Goal: Transaction & Acquisition: Purchase product/service

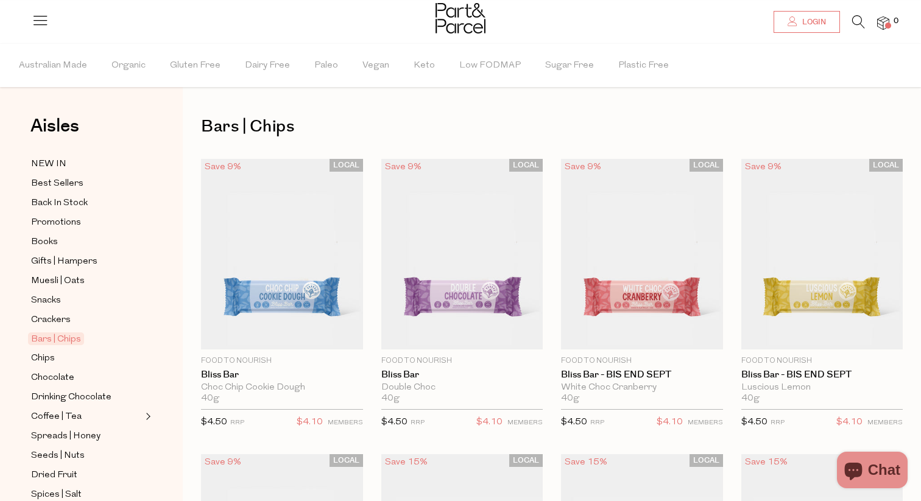
type input "[EMAIL_ADDRESS][DOMAIN_NAME]"
click at [833, 21] on link "Login" at bounding box center [807, 22] width 66 height 22
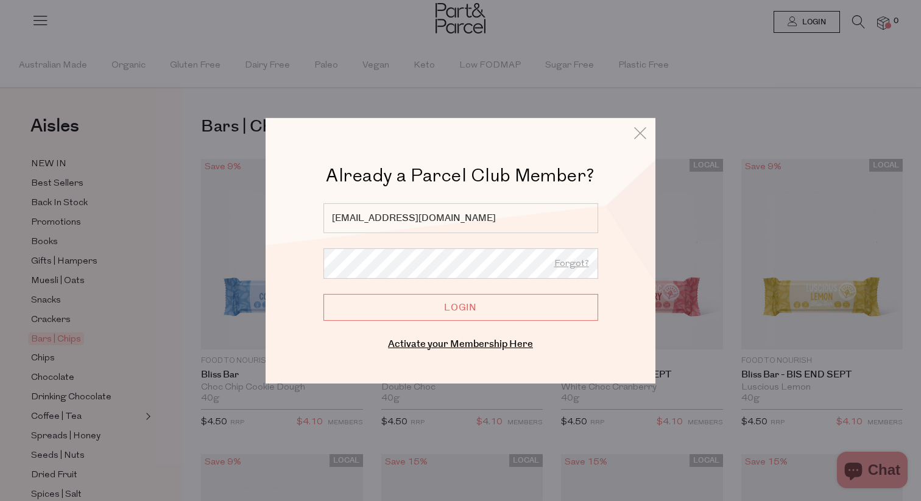
click at [495, 299] on input "Login" at bounding box center [461, 307] width 275 height 27
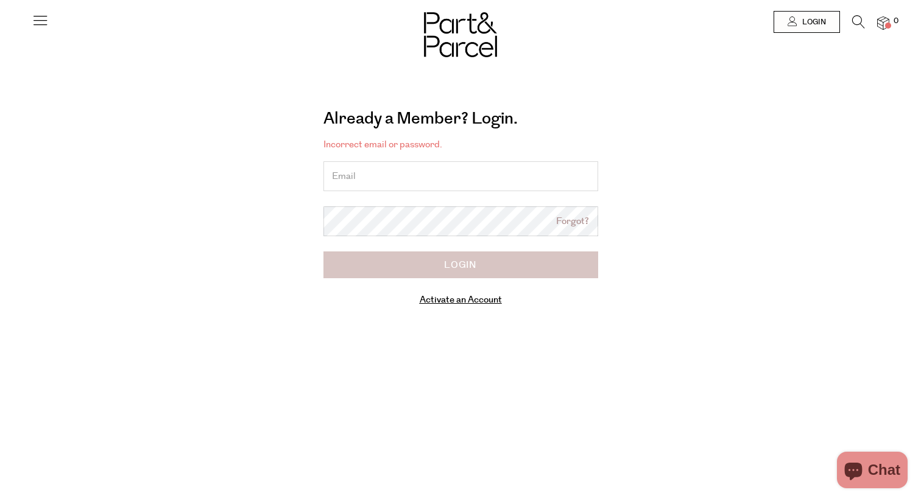
type input "[EMAIL_ADDRESS][DOMAIN_NAME]"
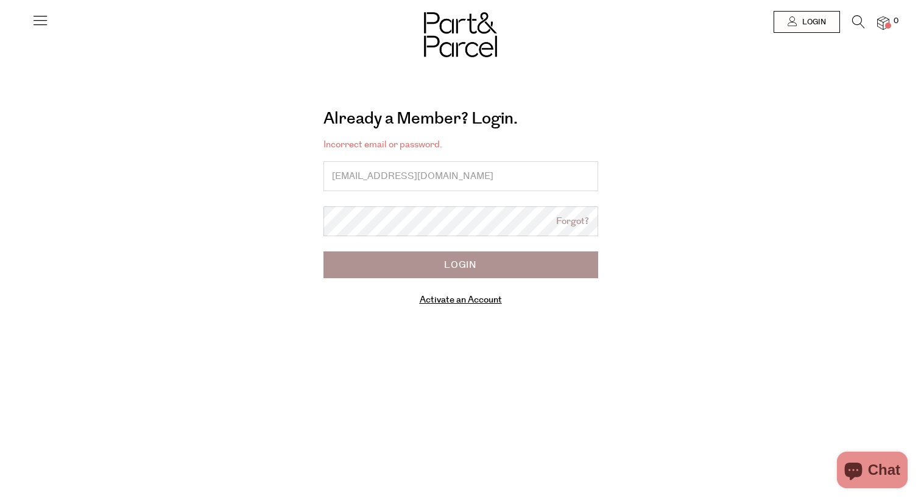
click at [485, 264] on input "Login" at bounding box center [461, 265] width 275 height 27
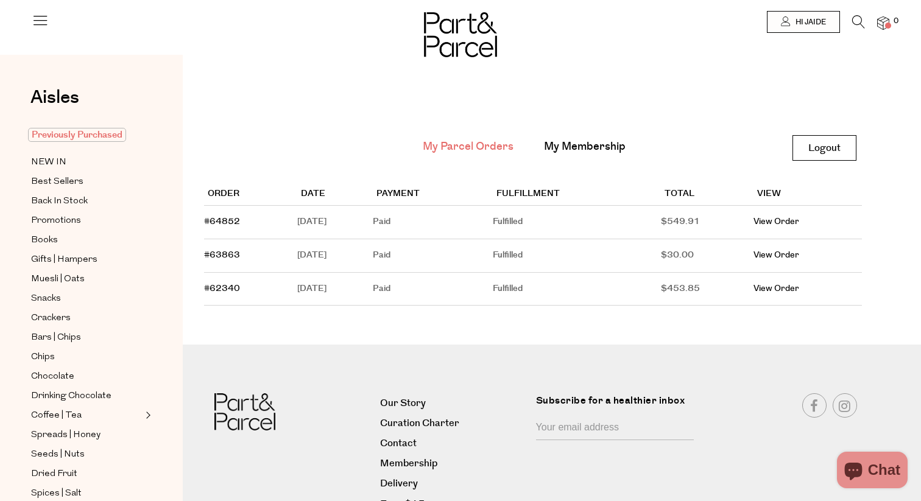
click at [77, 136] on span "Previously Purchased" at bounding box center [77, 135] width 98 height 14
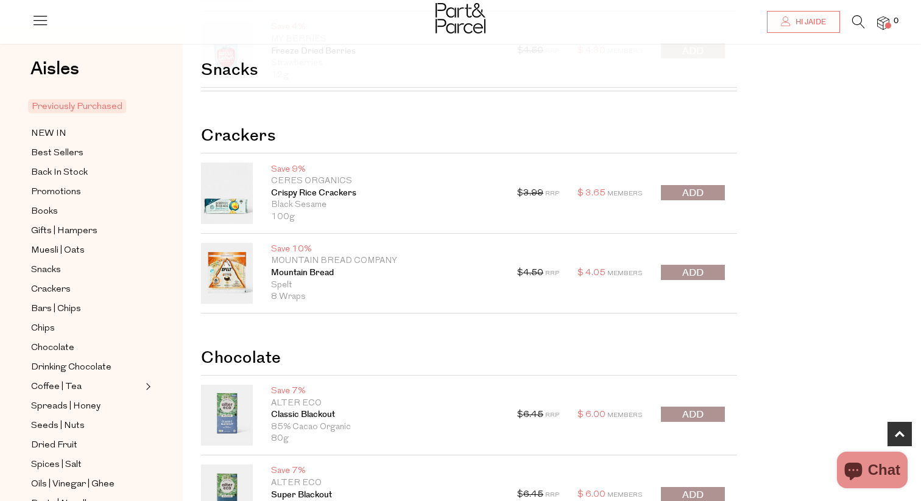
scroll to position [195, 0]
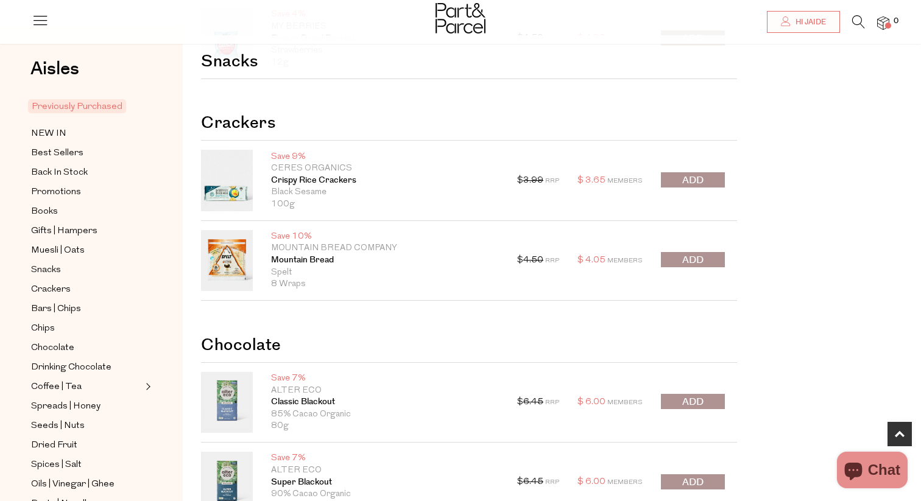
click at [697, 181] on span "submit" at bounding box center [692, 181] width 21 height 14
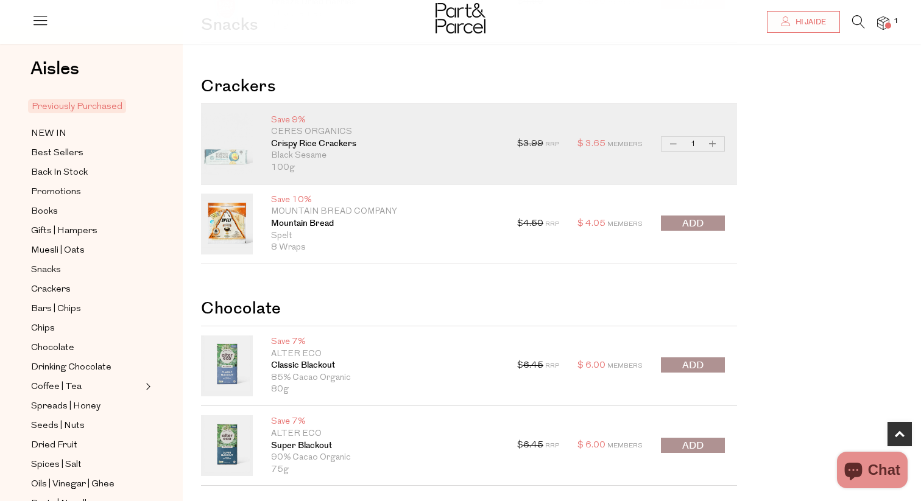
scroll to position [224, 0]
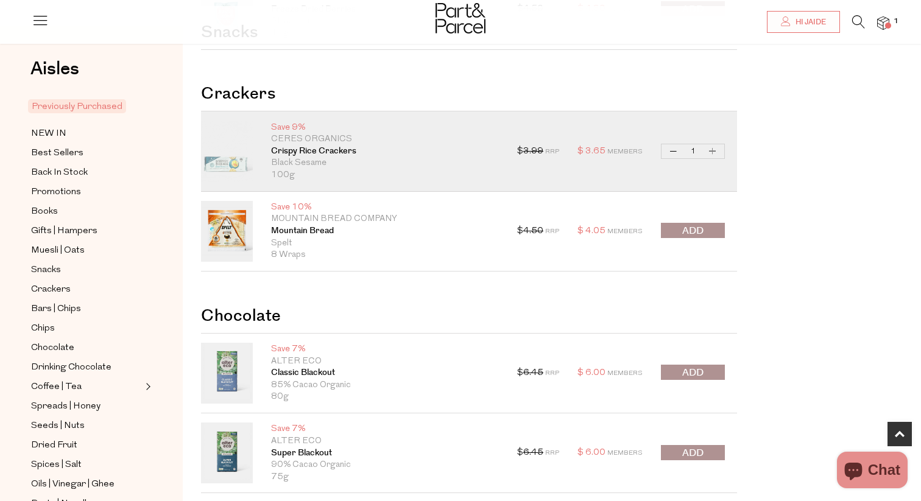
click at [715, 152] on button "Increase Crispy Rice Crackers" at bounding box center [713, 151] width 15 height 14
type input "2"
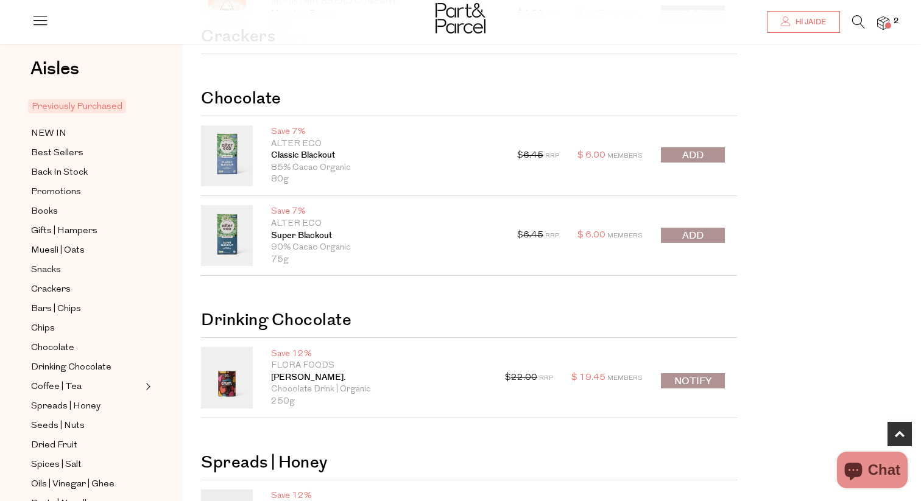
scroll to position [434, 0]
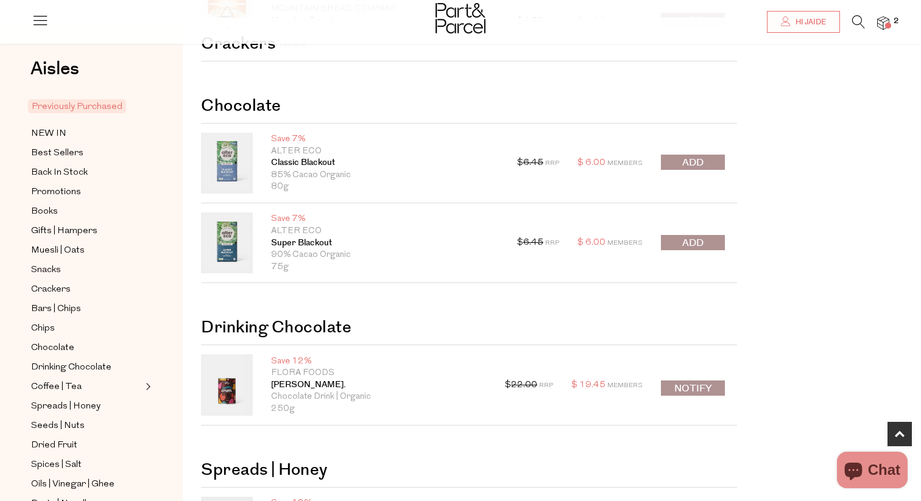
click at [689, 246] on span "submit" at bounding box center [692, 243] width 21 height 14
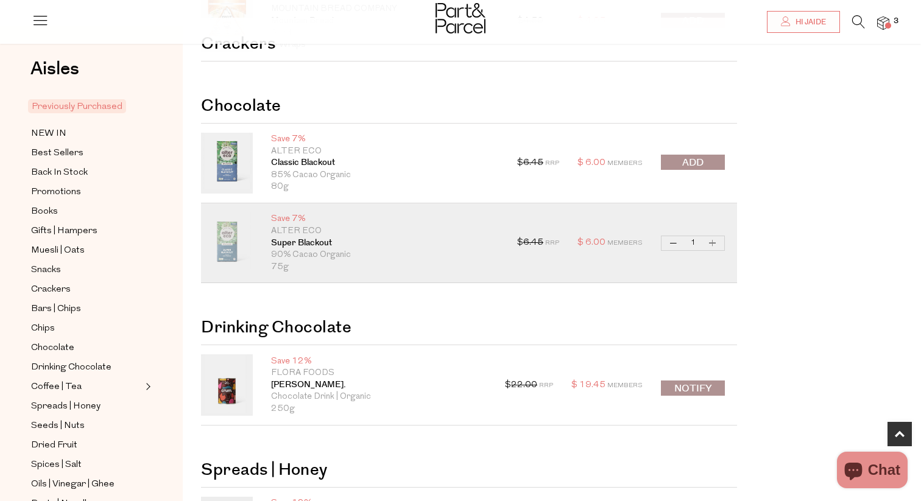
click at [715, 244] on button "Increase Super Blackout" at bounding box center [713, 243] width 15 height 14
type input "2"
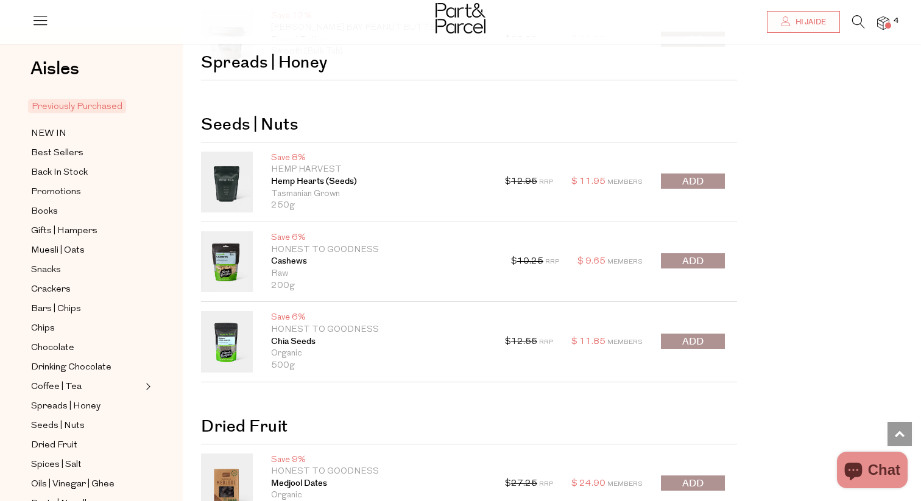
scroll to position [924, 0]
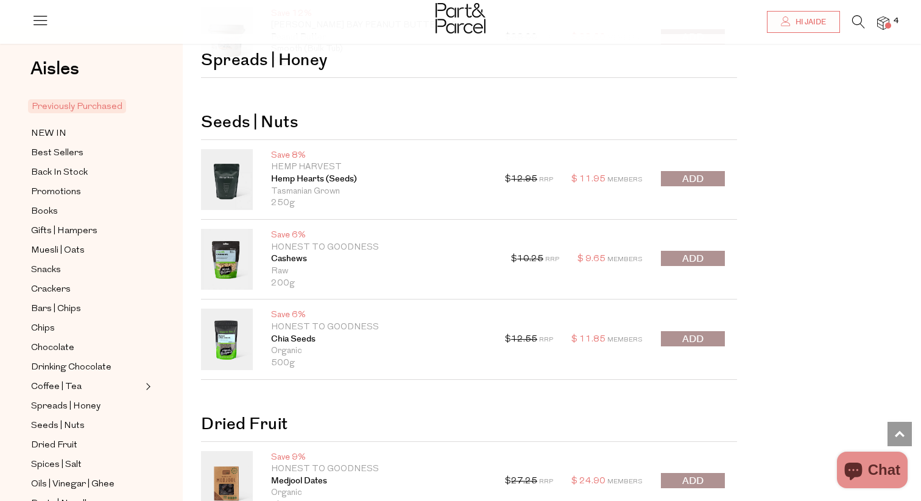
click at [687, 182] on span "submit" at bounding box center [692, 179] width 21 height 14
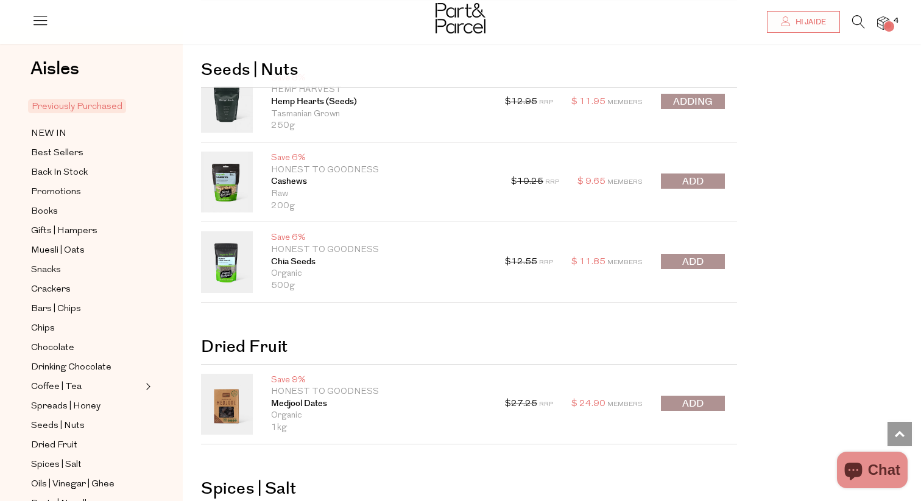
scroll to position [1004, 0]
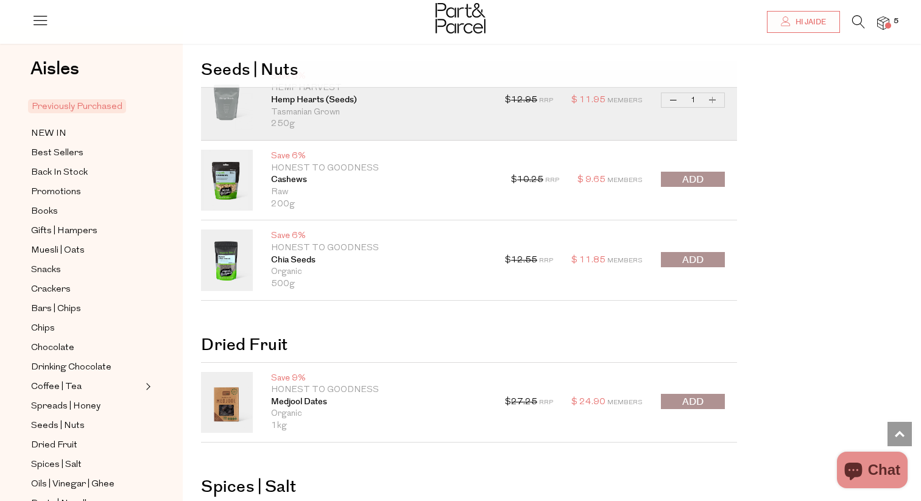
click at [708, 265] on button "submit" at bounding box center [693, 259] width 64 height 15
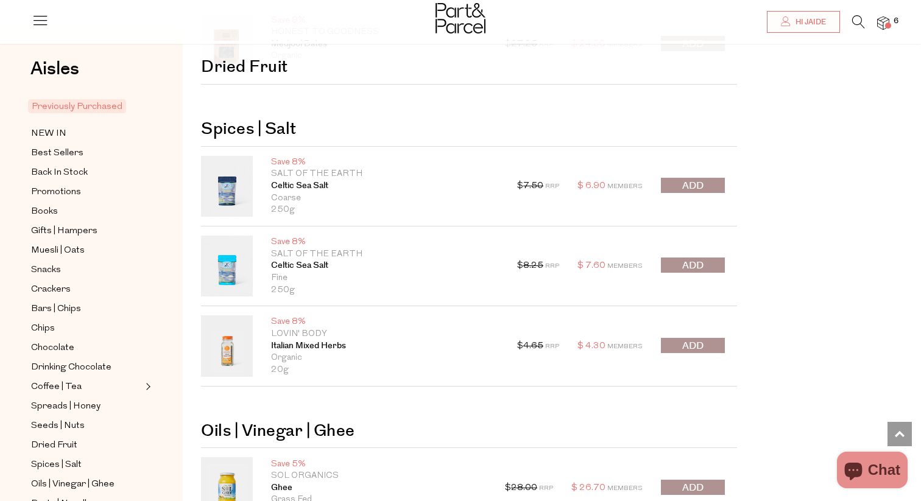
scroll to position [1366, 0]
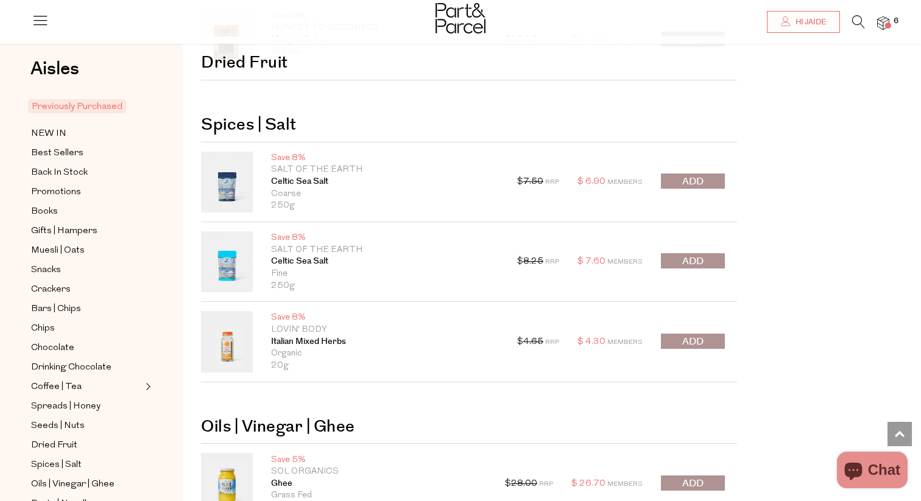
click at [704, 262] on button "submit" at bounding box center [693, 260] width 64 height 15
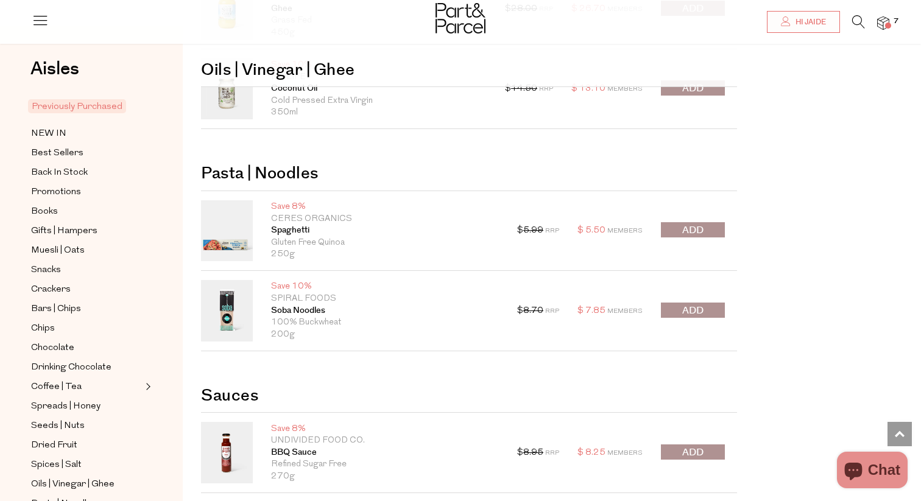
scroll to position [1866, 0]
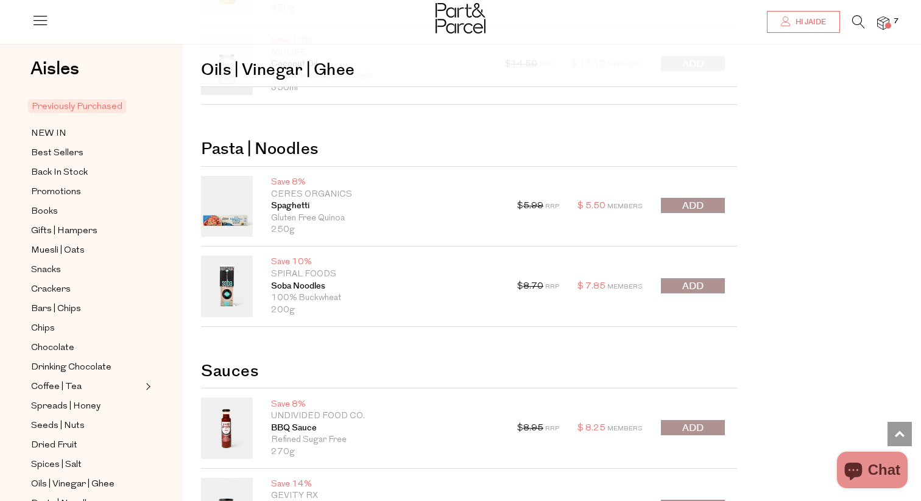
click at [679, 204] on button "submit" at bounding box center [693, 205] width 64 height 15
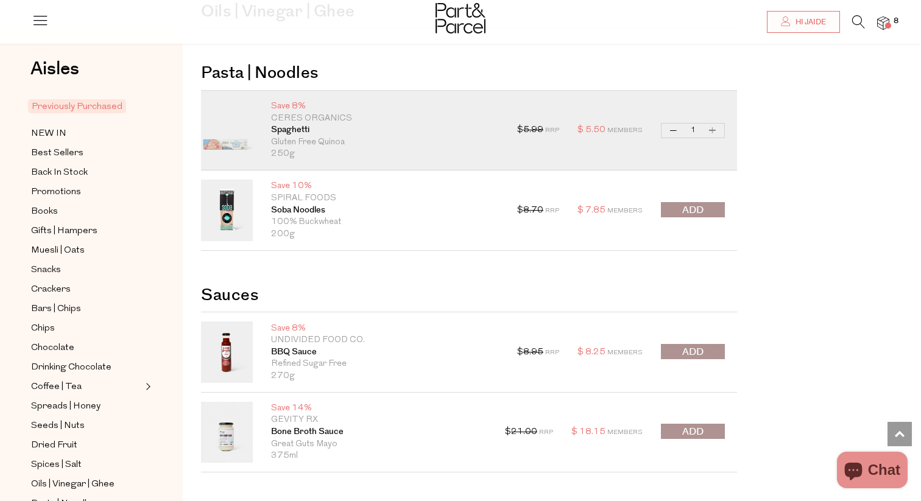
scroll to position [1948, 0]
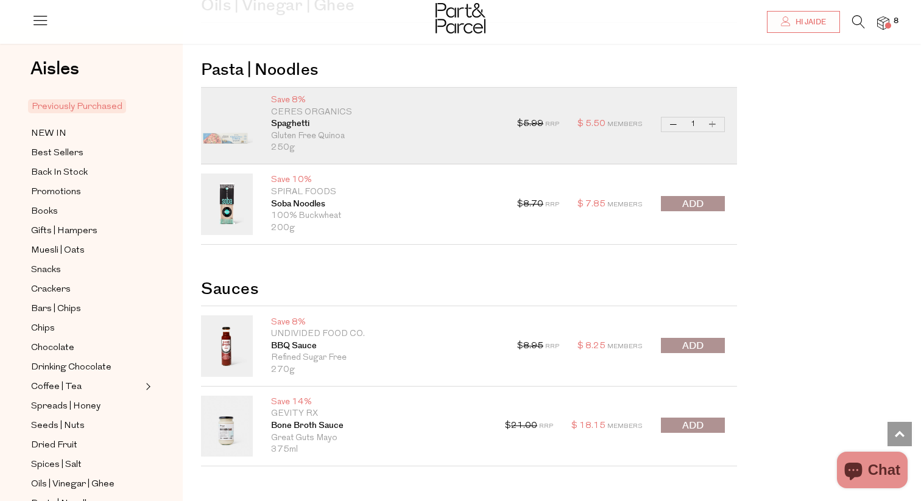
click at [679, 198] on button "submit" at bounding box center [693, 203] width 64 height 15
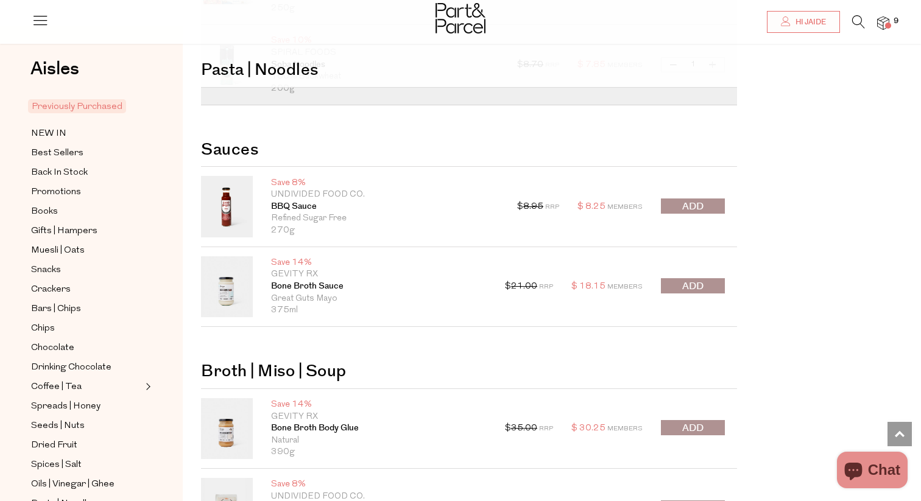
scroll to position [2117, 0]
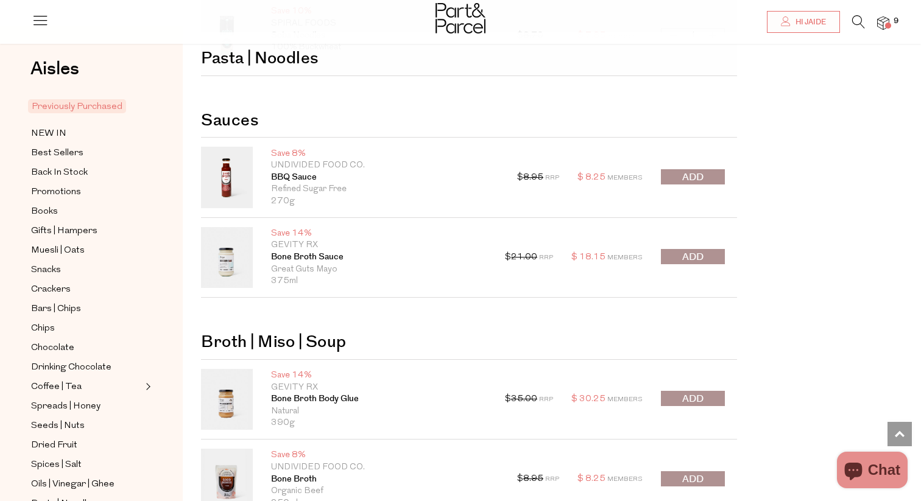
click at [675, 175] on button "submit" at bounding box center [693, 176] width 64 height 15
click at [696, 255] on div at bounding box center [693, 257] width 64 height 17
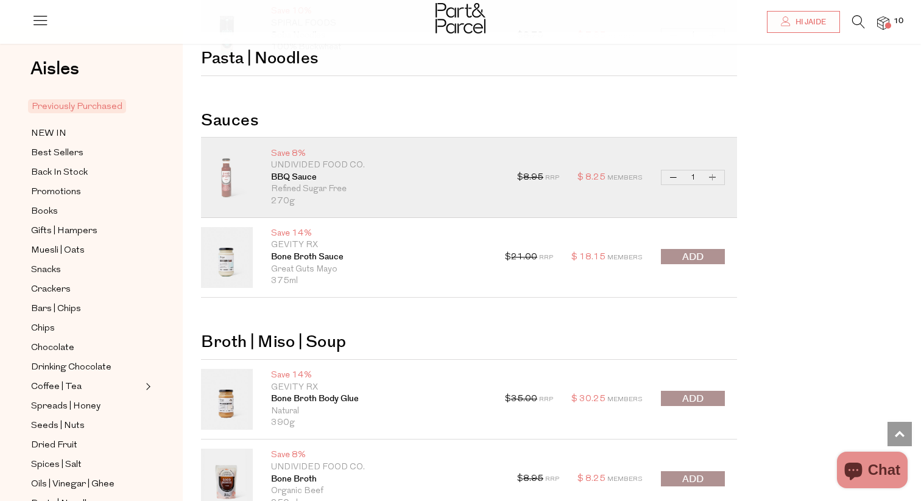
click at [693, 260] on span "submit" at bounding box center [692, 257] width 21 height 14
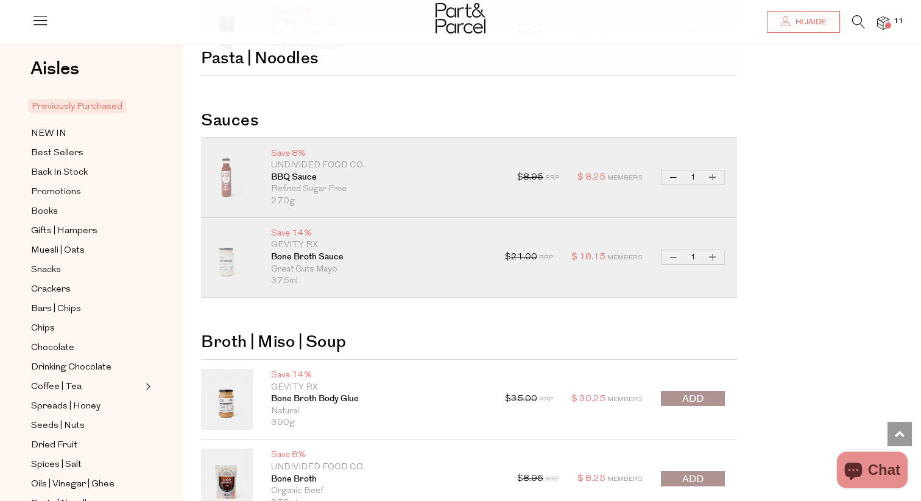
click at [716, 258] on button "Increase Bone Broth Sauce" at bounding box center [713, 257] width 15 height 14
type input "2"
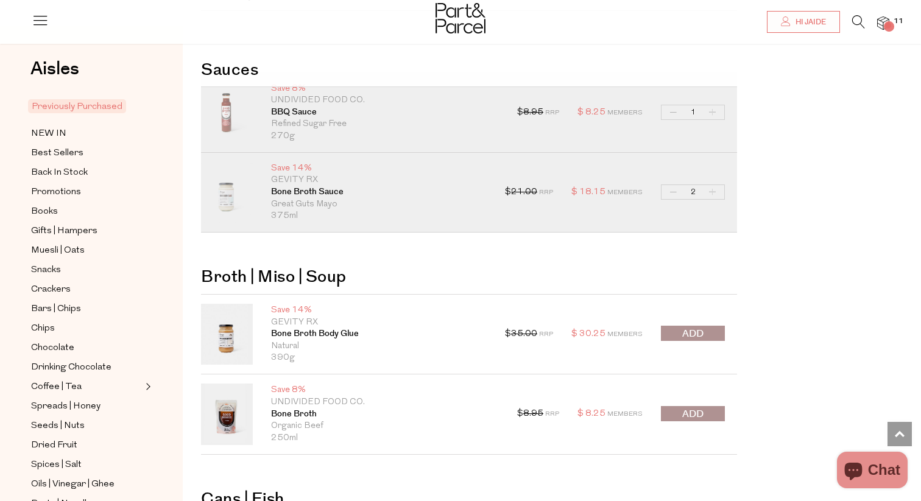
scroll to position [2295, 0]
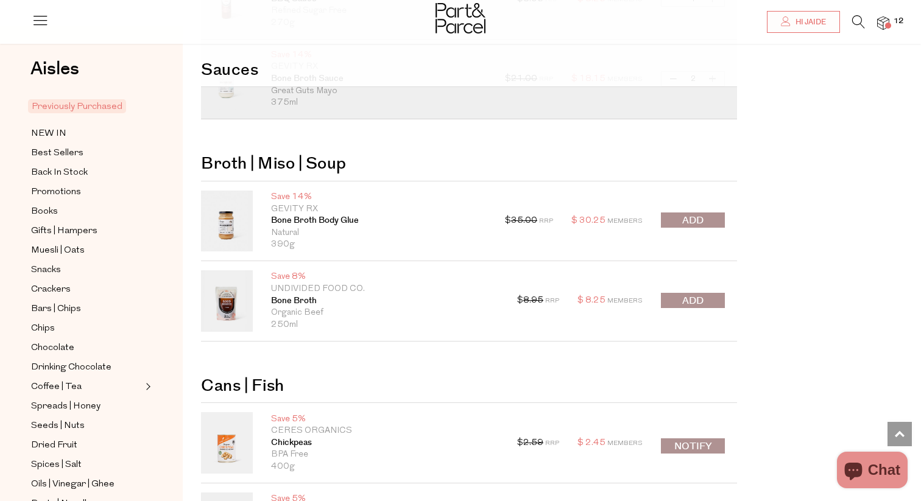
click at [696, 302] on span "submit" at bounding box center [692, 301] width 21 height 14
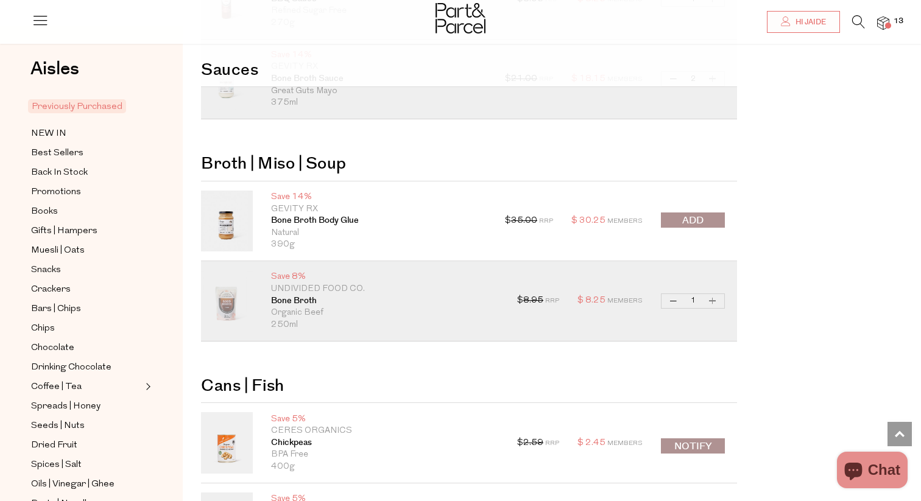
click at [719, 300] on button "Increase Bone Broth" at bounding box center [713, 301] width 15 height 14
type input "2"
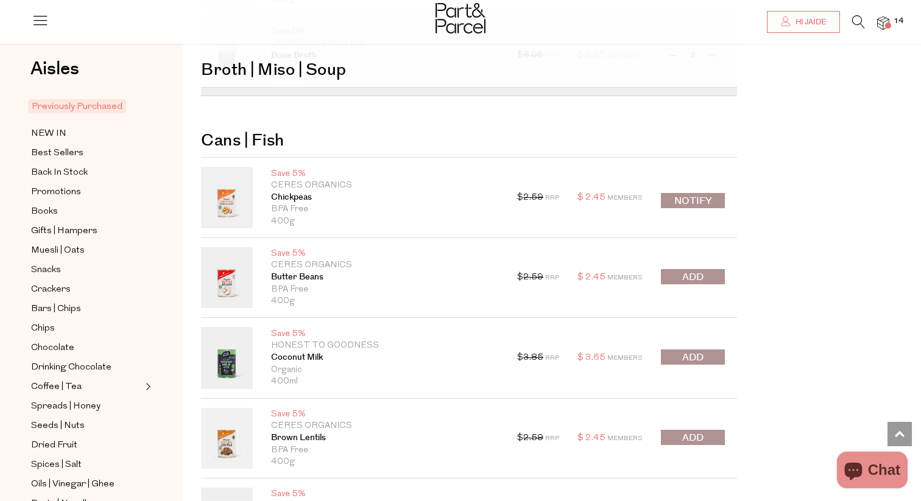
scroll to position [2552, 0]
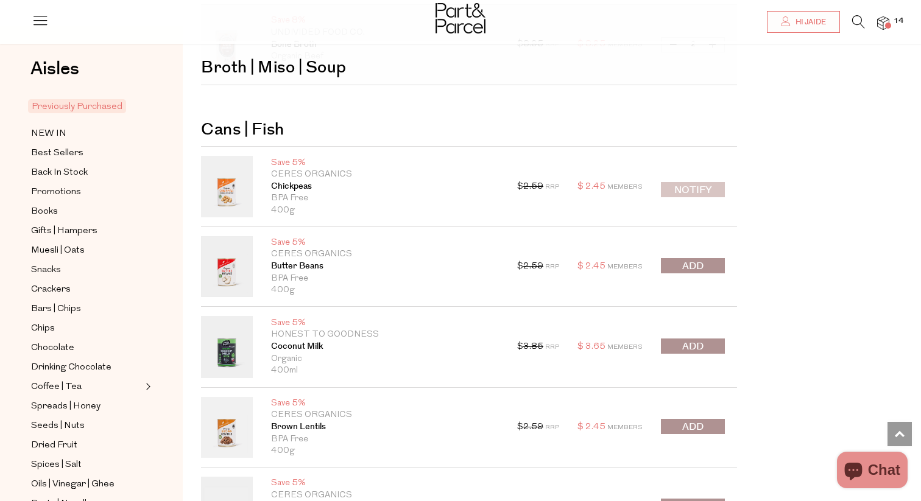
click at [698, 186] on button "Notify" at bounding box center [693, 189] width 64 height 15
type input "Notify when available"
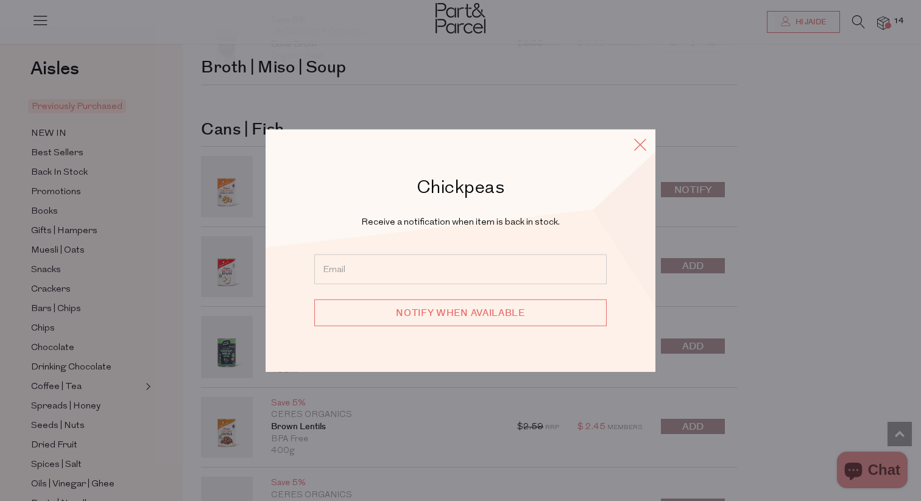
click at [644, 143] on icon at bounding box center [640, 144] width 18 height 18
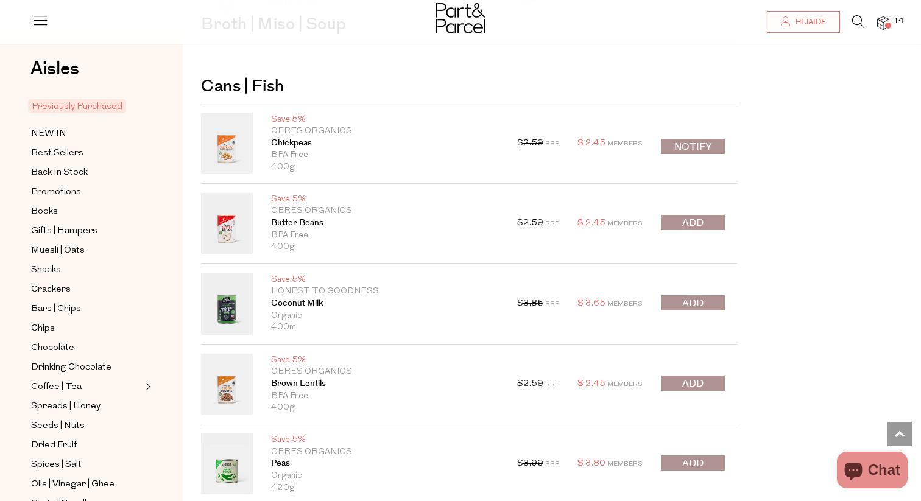
scroll to position [2607, 0]
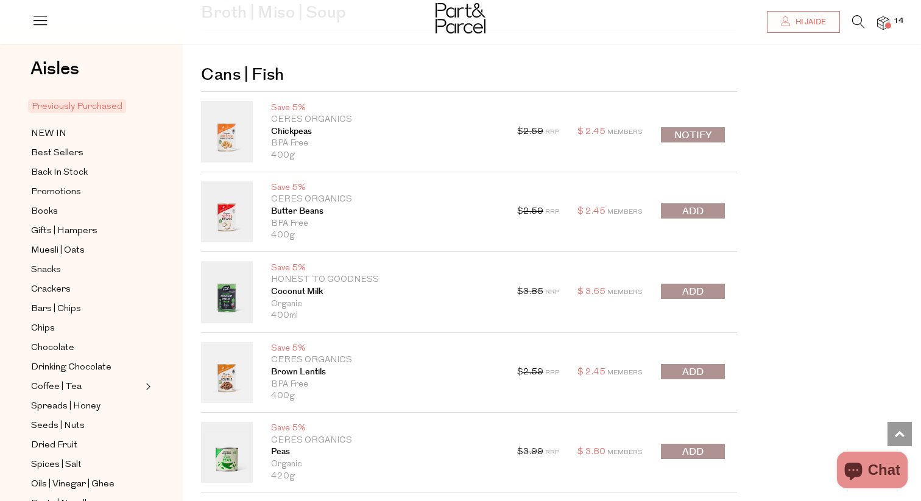
click at [699, 213] on span "submit" at bounding box center [692, 212] width 21 height 14
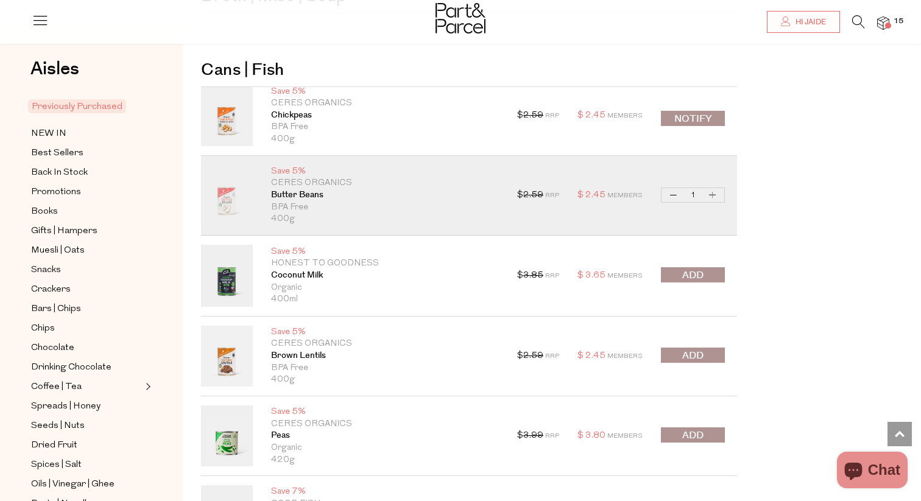
click at [718, 191] on button "Increase Butter Beans" at bounding box center [713, 195] width 15 height 14
type input "2"
click at [695, 272] on span "submit" at bounding box center [692, 276] width 21 height 14
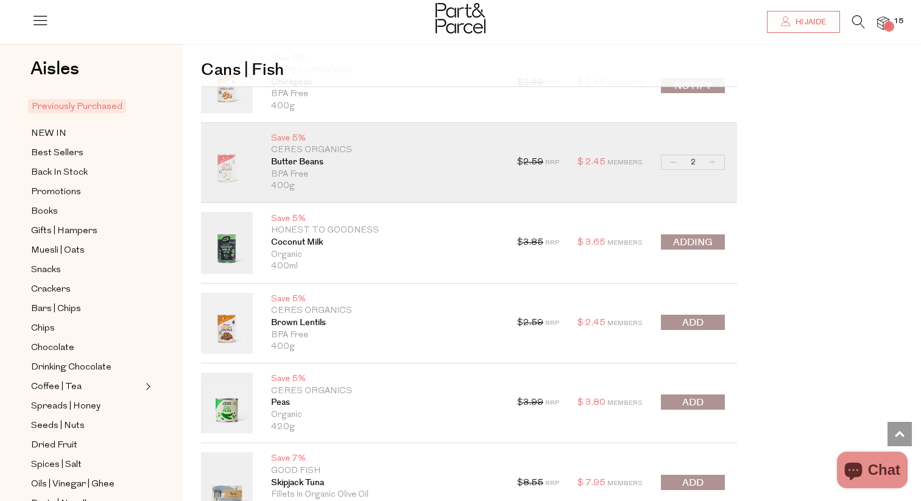
scroll to position [2657, 0]
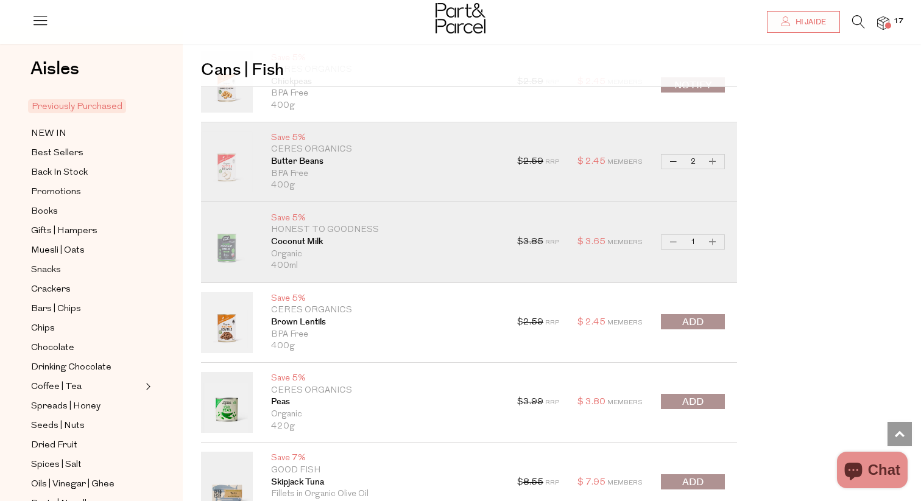
click at [710, 239] on button "Increase Coconut Milk" at bounding box center [713, 242] width 15 height 14
type input "2"
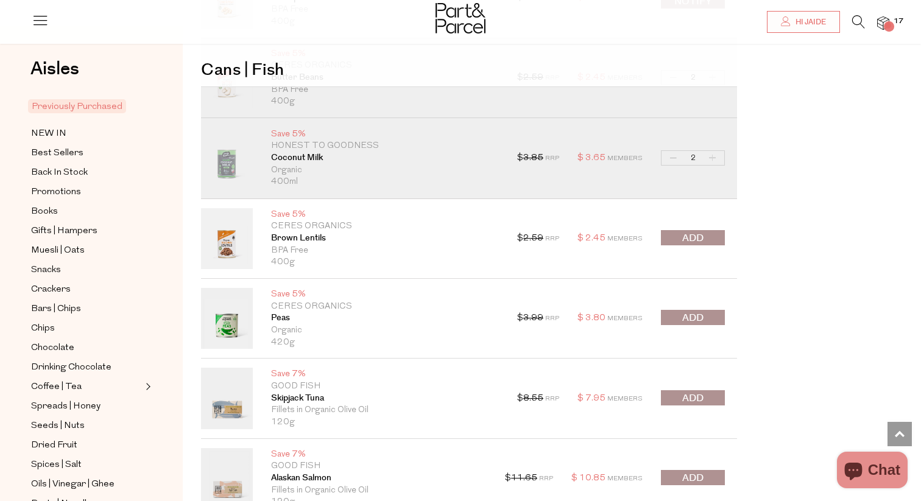
scroll to position [2755, 0]
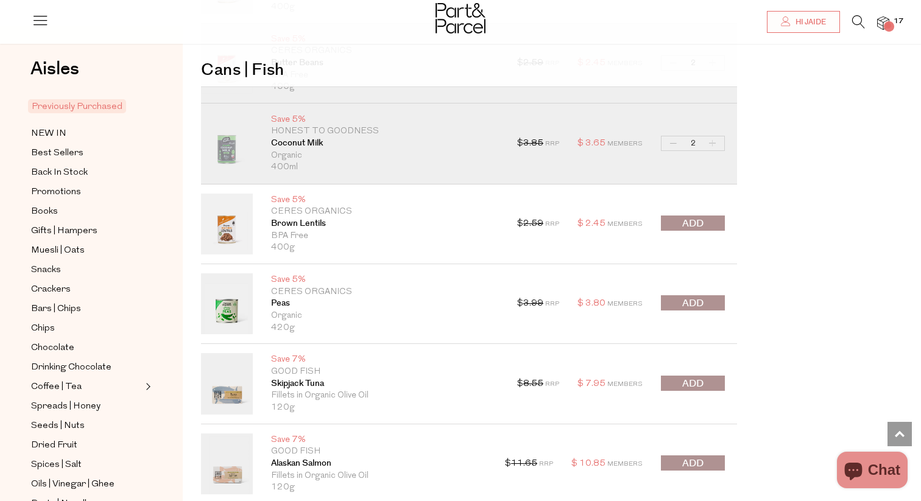
click at [701, 229] on span "submit" at bounding box center [692, 224] width 21 height 14
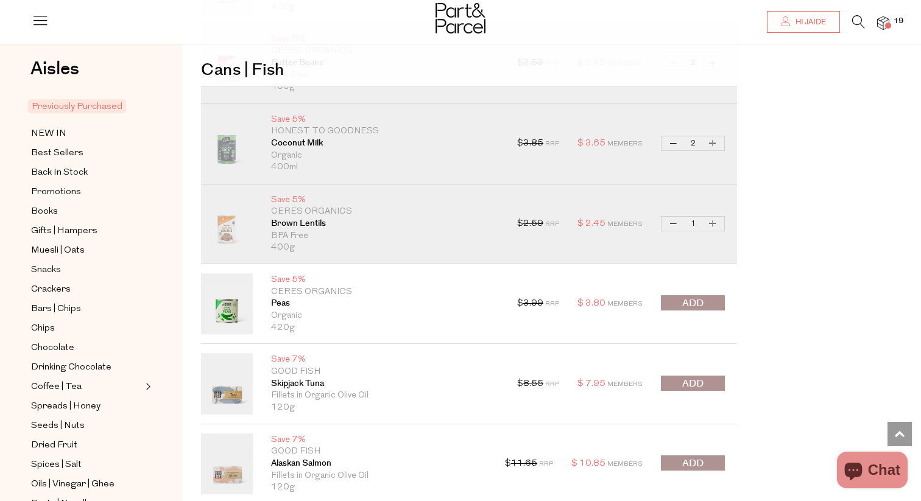
click at [712, 223] on button "Increase Brown Lentils" at bounding box center [713, 224] width 15 height 14
type input "2"
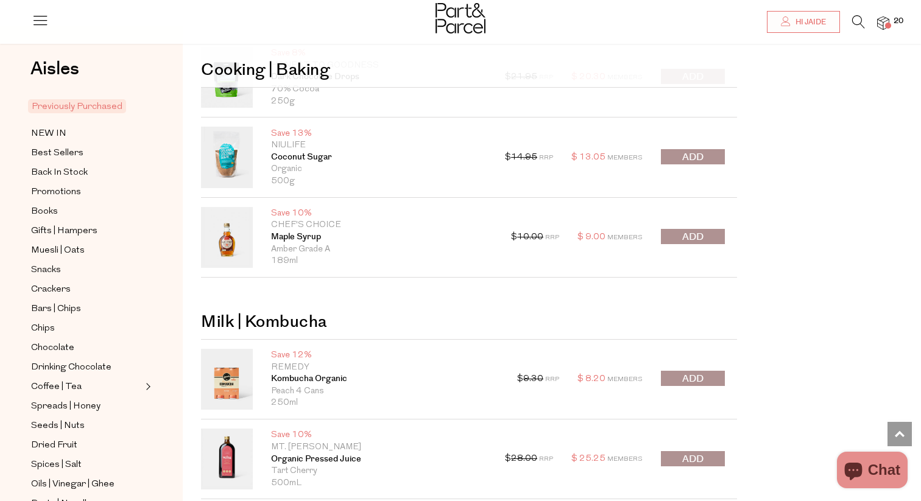
scroll to position [3374, 0]
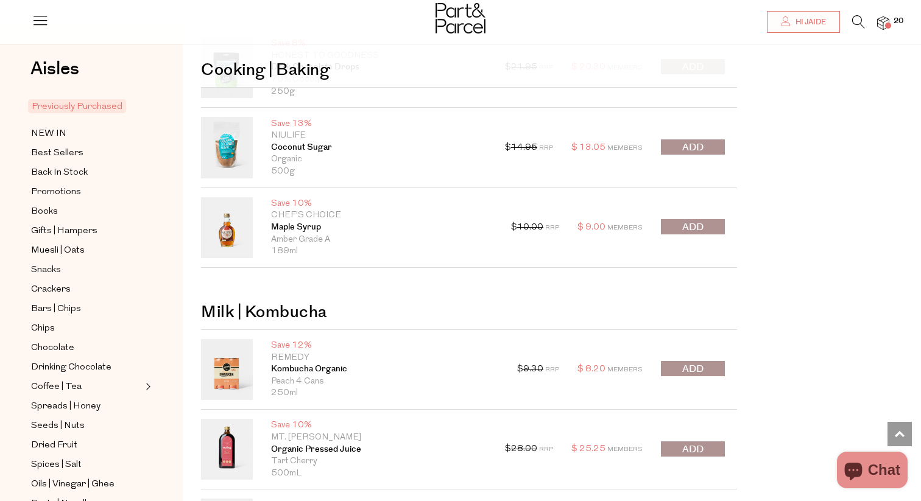
click at [684, 228] on span "submit" at bounding box center [692, 228] width 21 height 14
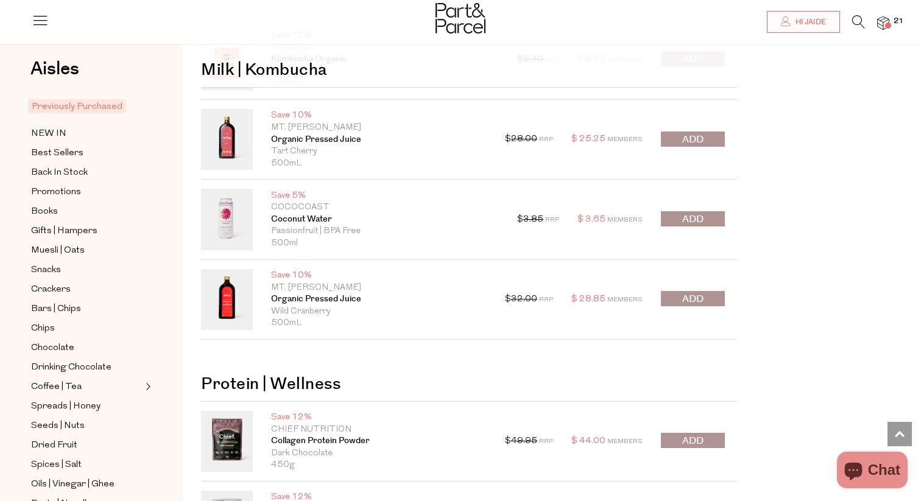
scroll to position [3723, 0]
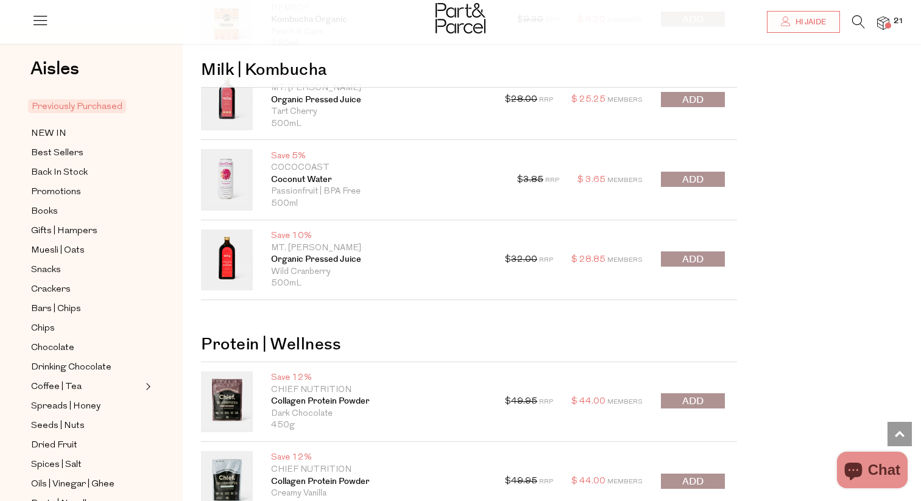
click at [693, 180] on span "submit" at bounding box center [692, 180] width 21 height 14
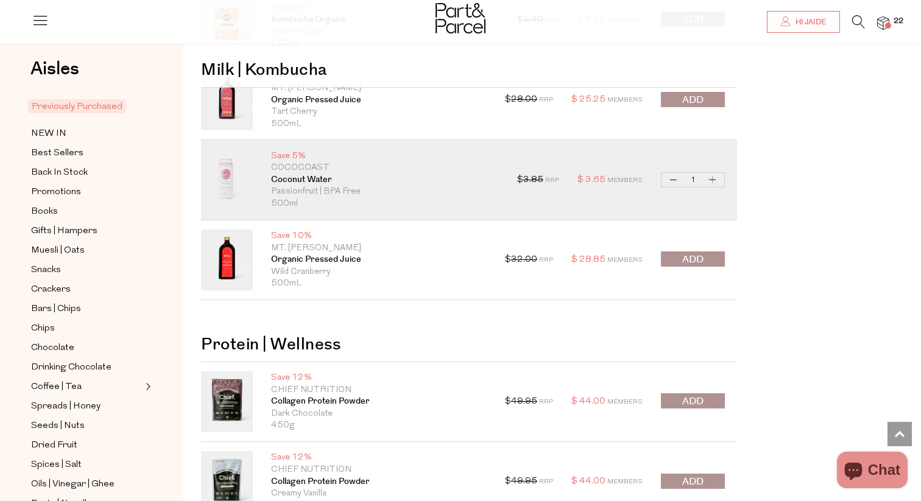
click at [713, 177] on button "Increase Coconut Water" at bounding box center [713, 180] width 15 height 14
type input "2"
click at [712, 178] on button "Increase Coconut Water" at bounding box center [713, 180] width 15 height 14
type input "3"
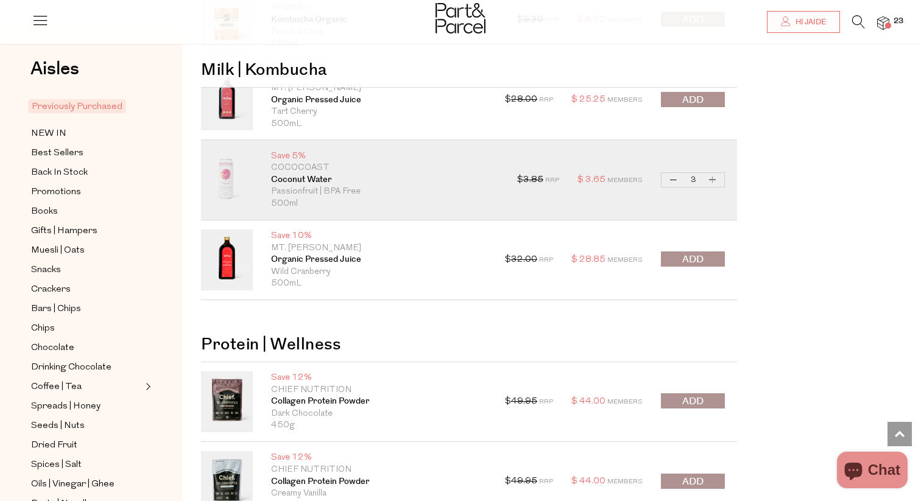
type input "3"
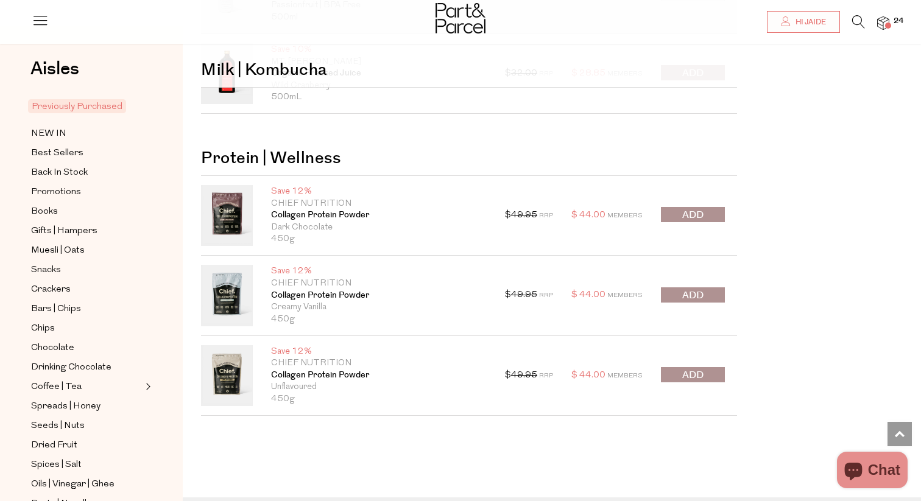
scroll to position [3925, 0]
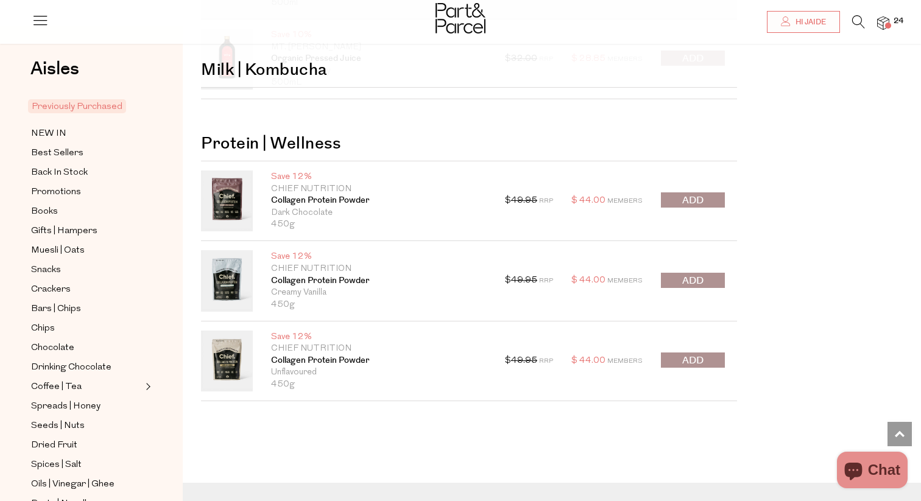
click at [693, 356] on span "submit" at bounding box center [692, 361] width 21 height 14
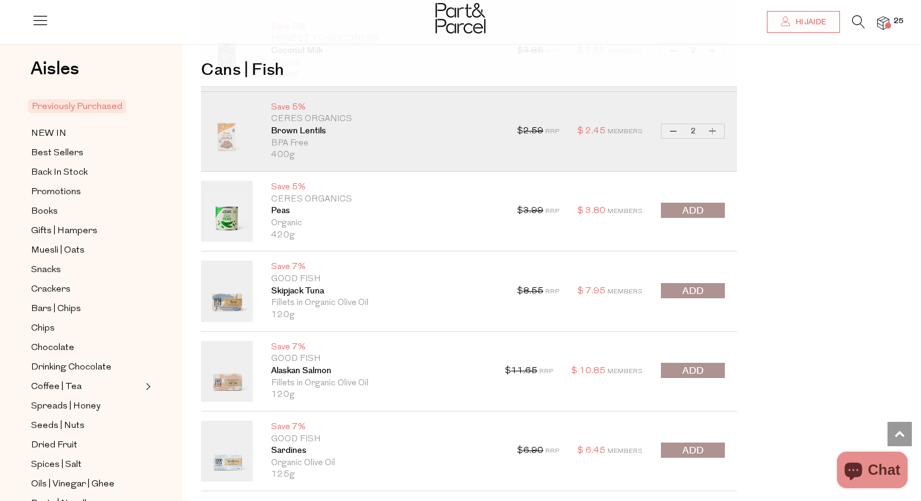
scroll to position [2443, 0]
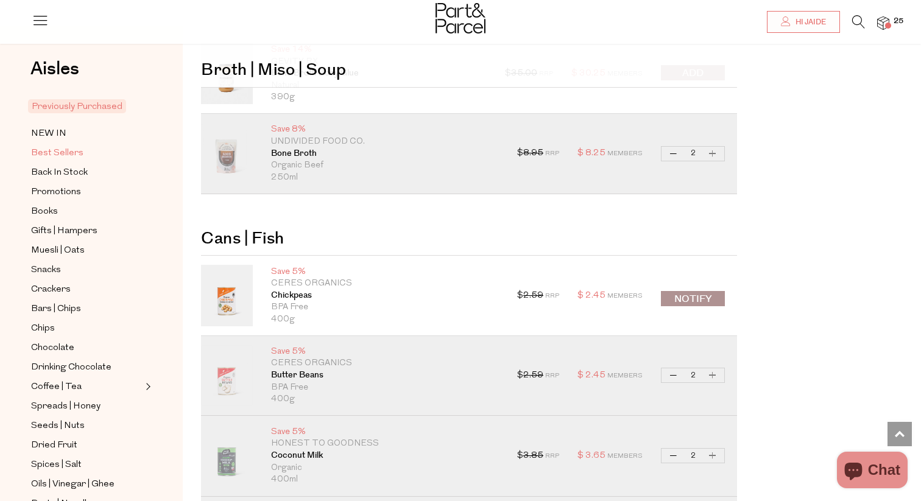
click at [77, 152] on span "Best Sellers" at bounding box center [57, 153] width 52 height 15
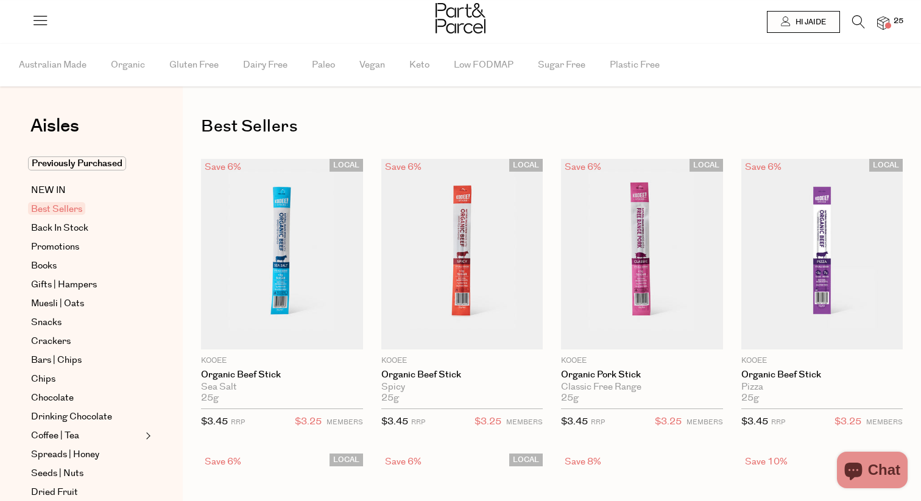
type input "2"
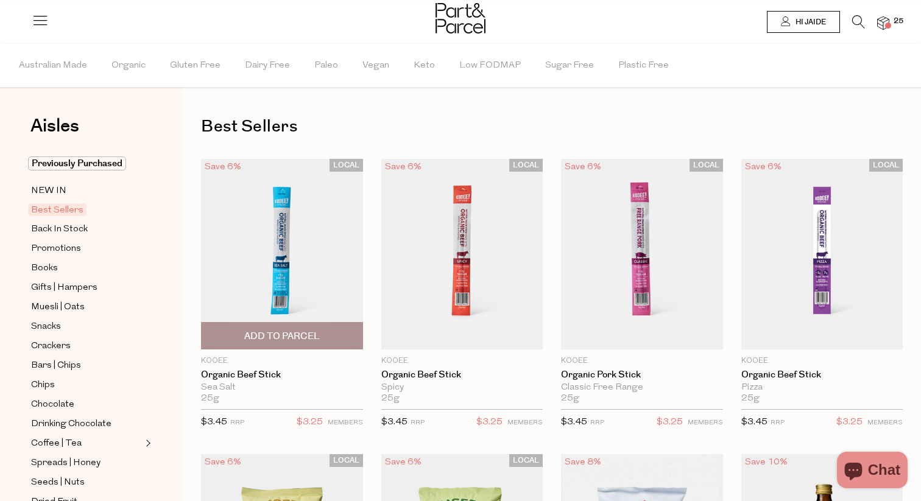
click at [271, 332] on span "Add To Parcel" at bounding box center [282, 336] width 76 height 13
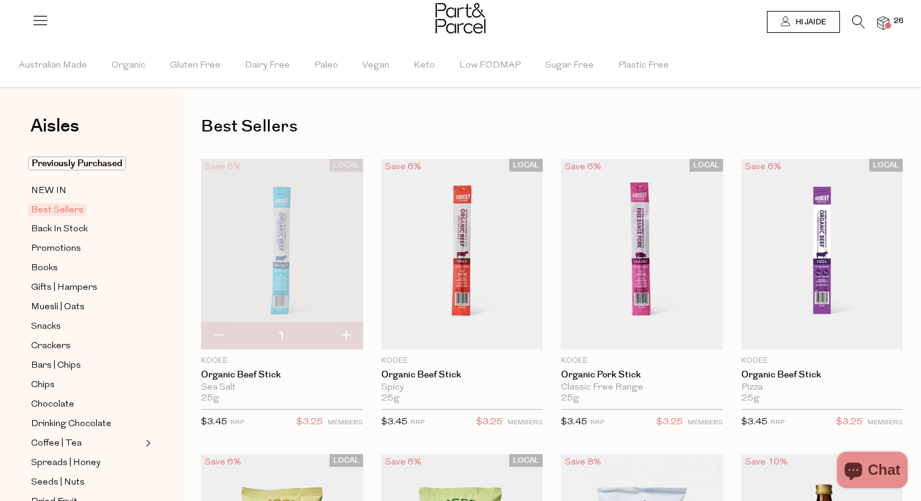
click at [348, 333] on button "button" at bounding box center [345, 336] width 35 height 27
type input "2"
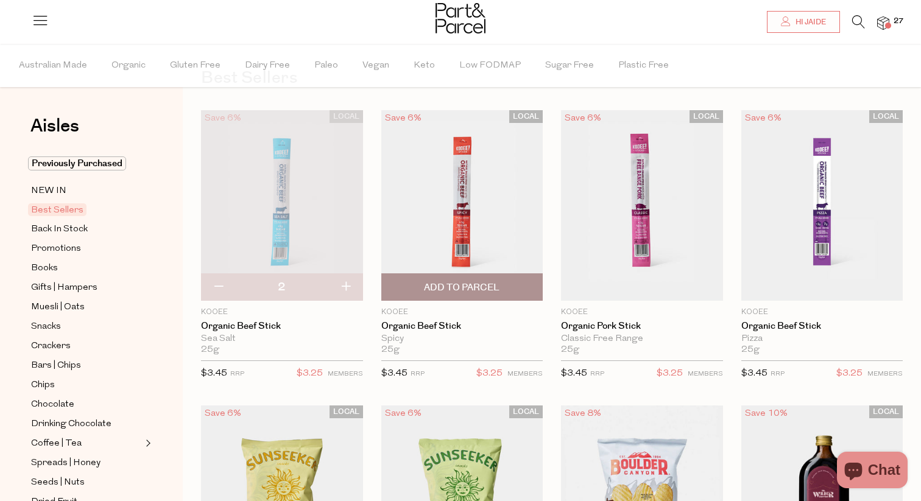
scroll to position [65, 0]
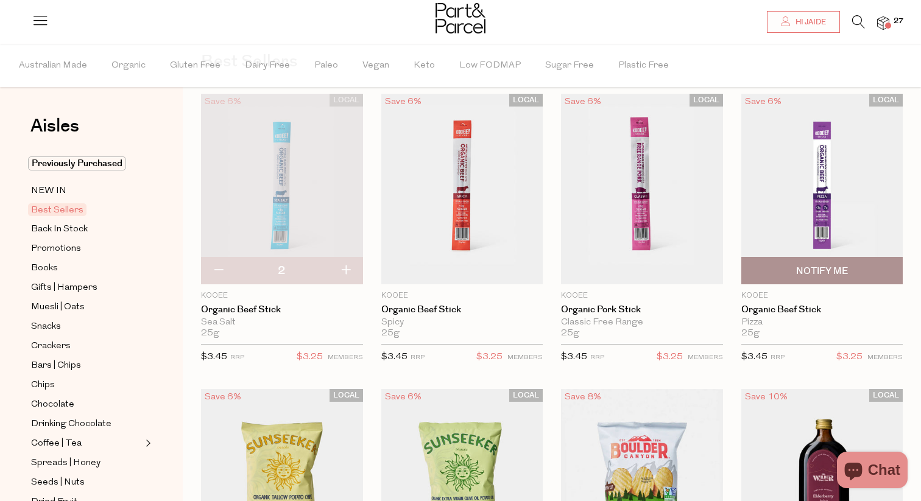
click at [851, 266] on span "Notify Me" at bounding box center [822, 271] width 155 height 26
type input "Notify when available"
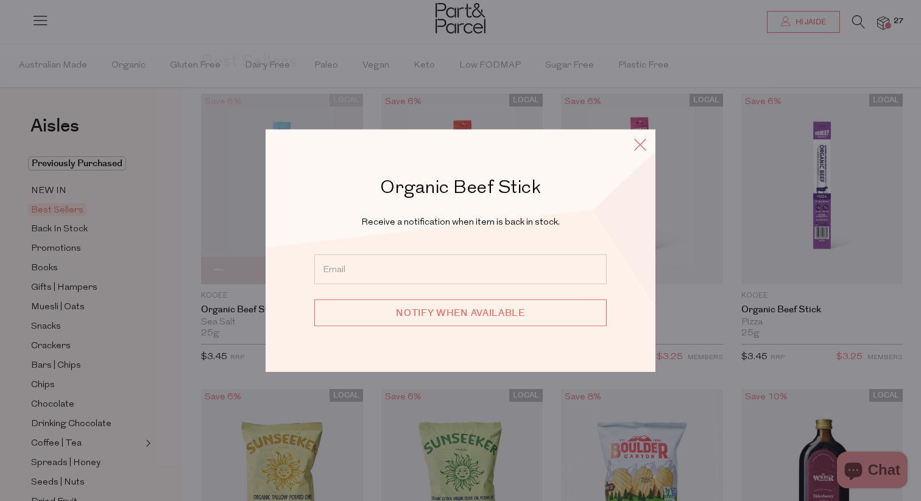
click at [645, 143] on icon at bounding box center [640, 144] width 18 height 18
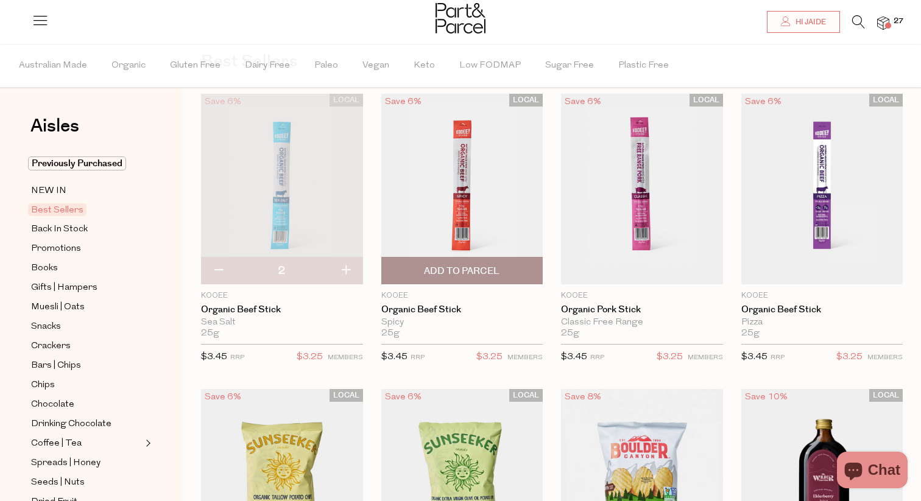
click at [467, 271] on span "Add To Parcel" at bounding box center [462, 271] width 76 height 13
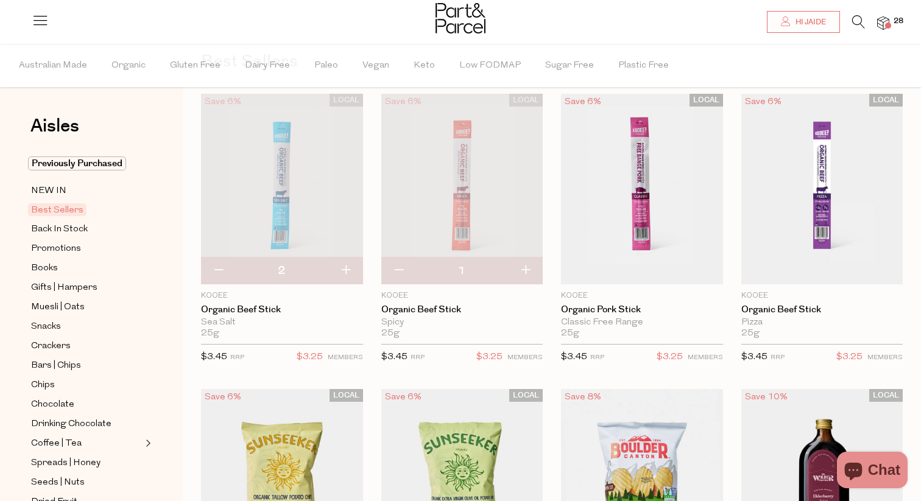
click at [350, 267] on button "button" at bounding box center [345, 271] width 35 height 27
type input "3"
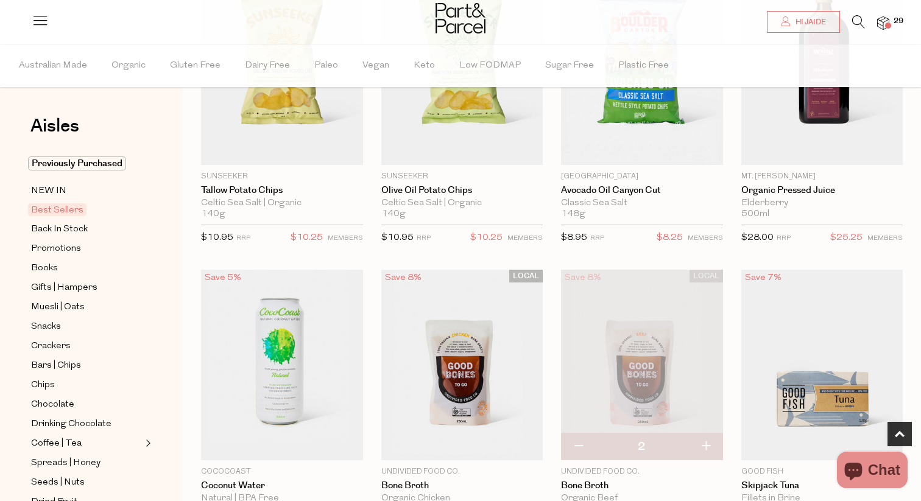
scroll to position [626, 0]
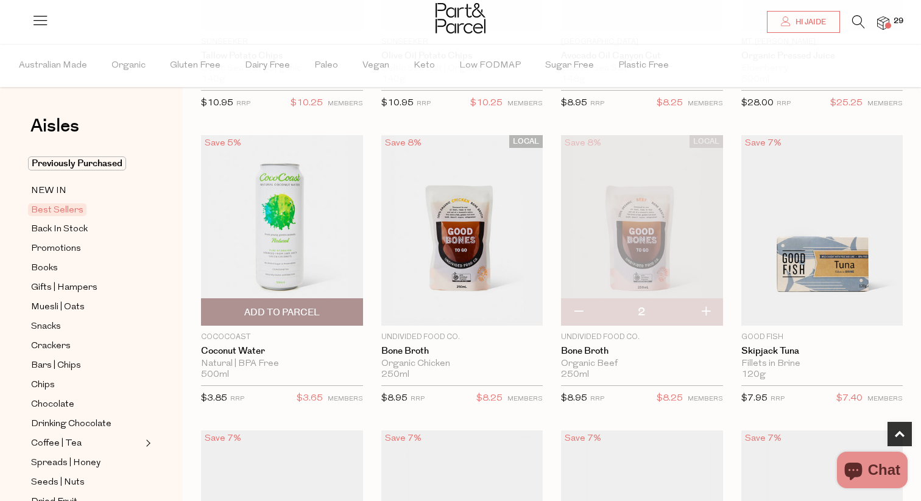
click at [303, 317] on span "Add To Parcel" at bounding box center [282, 312] width 76 height 13
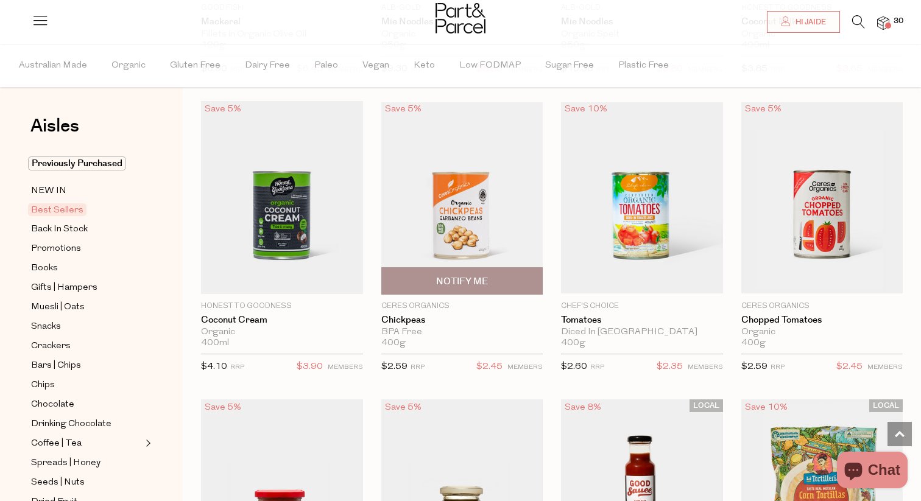
scroll to position [1531, 0]
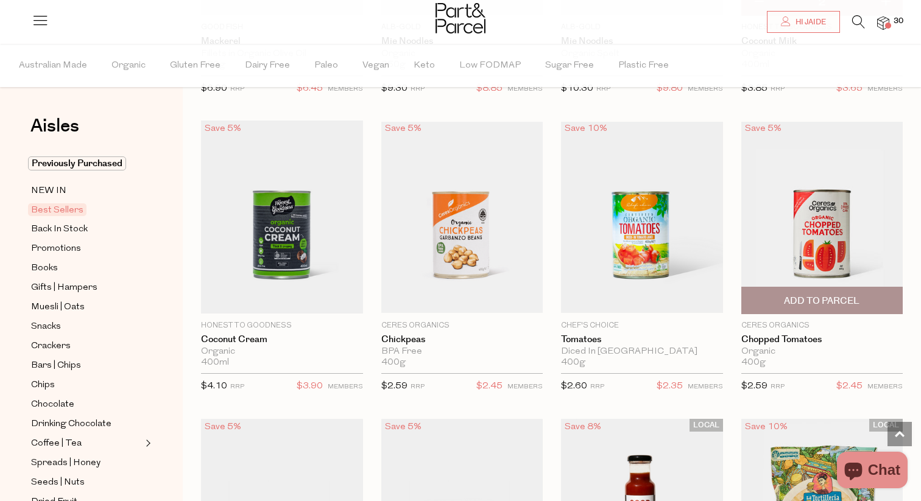
click at [816, 297] on span "Add To Parcel" at bounding box center [822, 301] width 76 height 13
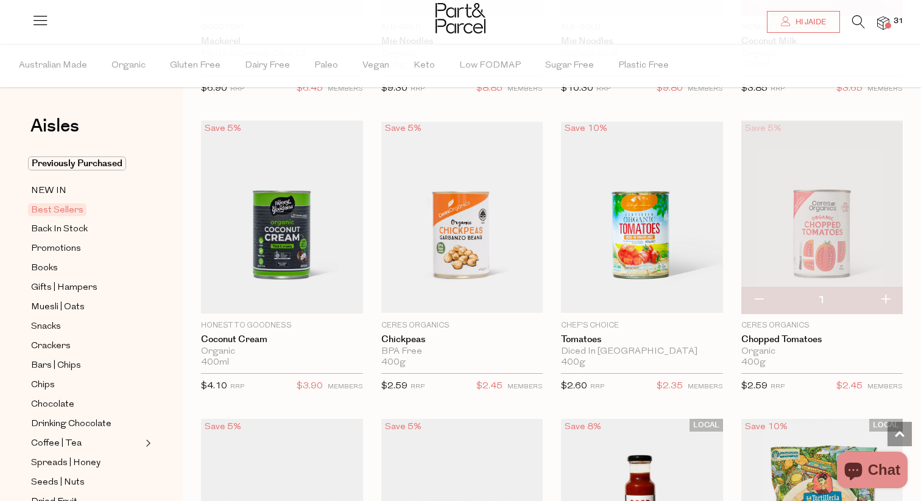
click at [886, 300] on button "button" at bounding box center [885, 300] width 35 height 27
type input "2"
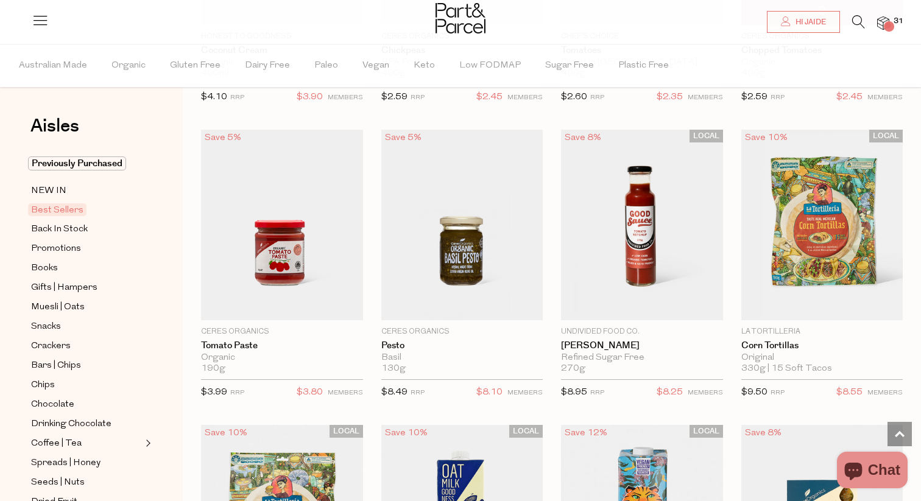
scroll to position [1821, 0]
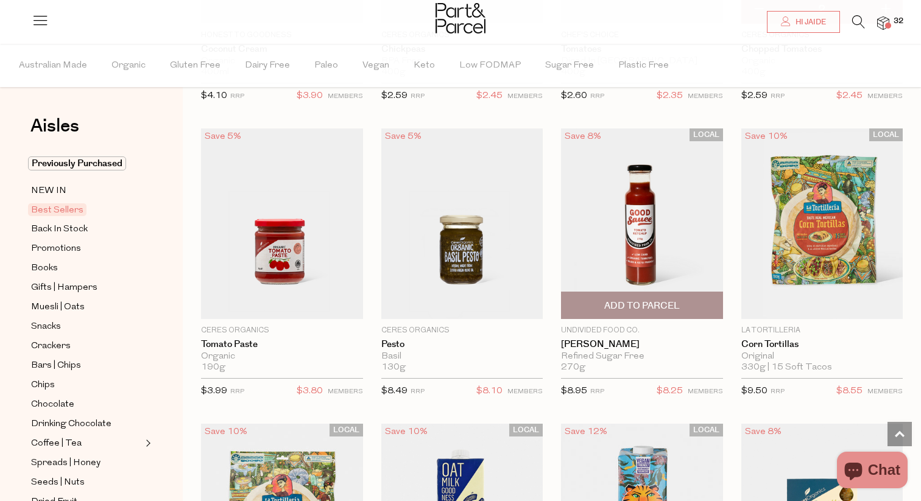
click at [658, 300] on span "Add To Parcel" at bounding box center [642, 306] width 76 height 13
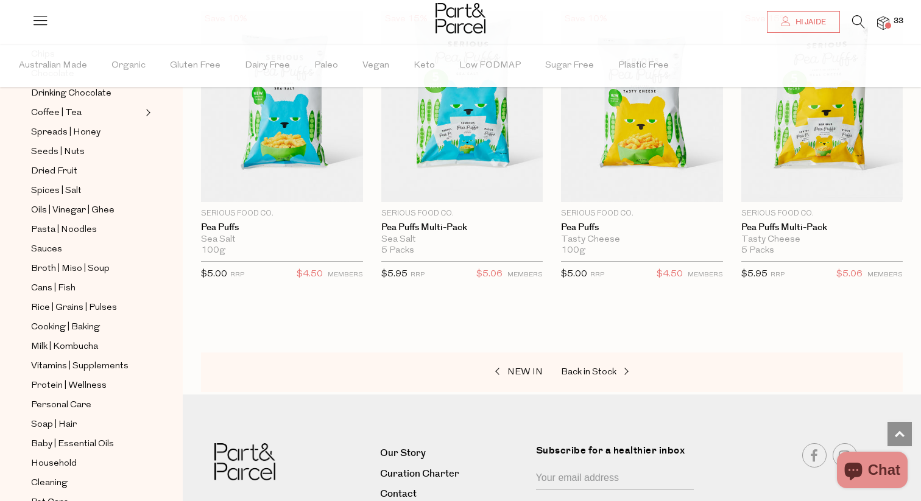
scroll to position [342, 0]
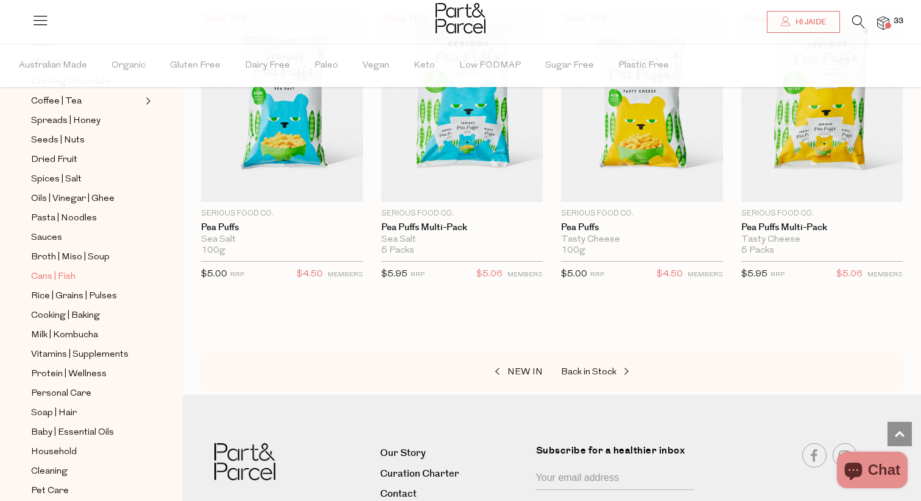
click at [54, 273] on span "Cans | Fish" at bounding box center [53, 277] width 44 height 15
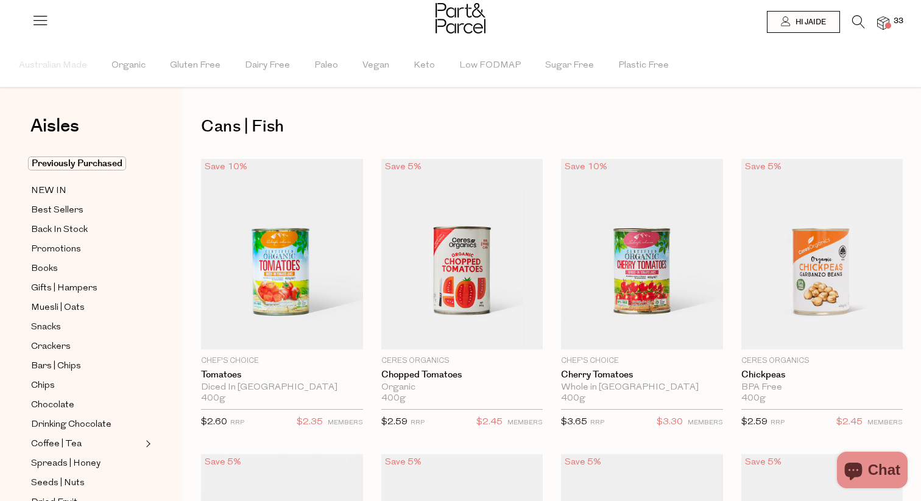
type input "2"
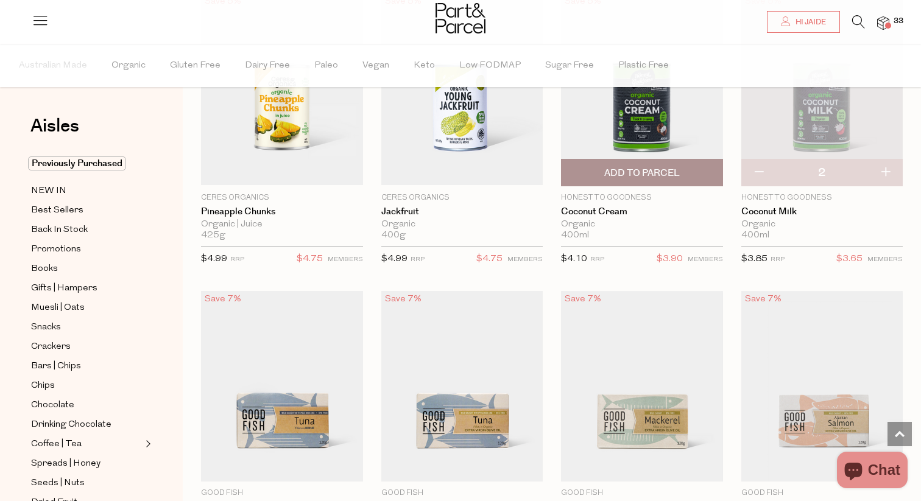
scroll to position [1280, 0]
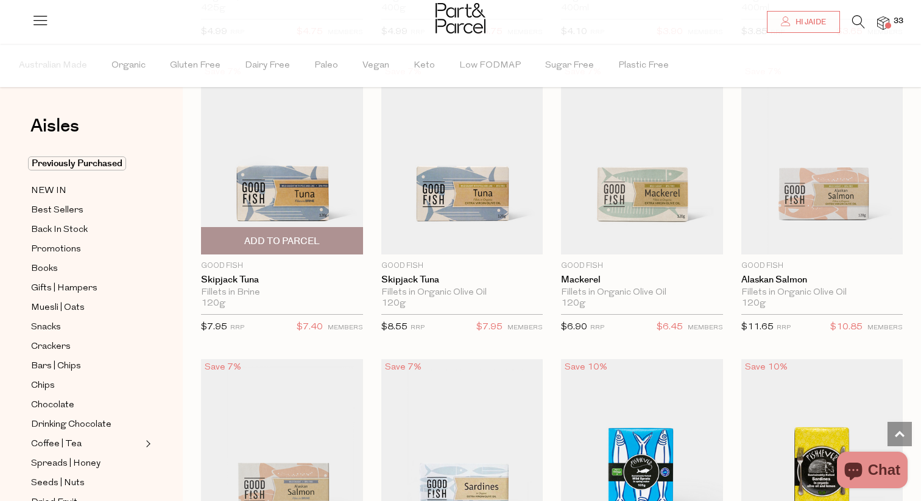
click at [305, 242] on span "Add To Parcel" at bounding box center [282, 241] width 76 height 13
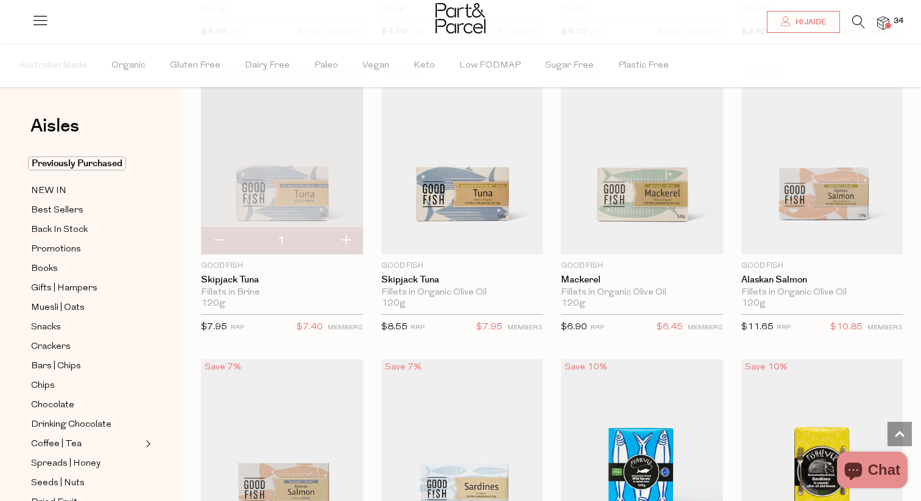
click at [348, 237] on button "button" at bounding box center [345, 241] width 35 height 27
type input "2"
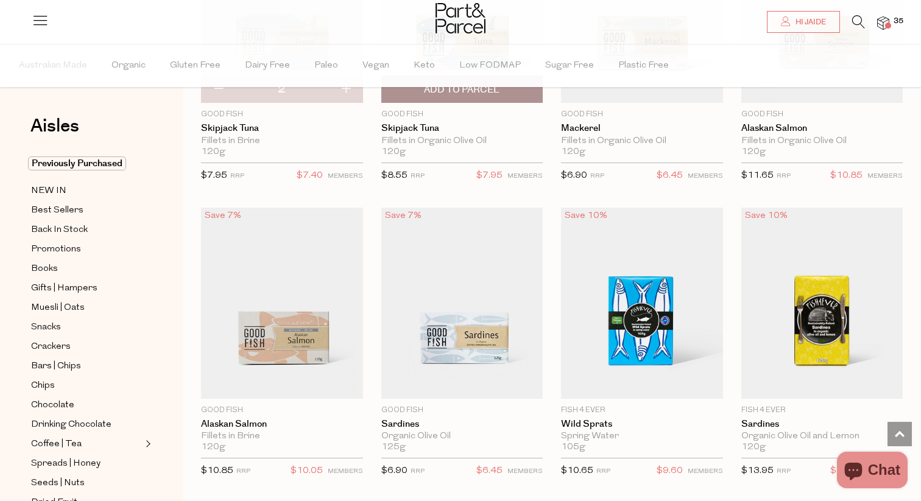
scroll to position [1457, 0]
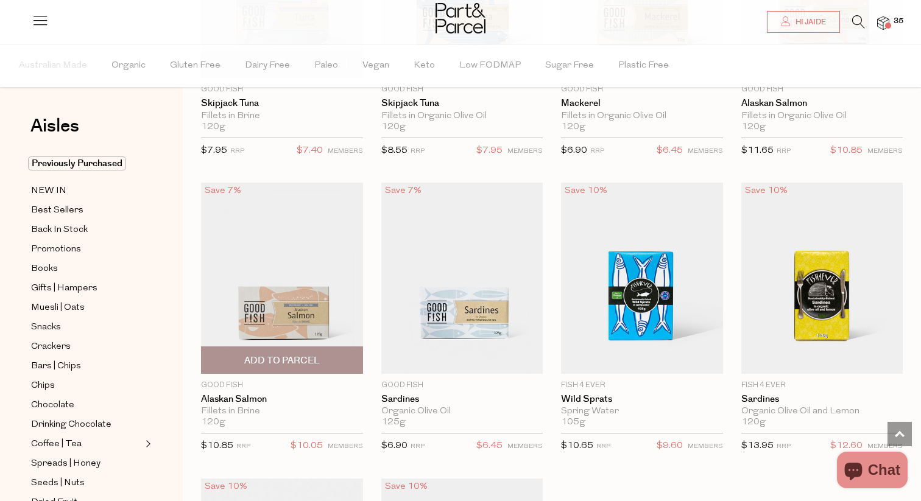
click at [304, 358] on span "Add To Parcel" at bounding box center [282, 361] width 76 height 13
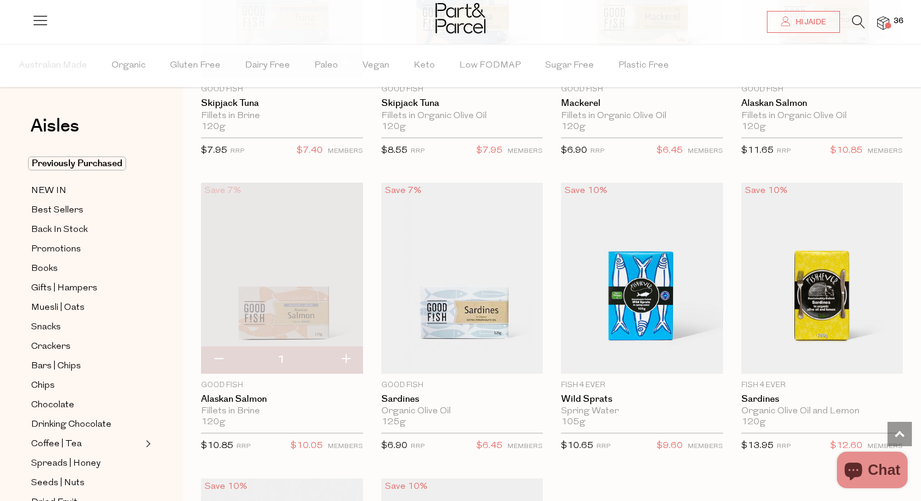
click at [351, 360] on button "button" at bounding box center [345, 360] width 35 height 27
type input "2"
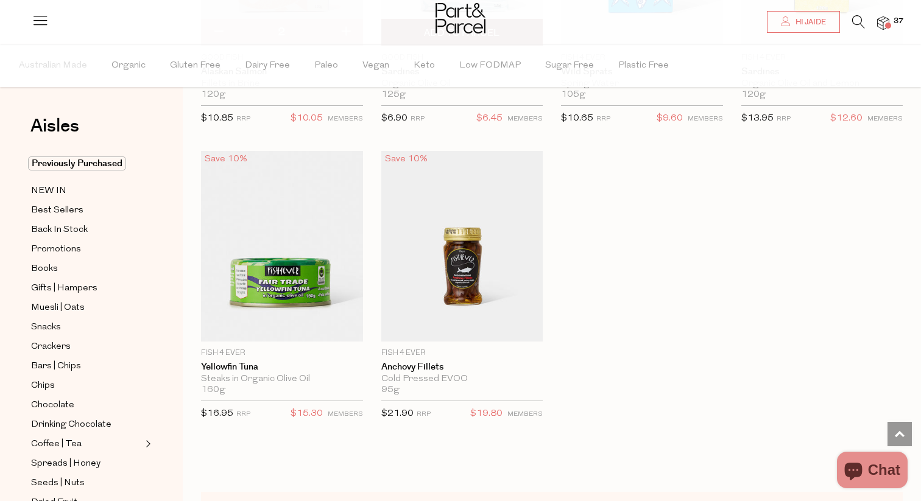
scroll to position [1788, 0]
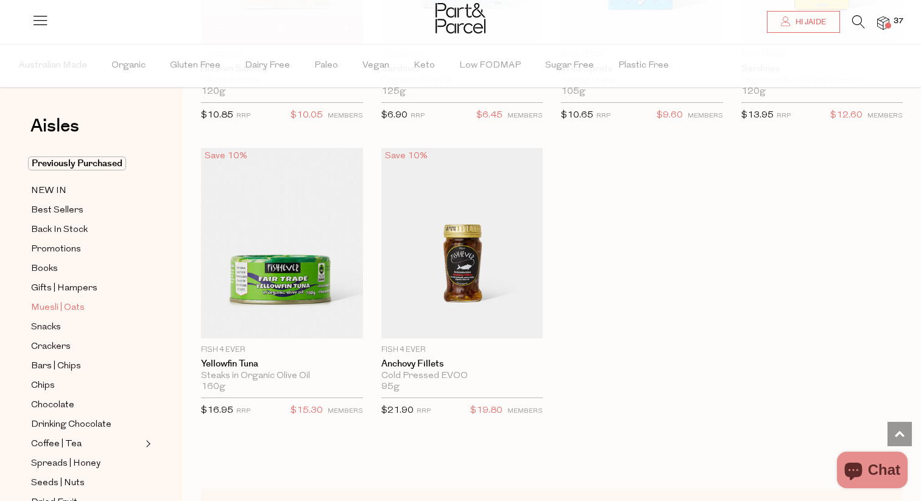
click at [74, 306] on span "Muesli | Oats" at bounding box center [58, 308] width 54 height 15
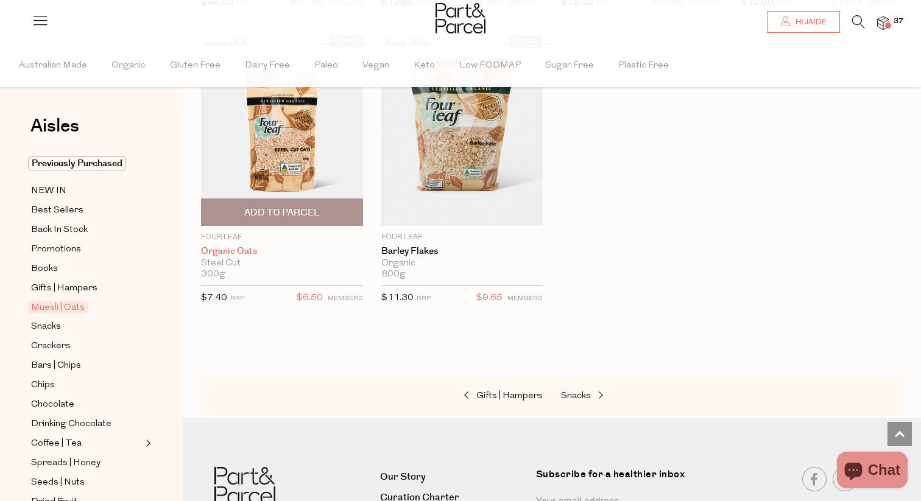
scroll to position [3772, 0]
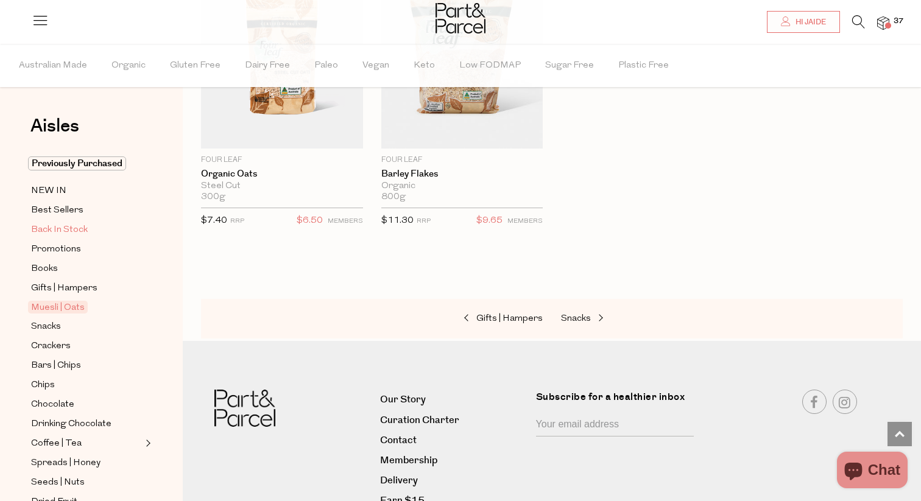
click at [76, 230] on span "Back In Stock" at bounding box center [59, 230] width 57 height 15
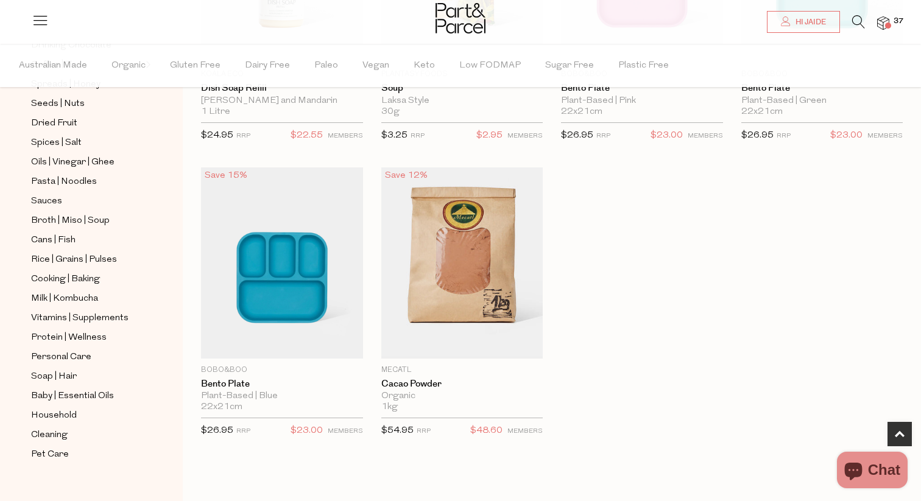
scroll to position [393, 0]
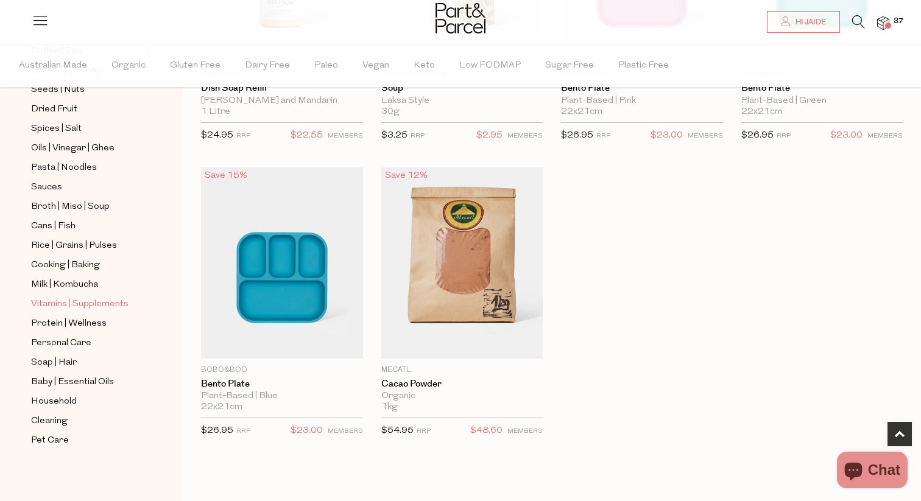
click at [87, 301] on span "Vitamins | Supplements" at bounding box center [79, 304] width 97 height 15
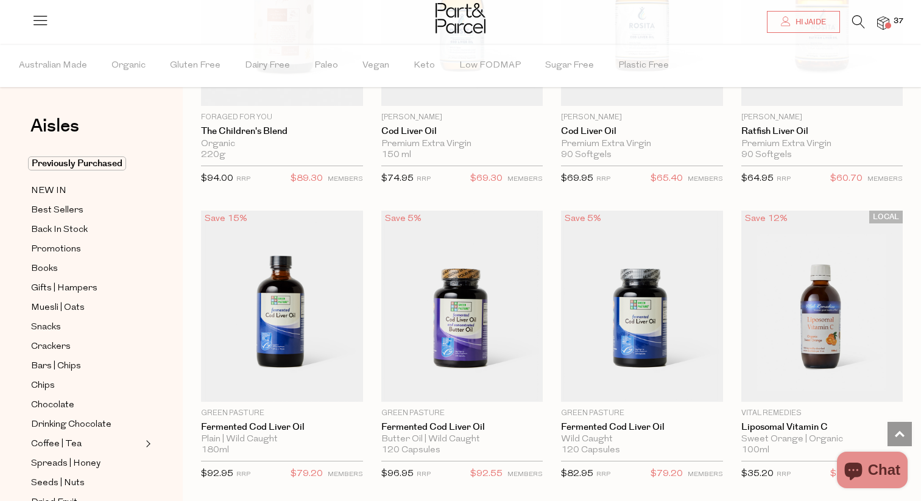
scroll to position [3339, 0]
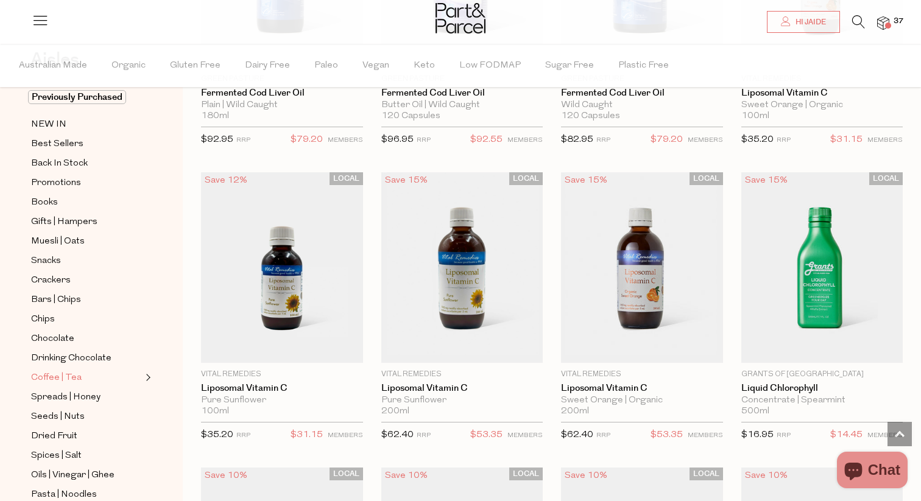
scroll to position [82, 0]
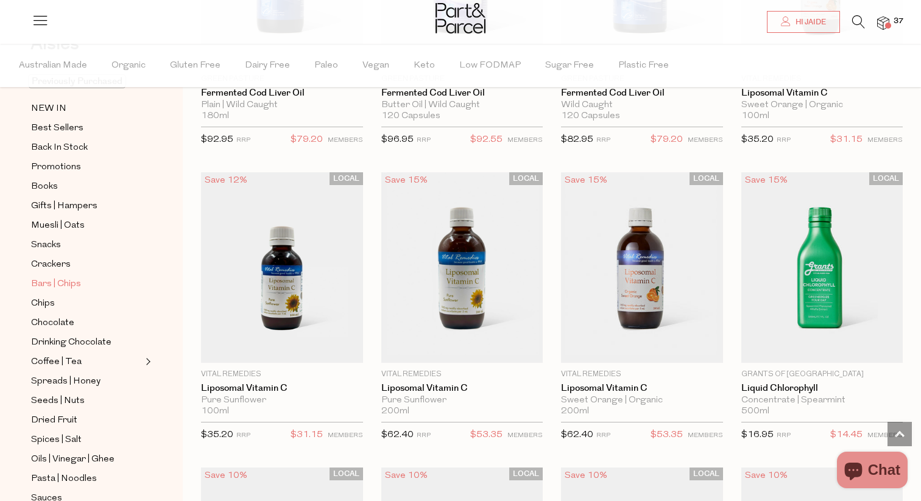
click at [62, 283] on span "Bars | Chips" at bounding box center [56, 284] width 50 height 15
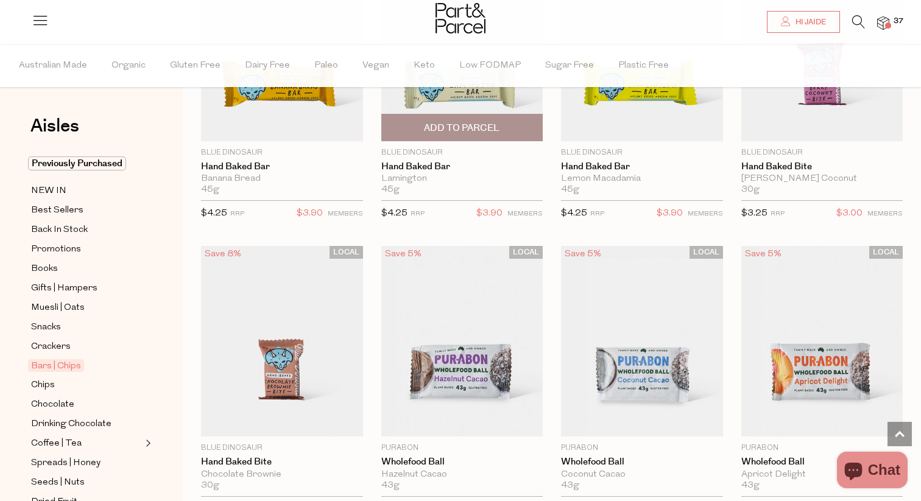
scroll to position [2676, 0]
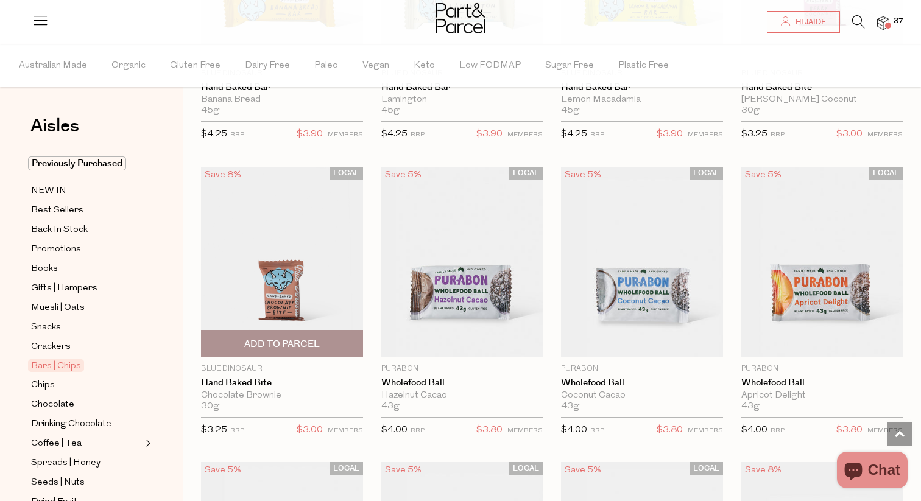
click at [313, 344] on span "Add To Parcel" at bounding box center [282, 344] width 76 height 13
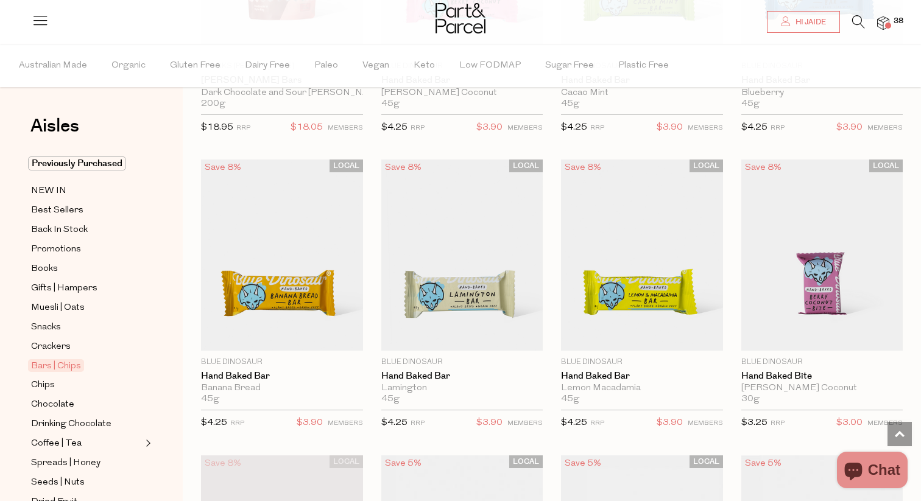
scroll to position [2376, 0]
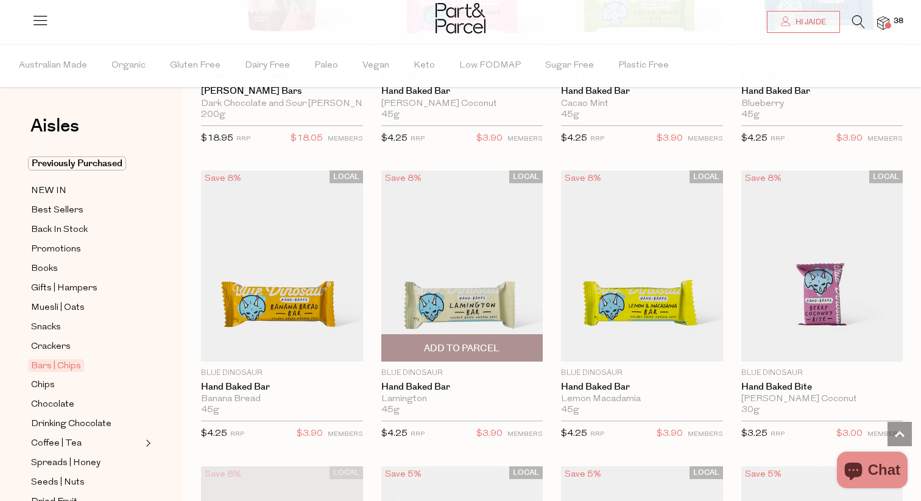
click at [432, 352] on span "Add To Parcel" at bounding box center [462, 348] width 76 height 13
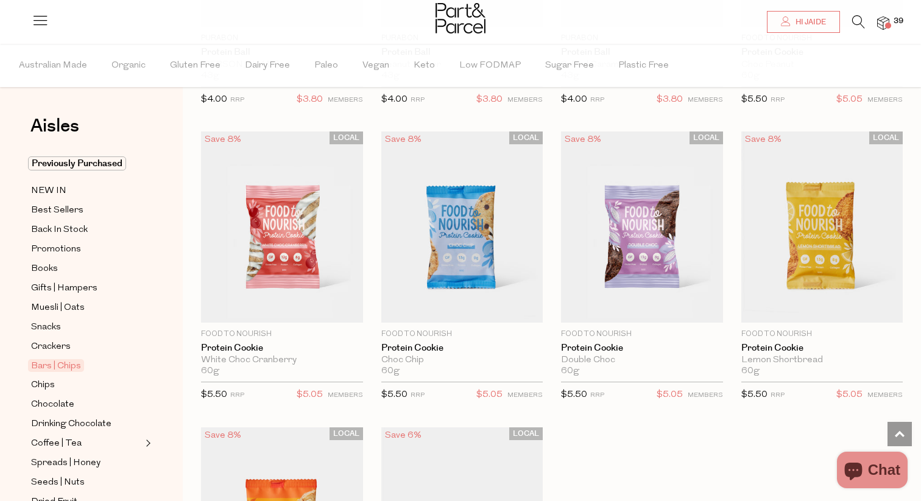
scroll to position [3318, 0]
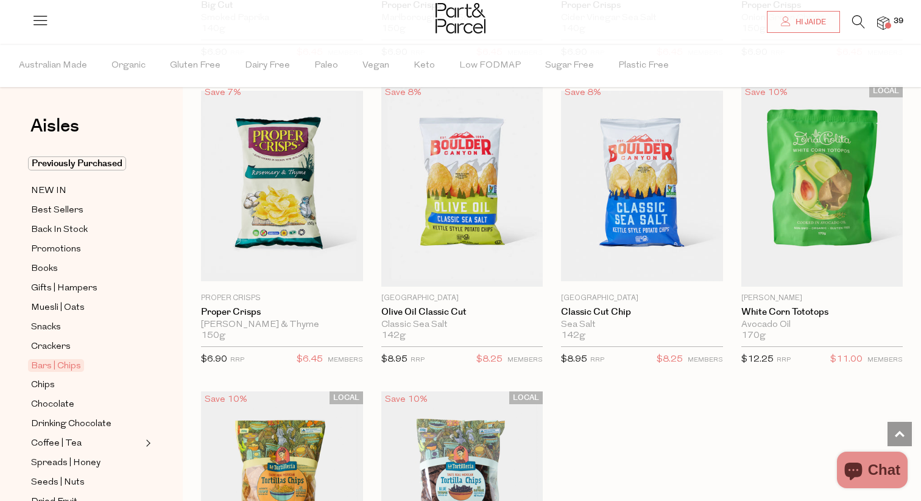
scroll to position [4849, 0]
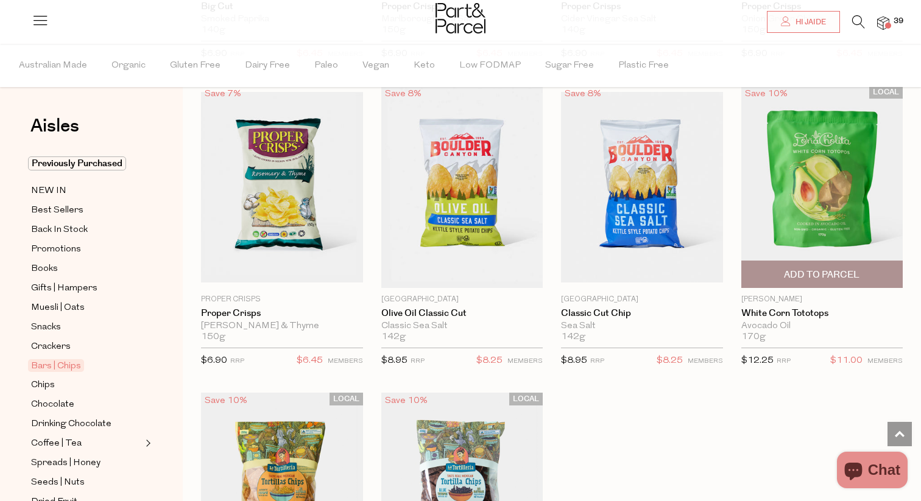
click at [813, 269] on span "Add To Parcel" at bounding box center [822, 275] width 76 height 13
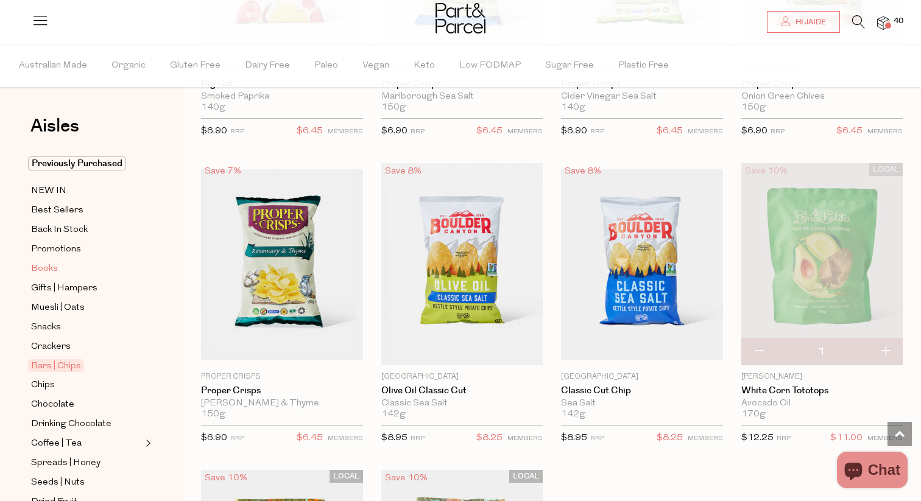
scroll to position [4768, 0]
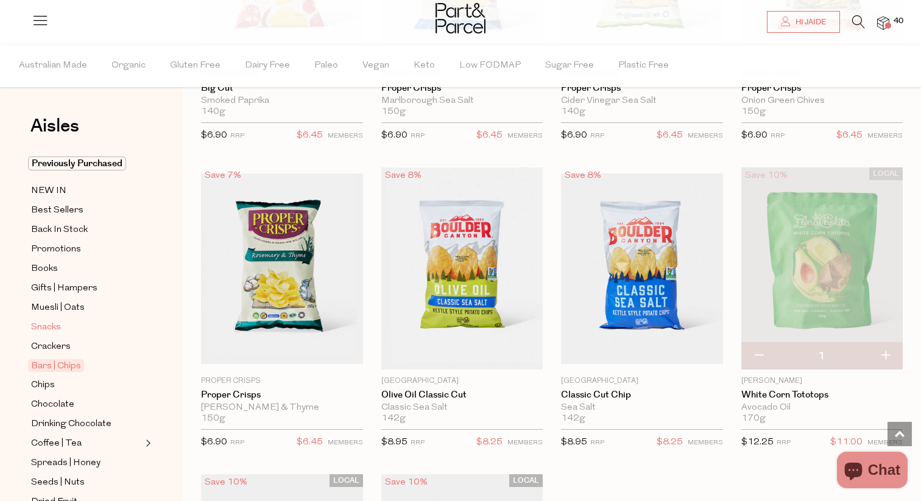
click at [54, 327] on span "Snacks" at bounding box center [46, 327] width 30 height 15
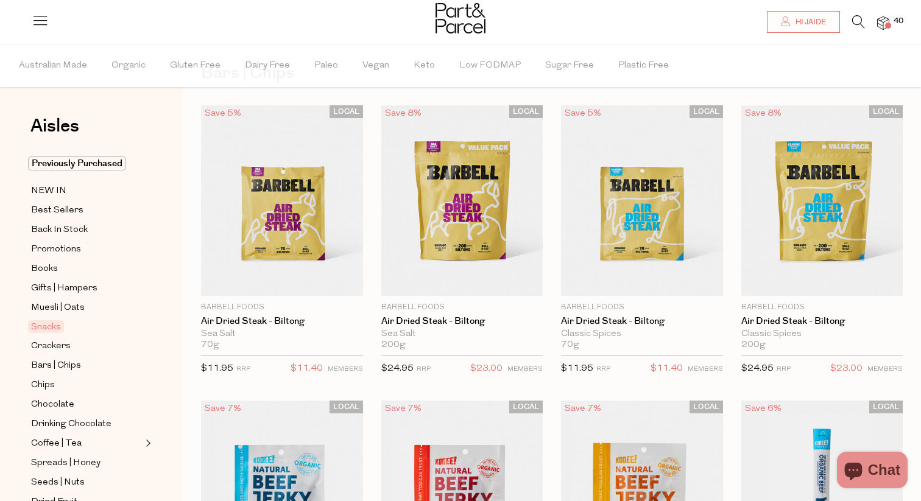
scroll to position [11, 0]
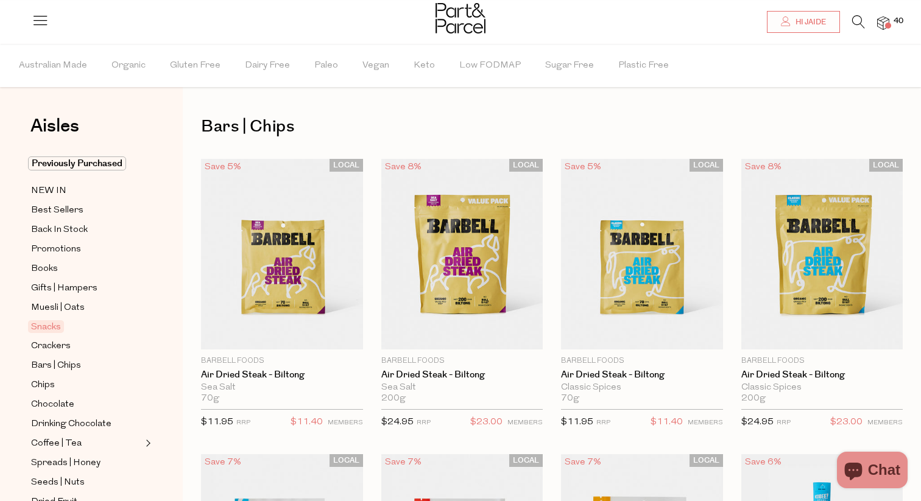
type input "3"
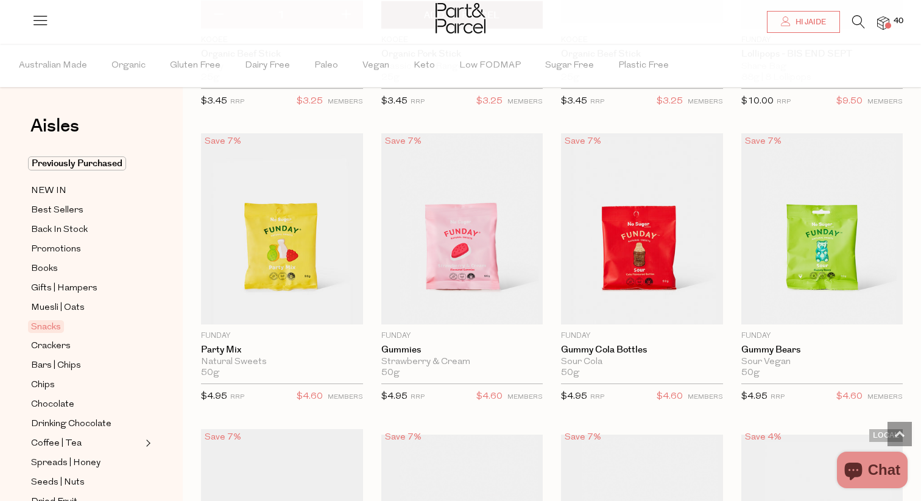
scroll to position [924, 0]
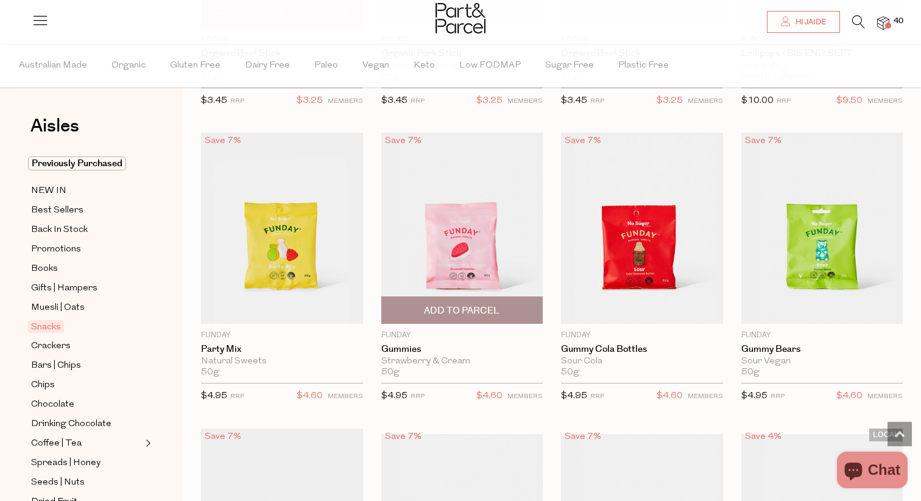
click at [500, 308] on span "Add To Parcel" at bounding box center [462, 310] width 155 height 26
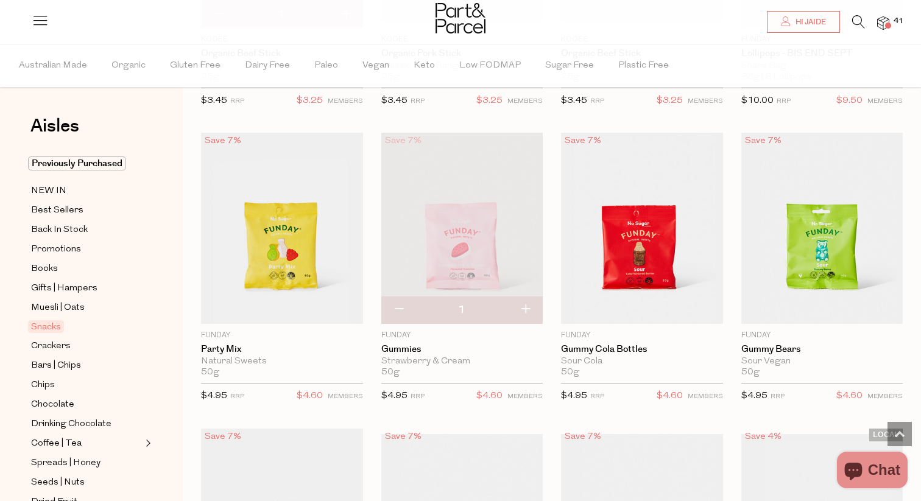
click at [530, 310] on button "button" at bounding box center [525, 310] width 35 height 27
type input "2"
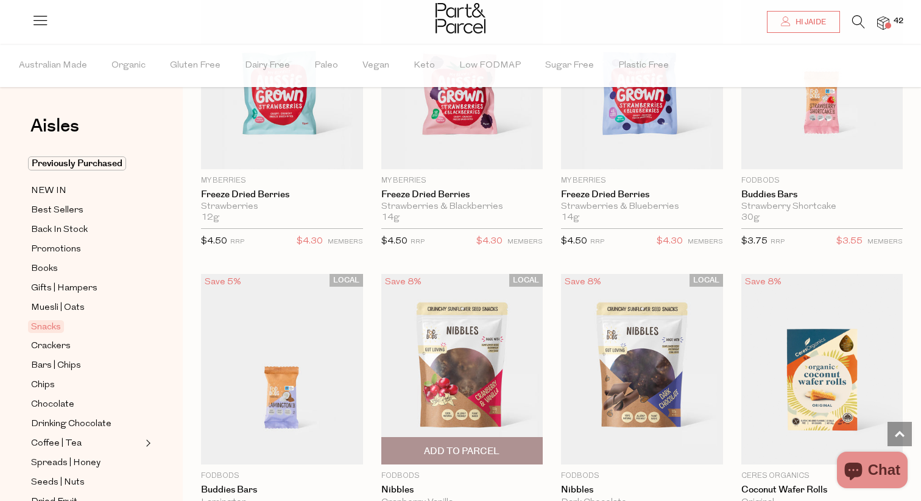
scroll to position [1789, 0]
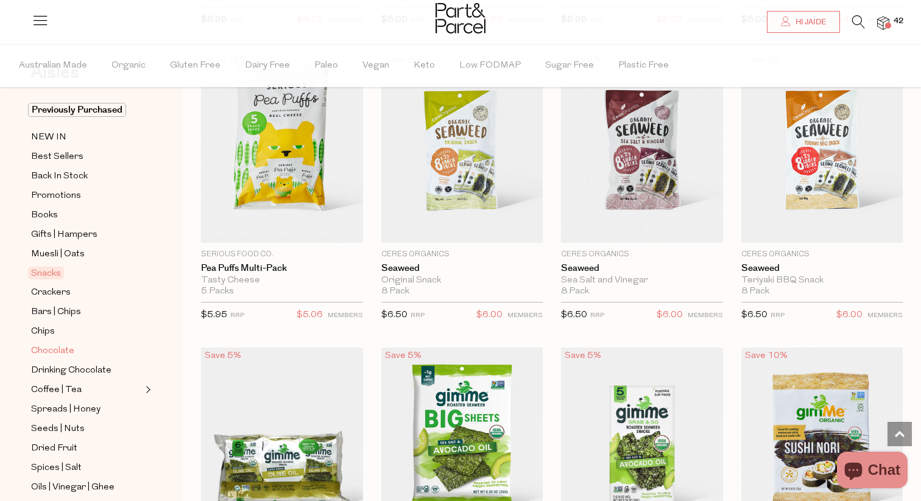
scroll to position [57, 0]
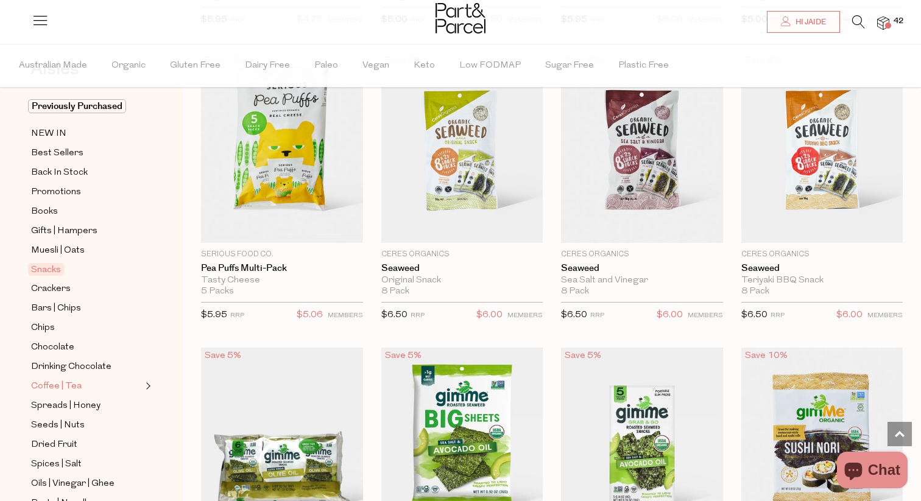
click at [73, 387] on span "Coffee | Tea" at bounding box center [56, 387] width 51 height 15
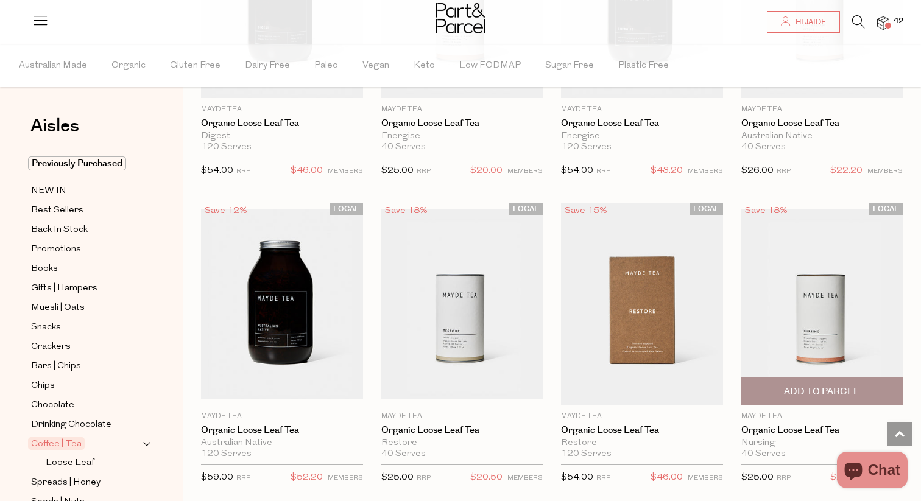
scroll to position [3404, 0]
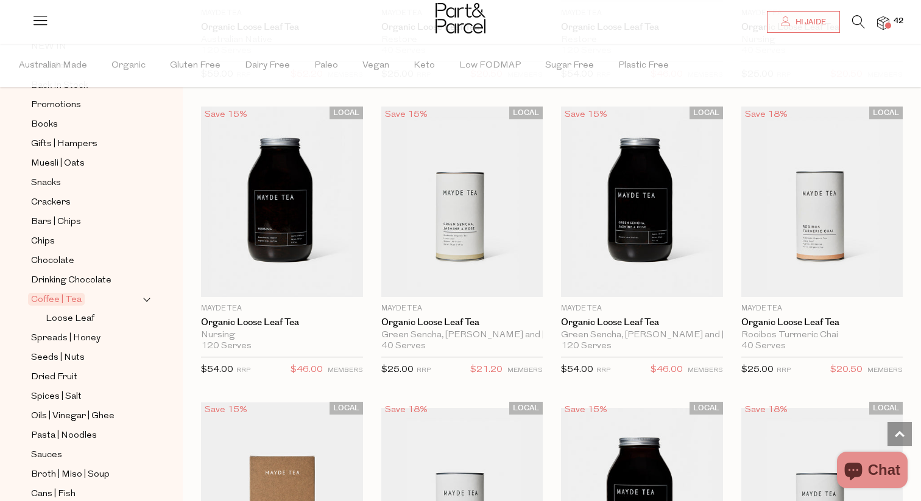
scroll to position [158, 0]
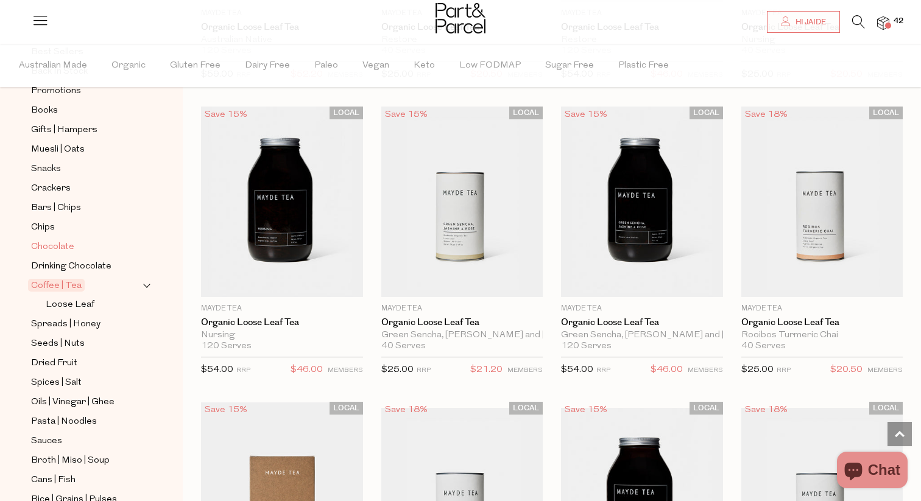
click at [62, 247] on span "Chocolate" at bounding box center [52, 247] width 43 height 15
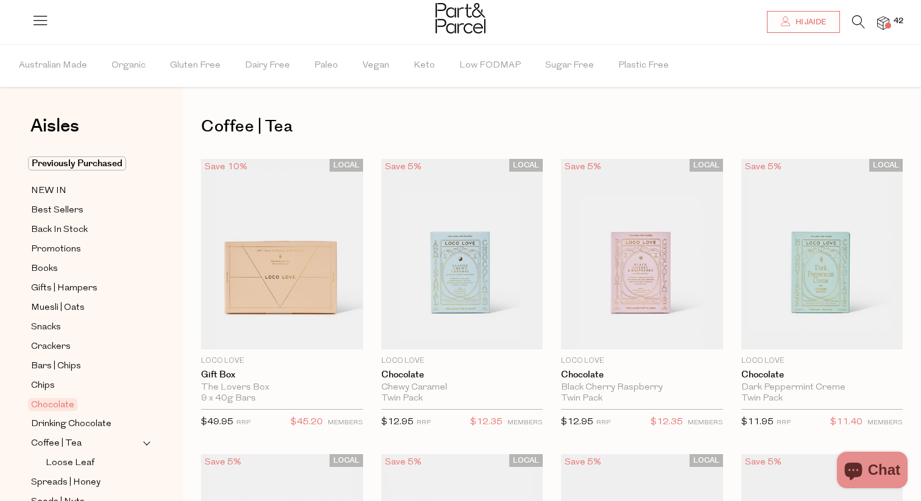
type input "2"
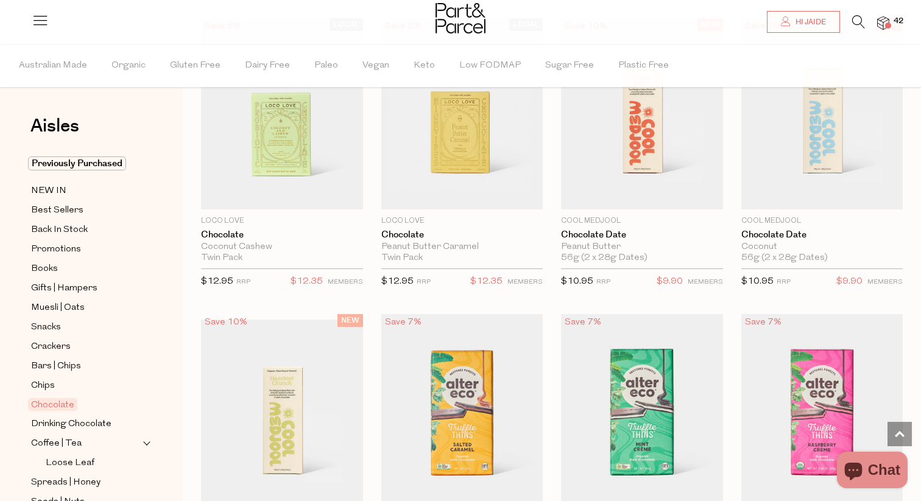
scroll to position [849, 0]
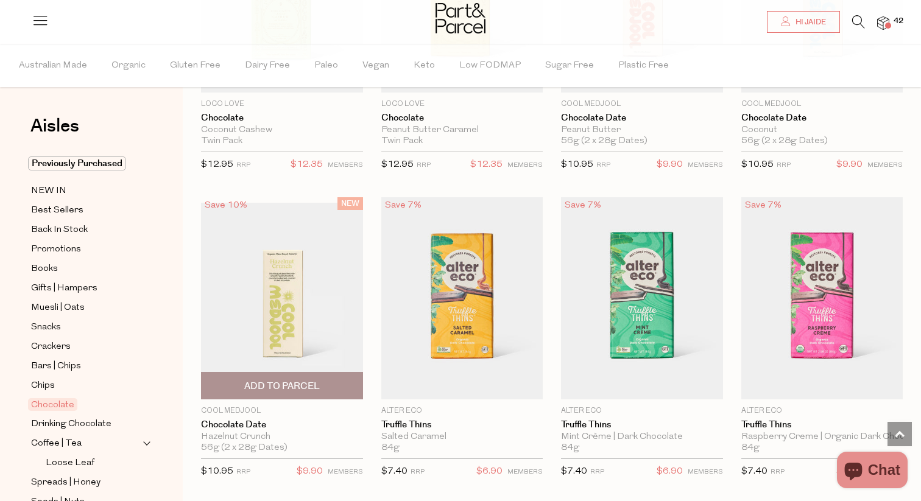
click at [303, 382] on span "Add To Parcel" at bounding box center [282, 386] width 76 height 13
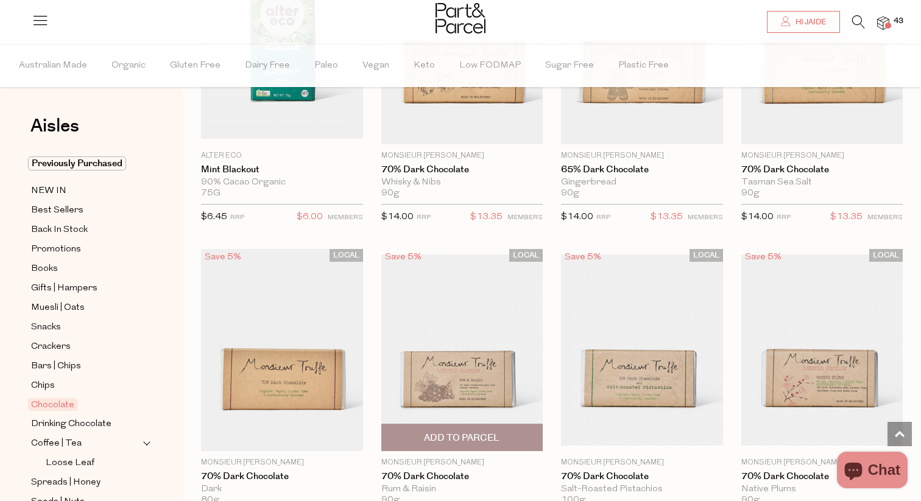
scroll to position [2125, 0]
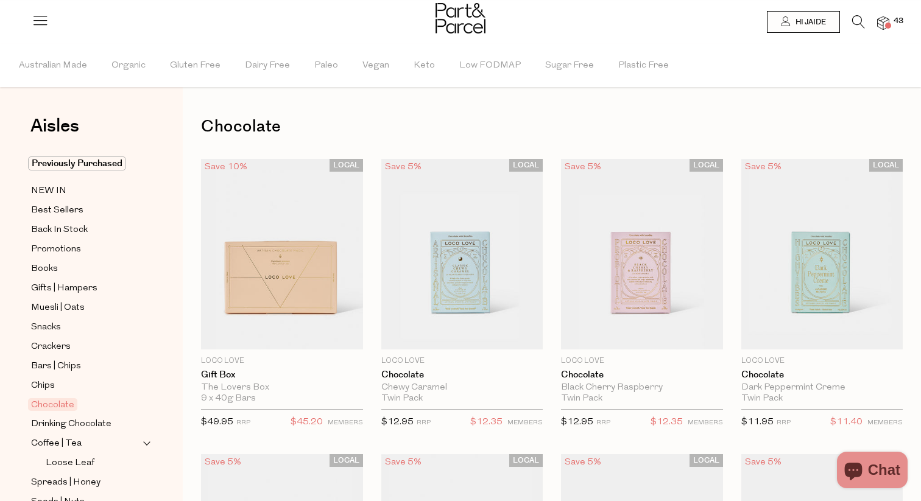
click at [879, 29] on img at bounding box center [883, 23] width 12 height 14
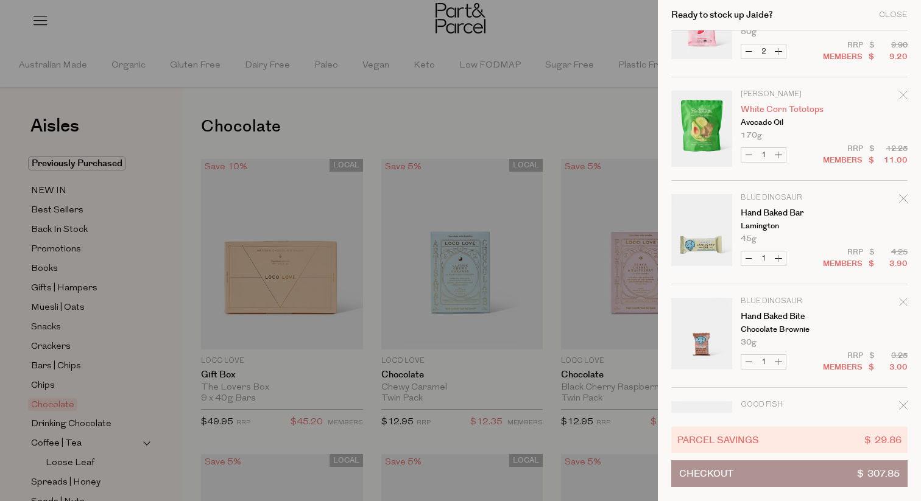
scroll to position [171, 0]
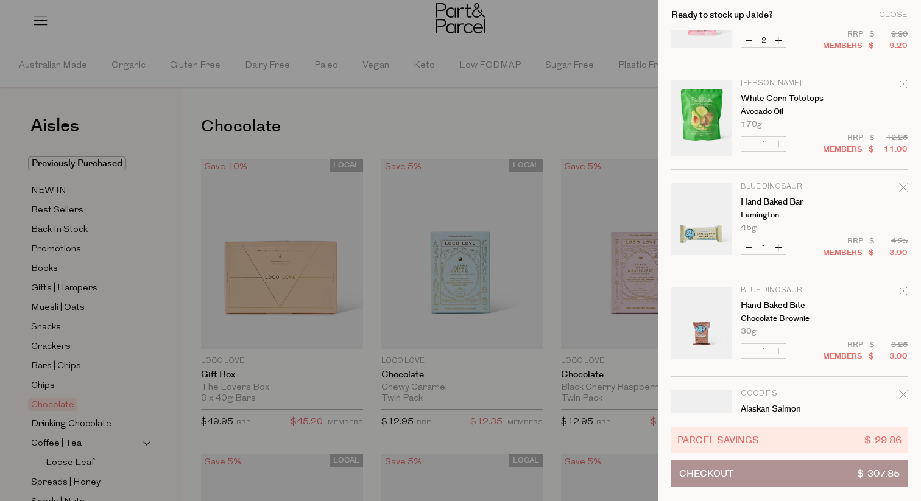
click at [903, 185] on icon "Remove Hand Baked Bar" at bounding box center [903, 187] width 9 height 9
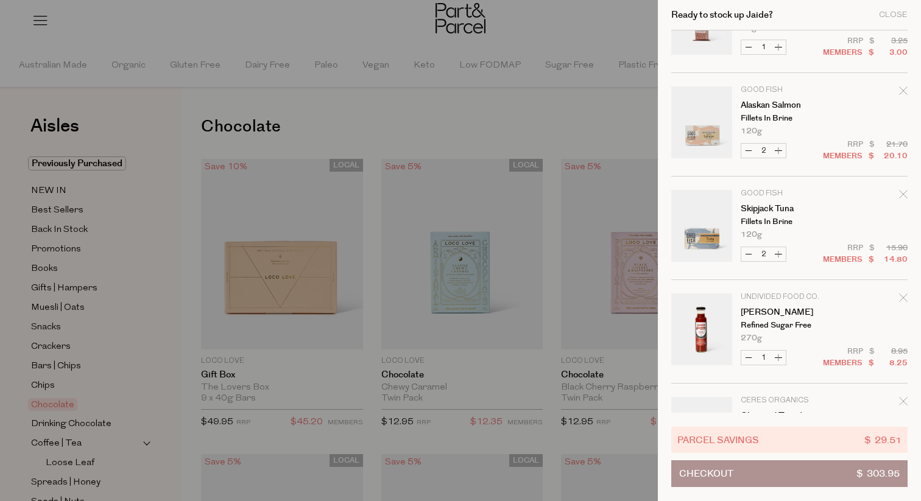
scroll to position [384, 0]
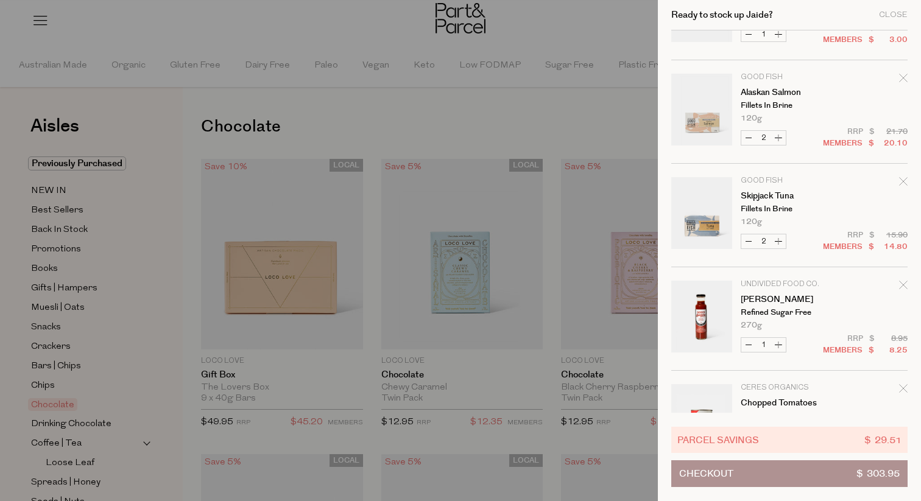
click at [750, 139] on button "Decrease Alaskan Salmon" at bounding box center [749, 138] width 15 height 14
type input "1"
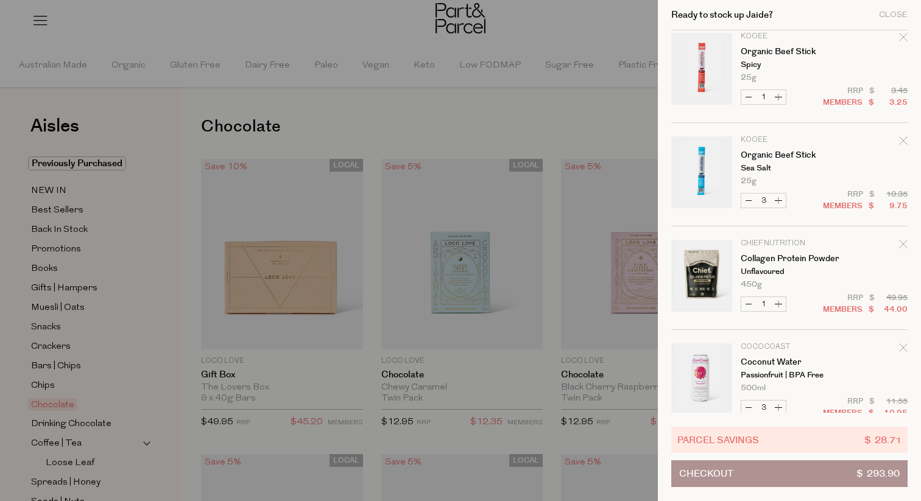
scroll to position [956, 0]
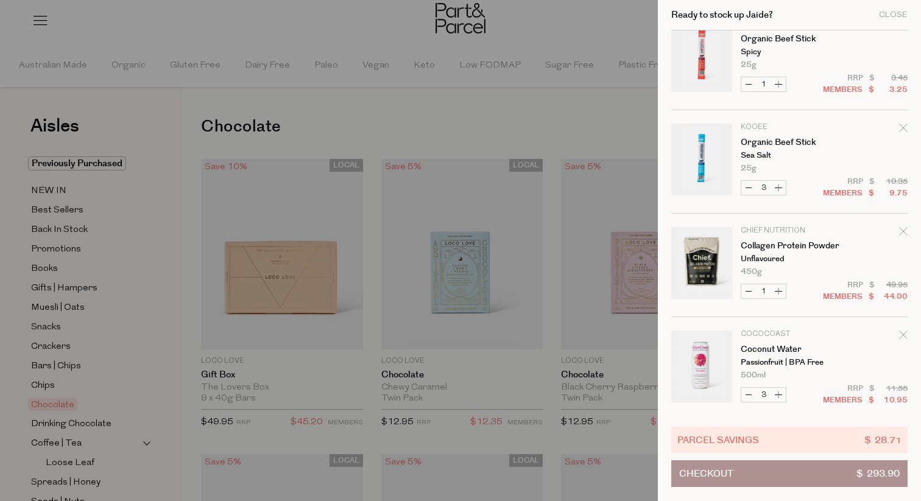
click at [777, 184] on button "Increase Organic Beef Stick" at bounding box center [778, 188] width 15 height 14
type input "4"
click at [777, 184] on form "Image Product Total Qty Cool Medjool Chocolate Date Hazelnut Crunch 56g (2 x 28…" at bounding box center [789, 472] width 236 height 2797
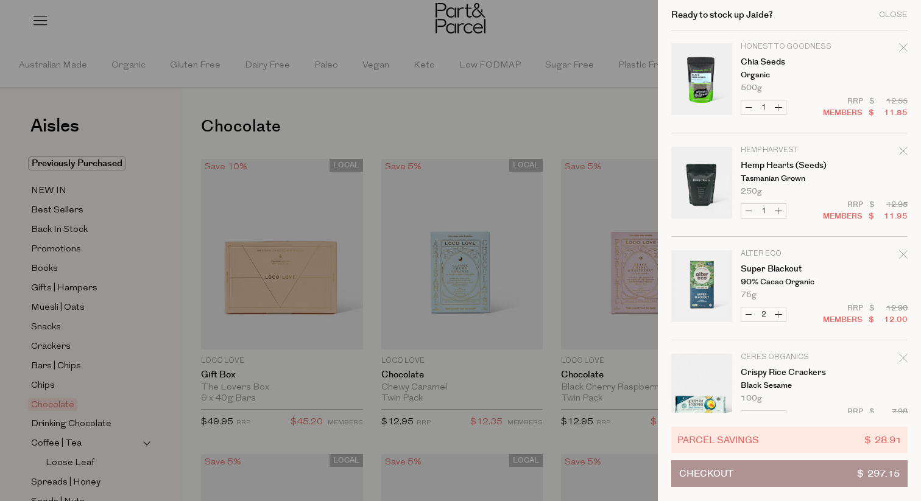
scroll to position [2414, 0]
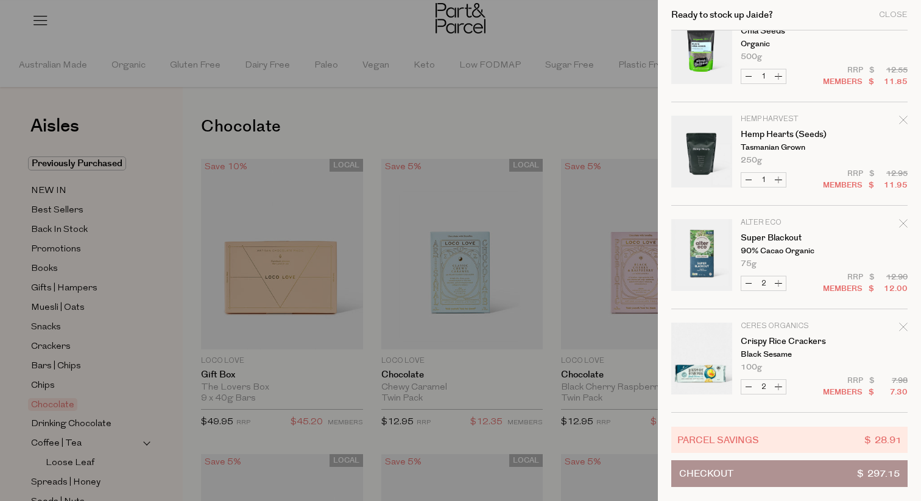
click at [751, 392] on button "Decrease Crispy Rice Crackers" at bounding box center [749, 387] width 15 height 14
type input "1"
click at [746, 278] on button "Decrease Super Blackout" at bounding box center [749, 284] width 15 height 14
type input "1"
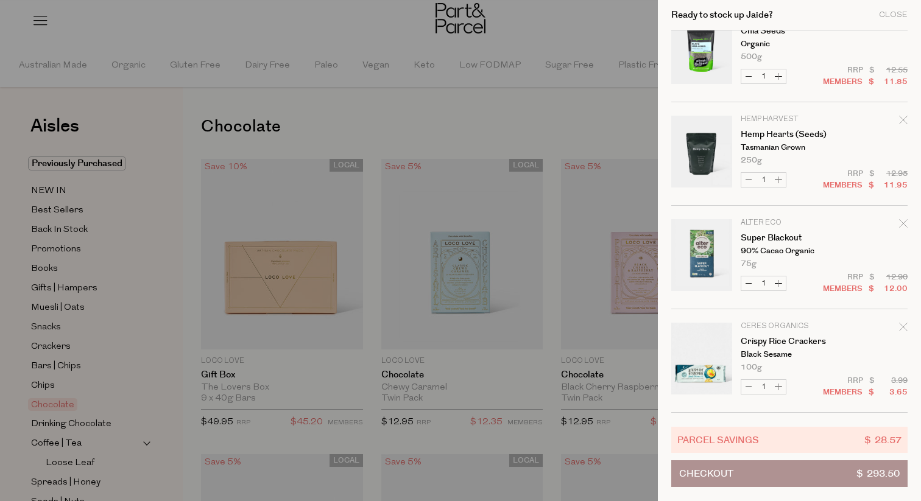
type input "1"
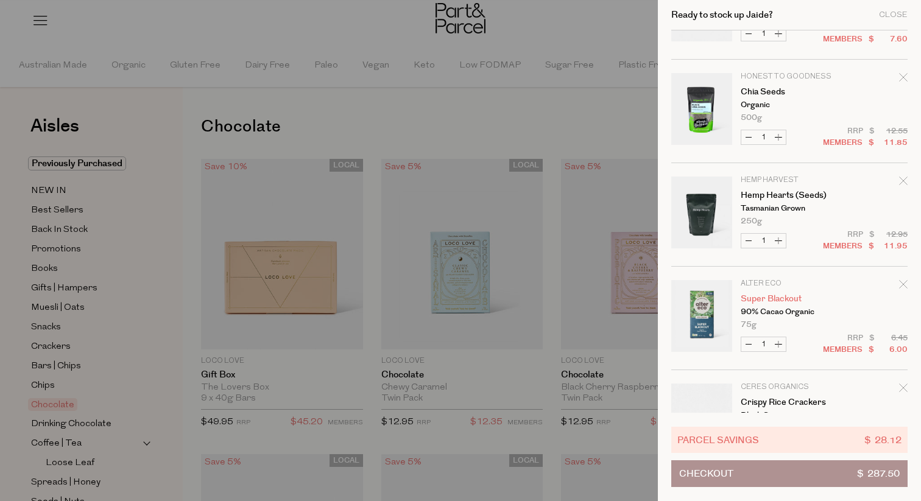
scroll to position [2332, 0]
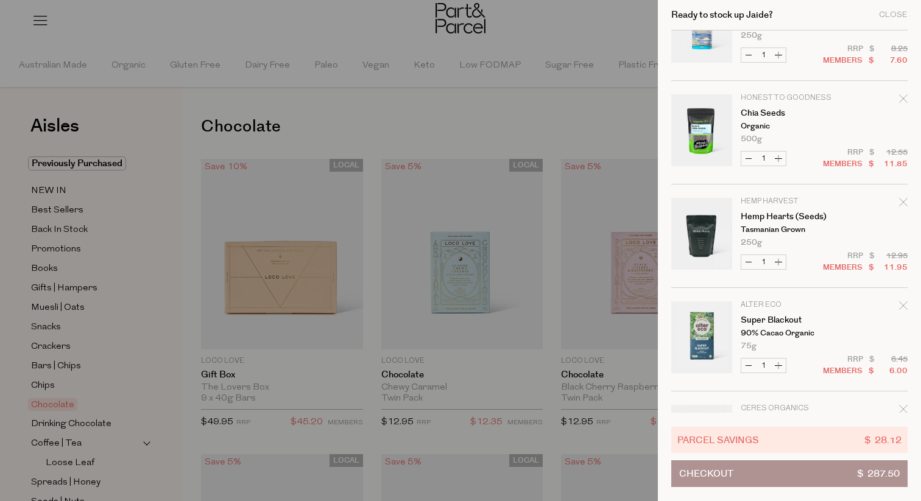
click at [902, 200] on icon "Remove Hemp Hearts (Seeds)" at bounding box center [903, 202] width 9 height 9
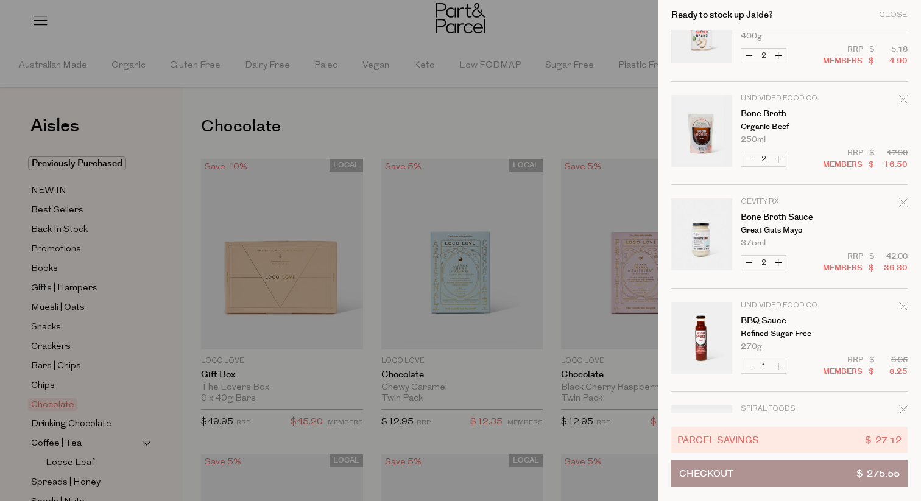
scroll to position [1698, 0]
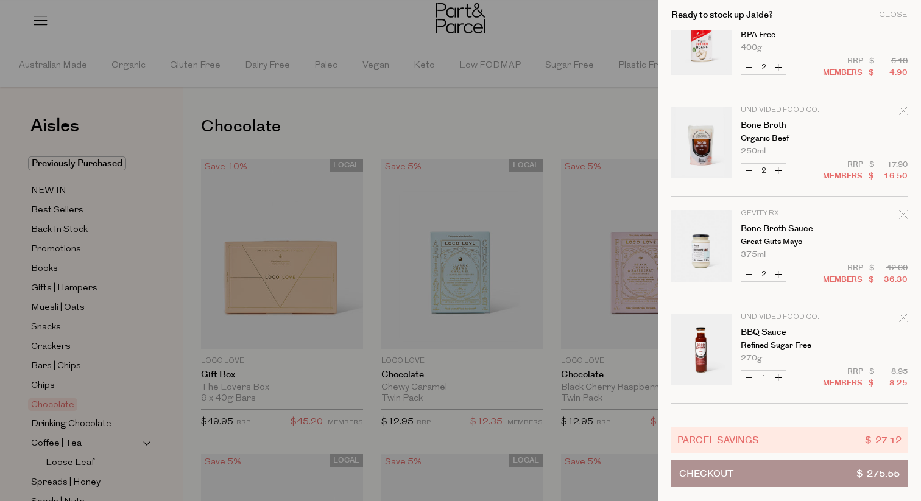
click at [746, 274] on button "Decrease Bone Broth Sauce" at bounding box center [749, 274] width 15 height 14
type input "1"
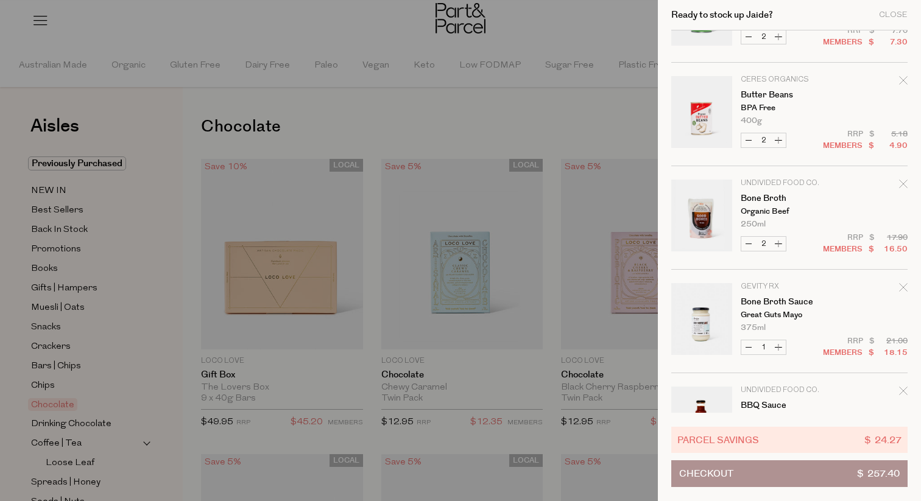
scroll to position [1614, 0]
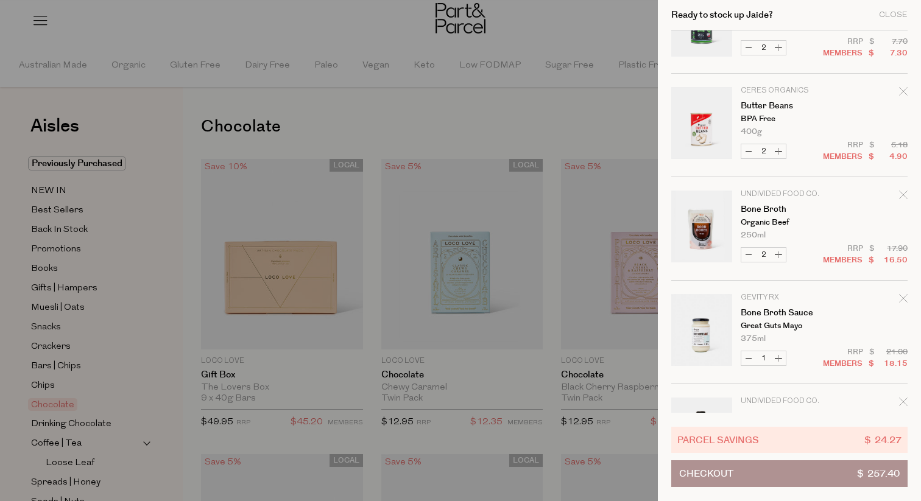
click at [747, 260] on button "Decrease Bone Broth" at bounding box center [749, 255] width 15 height 14
type input "1"
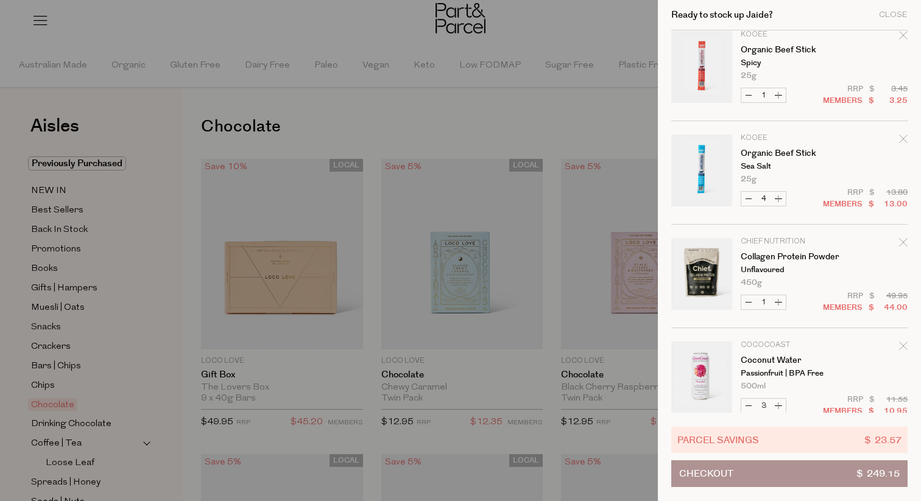
scroll to position [968, 0]
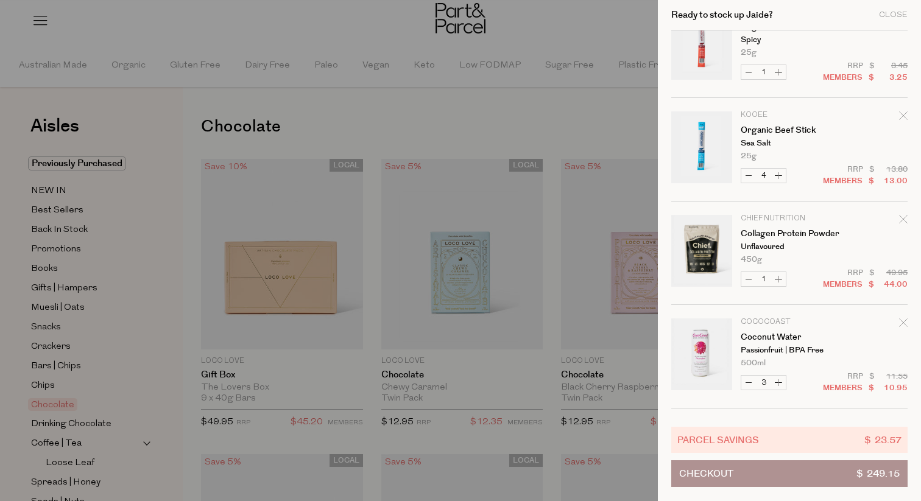
click at [779, 175] on button "Increase Organic Beef Stick" at bounding box center [778, 176] width 15 height 14
type input "5"
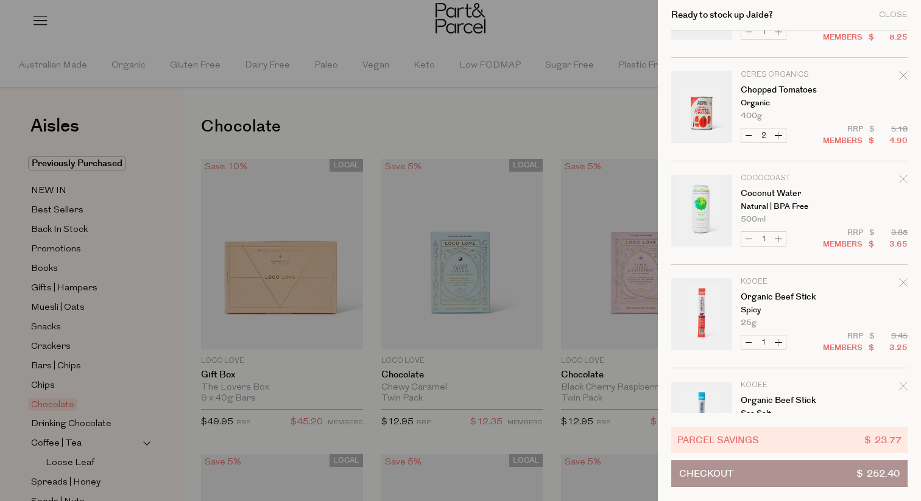
scroll to position [1040, 0]
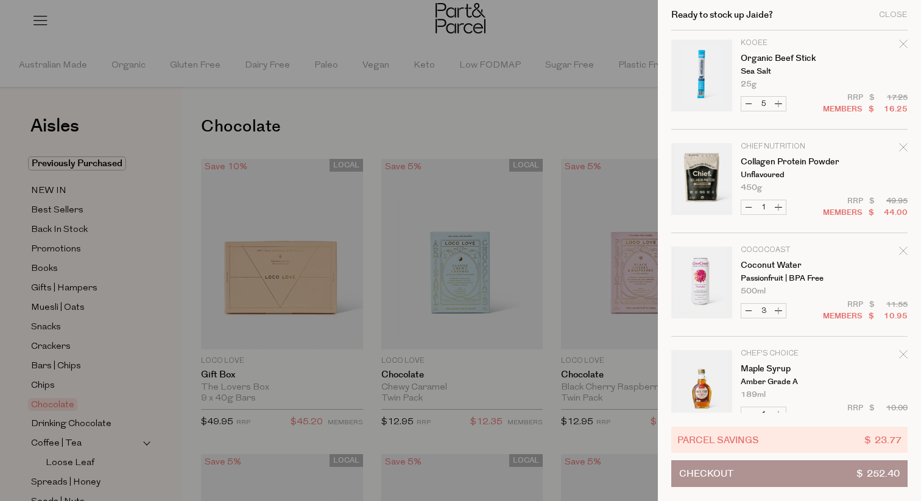
click at [774, 103] on button "Increase Organic Beef Stick" at bounding box center [778, 104] width 15 height 14
type input "6"
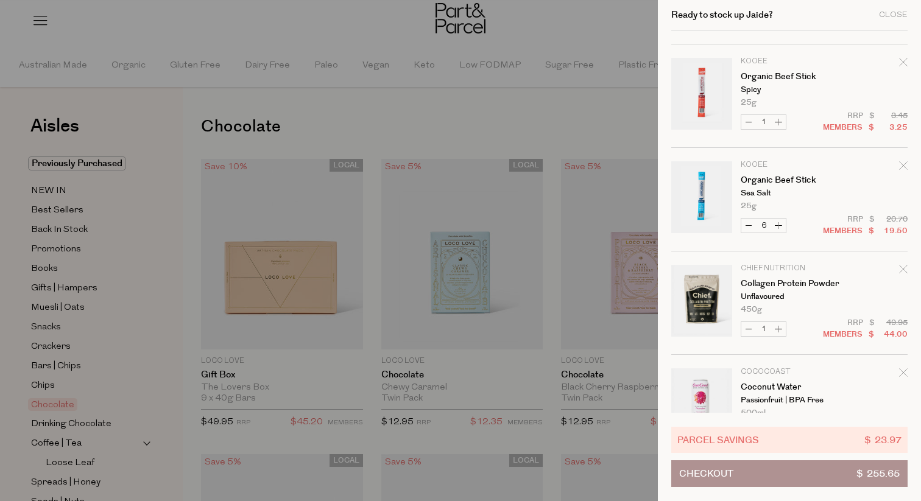
scroll to position [925, 0]
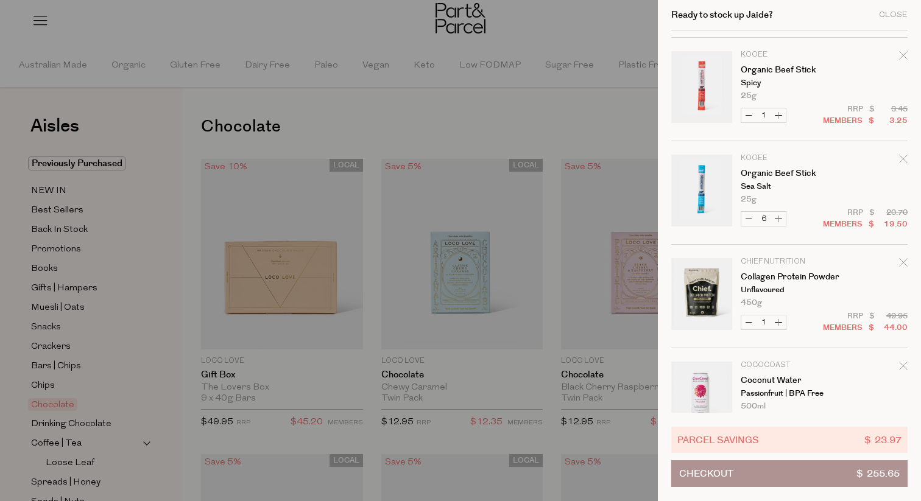
click at [776, 217] on button "Increase Organic Beef Stick" at bounding box center [778, 219] width 15 height 14
type input "7"
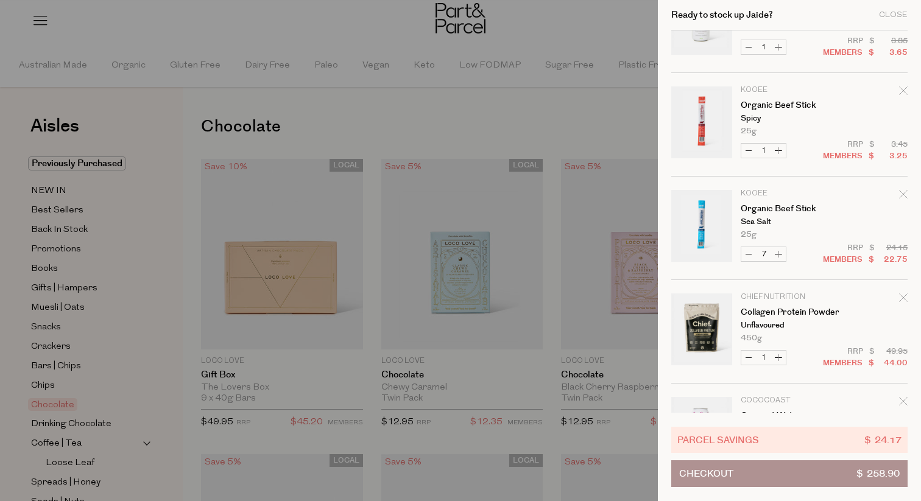
scroll to position [894, 0]
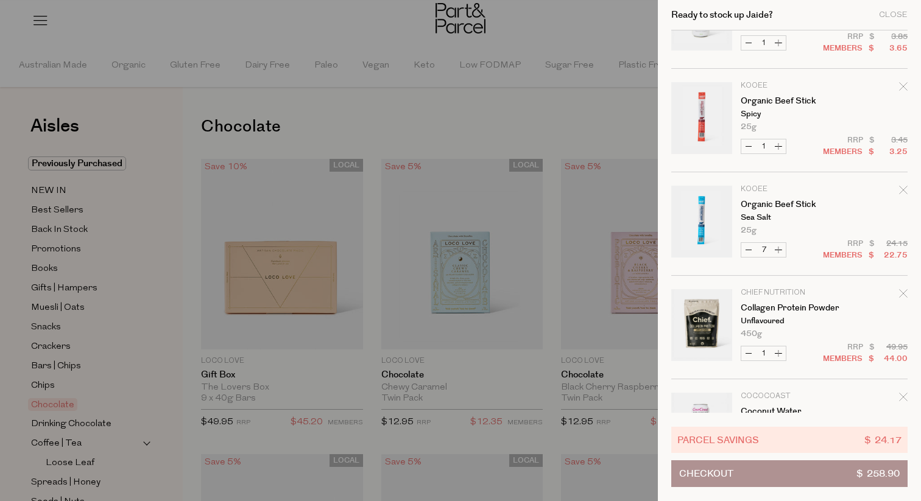
click at [779, 253] on button "Increase Organic Beef Stick" at bounding box center [778, 250] width 15 height 14
type input "8"
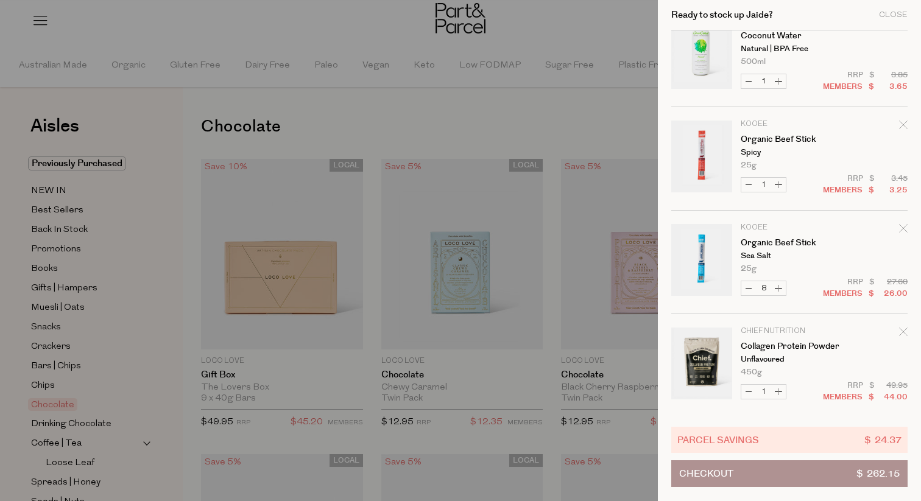
scroll to position [870, 0]
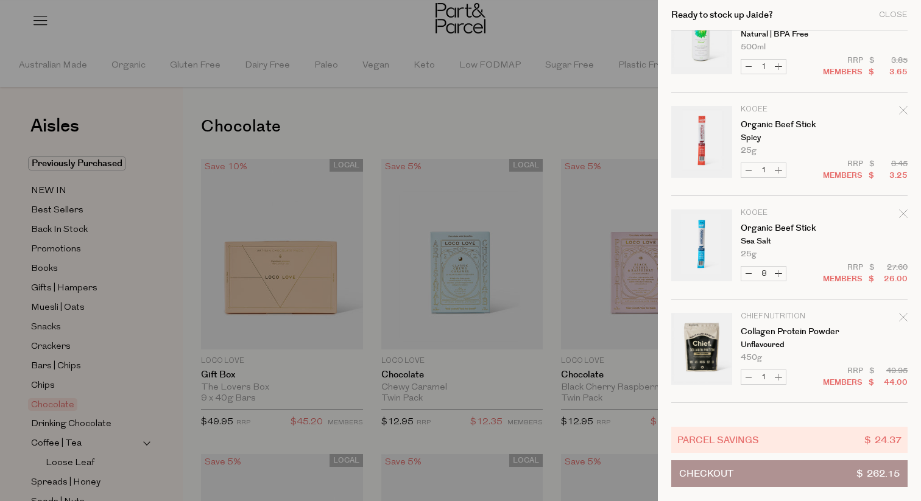
click at [784, 274] on button "Increase Organic Beef Stick" at bounding box center [778, 274] width 15 height 14
type input "9"
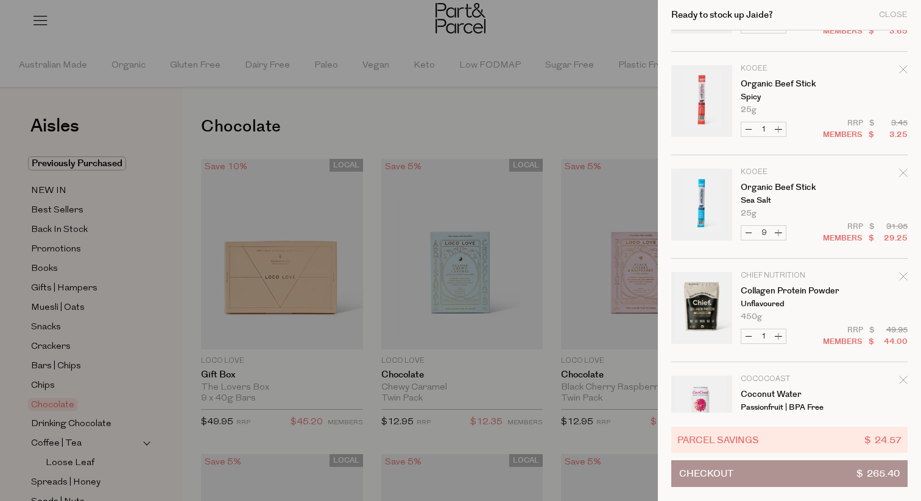
scroll to position [938, 0]
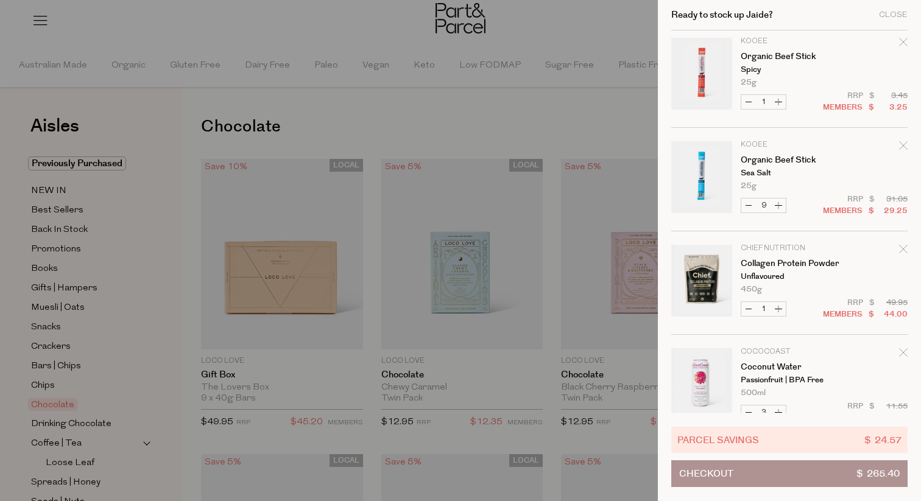
click at [774, 209] on button "Increase Organic Beef Stick" at bounding box center [778, 206] width 15 height 14
type input "10"
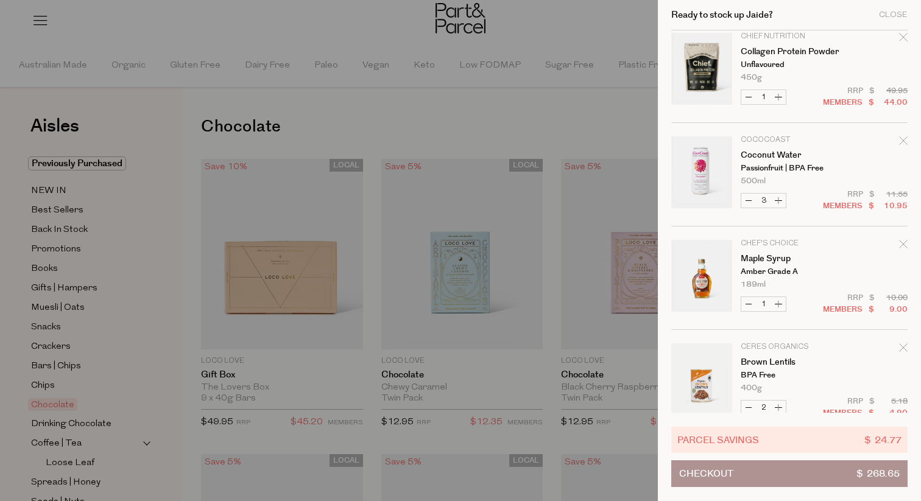
scroll to position [1183, 0]
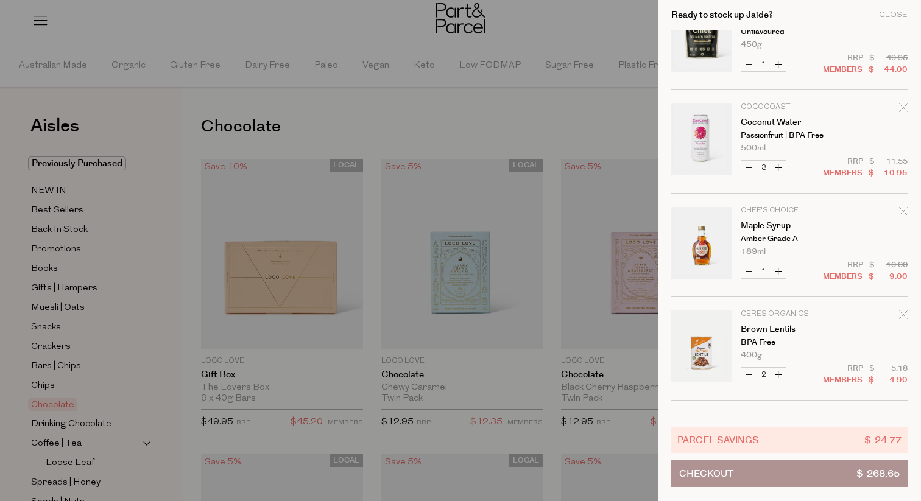
click at [746, 173] on button "Decrease Coconut Water" at bounding box center [749, 168] width 15 height 14
type input "2"
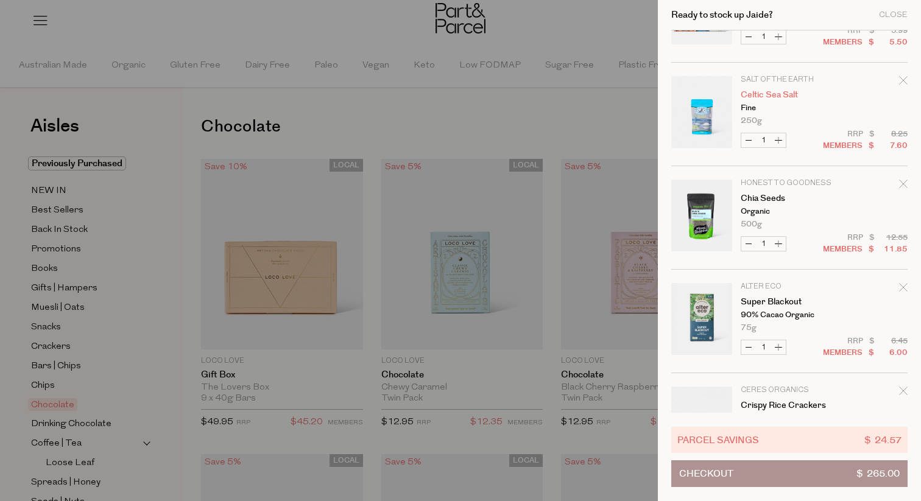
scroll to position [2310, 0]
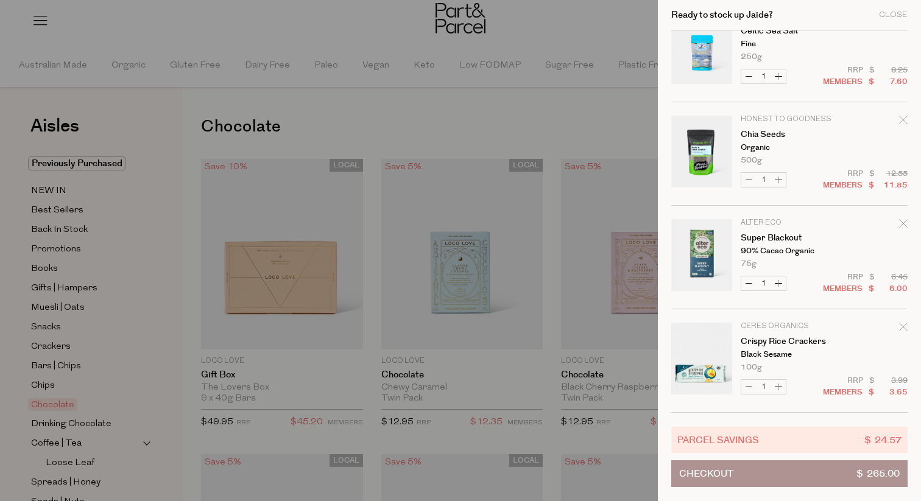
click at [554, 229] on div at bounding box center [460, 250] width 921 height 501
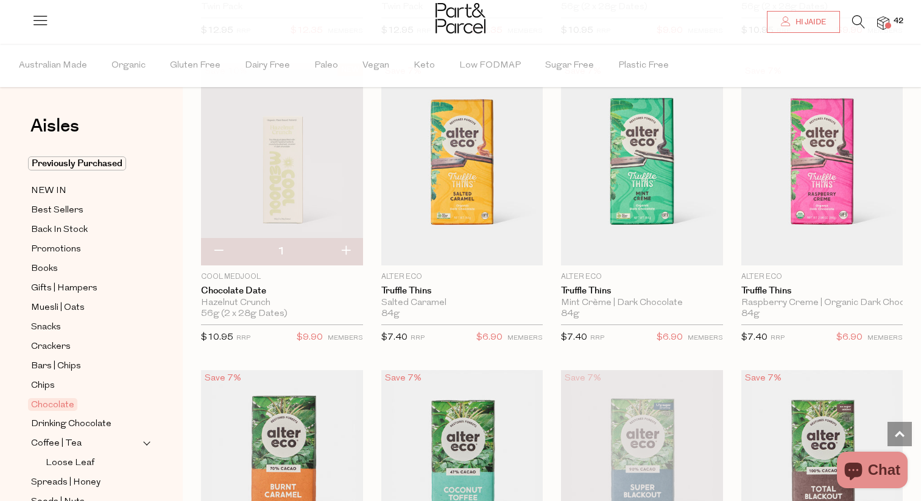
click at [858, 24] on icon at bounding box center [858, 21] width 13 height 13
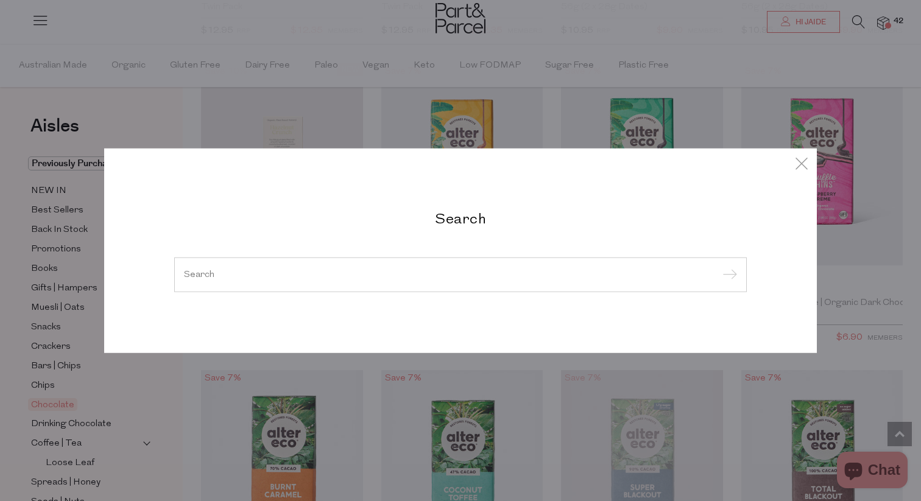
click at [233, 285] on div at bounding box center [460, 274] width 573 height 35
click at [230, 278] on input "search" at bounding box center [460, 274] width 553 height 9
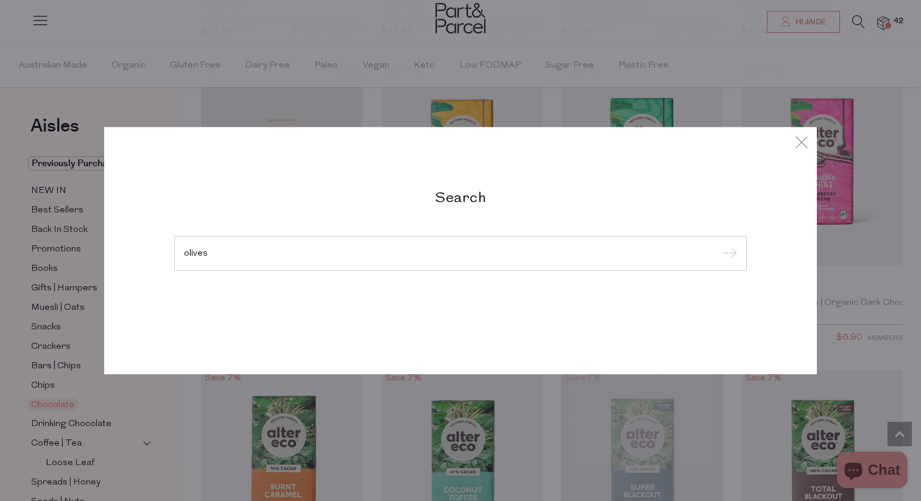
type input "olives"
click at [719, 245] on input "submit" at bounding box center [728, 254] width 18 height 18
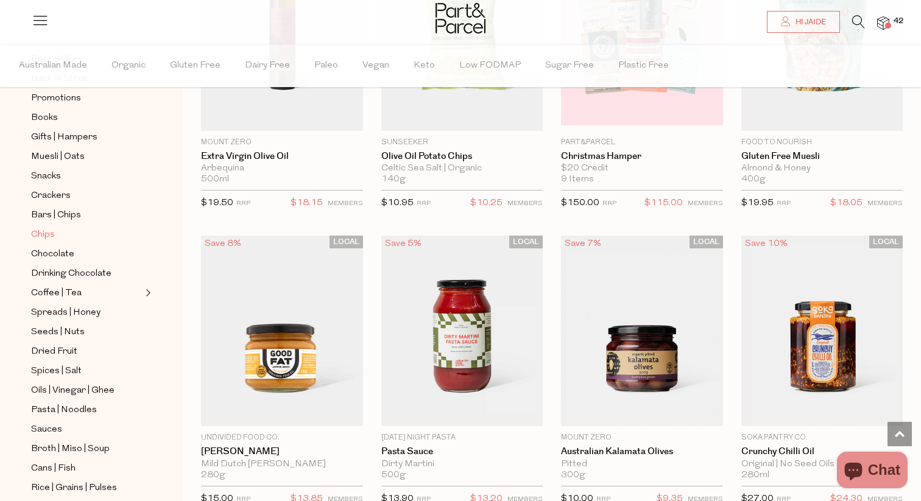
scroll to position [152, 0]
click at [862, 26] on icon at bounding box center [858, 21] width 13 height 13
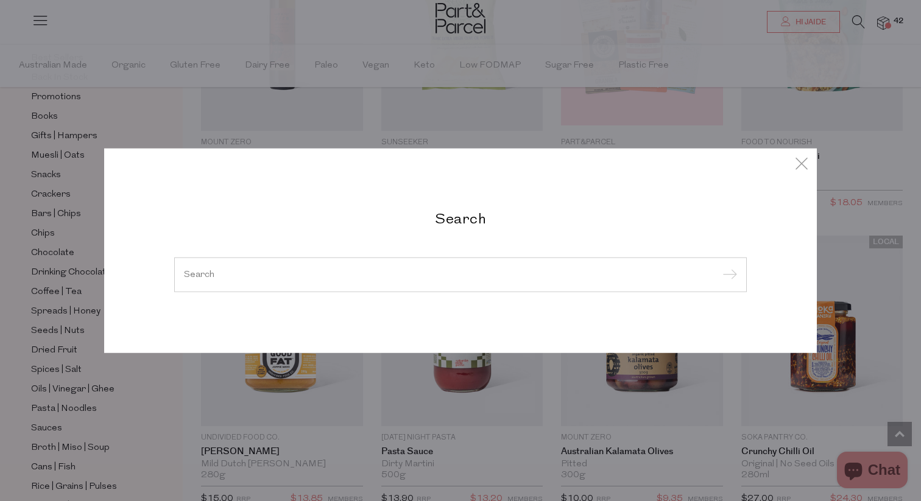
type input "i"
click at [372, 266] on div at bounding box center [460, 274] width 573 height 35
click at [328, 272] on input "search" at bounding box center [460, 274] width 553 height 9
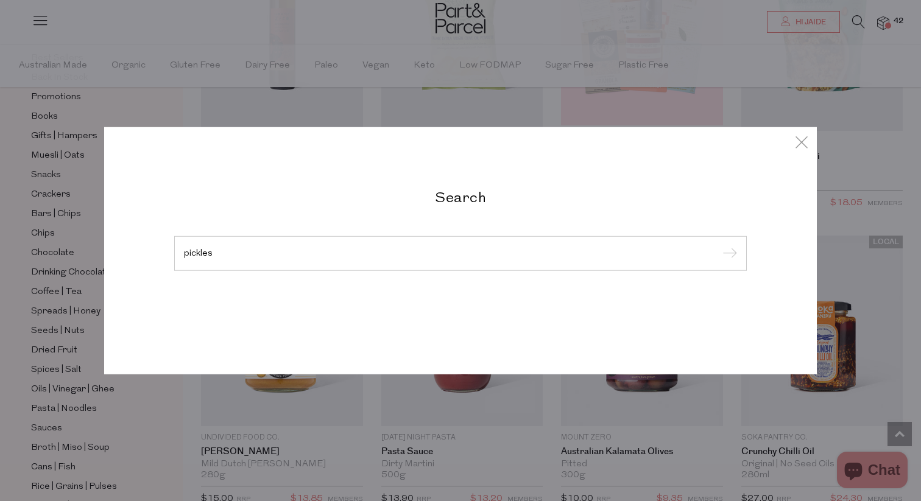
type input "pickles"
click at [719, 245] on input "submit" at bounding box center [728, 254] width 18 height 18
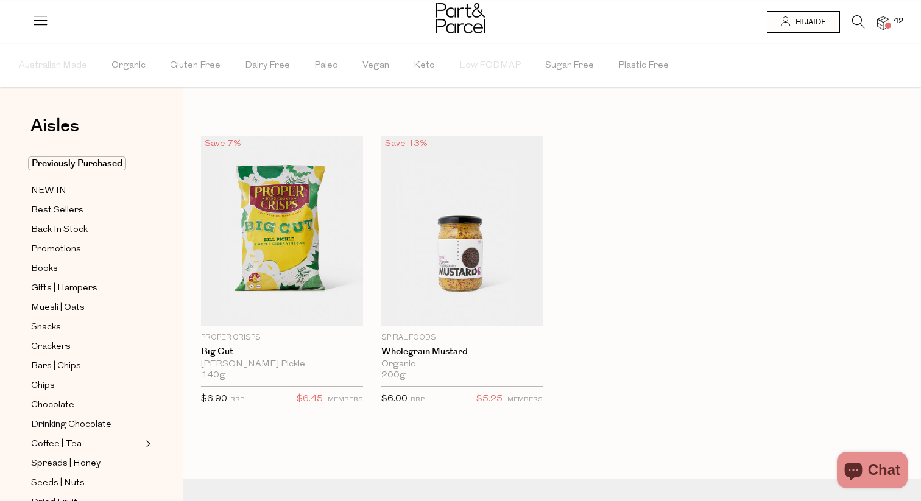
click at [887, 24] on span at bounding box center [888, 26] width 6 height 6
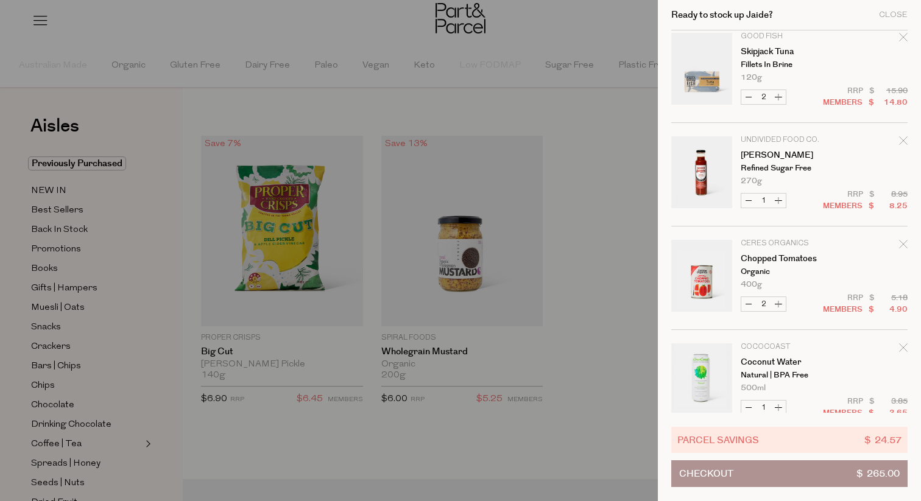
scroll to position [536, 0]
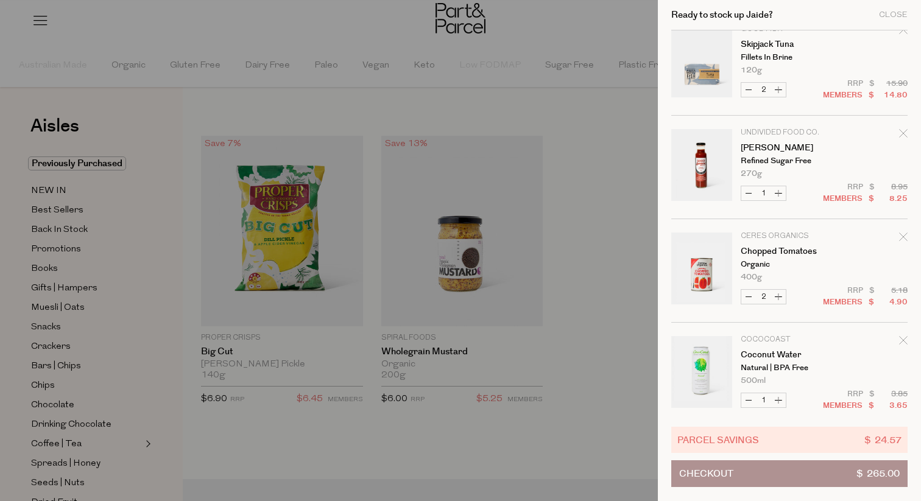
click at [894, 134] on td "Undivided Food Co. Tomato Ketchup Refined Sugar Free 270g Only 20 Available" at bounding box center [824, 153] width 167 height 49
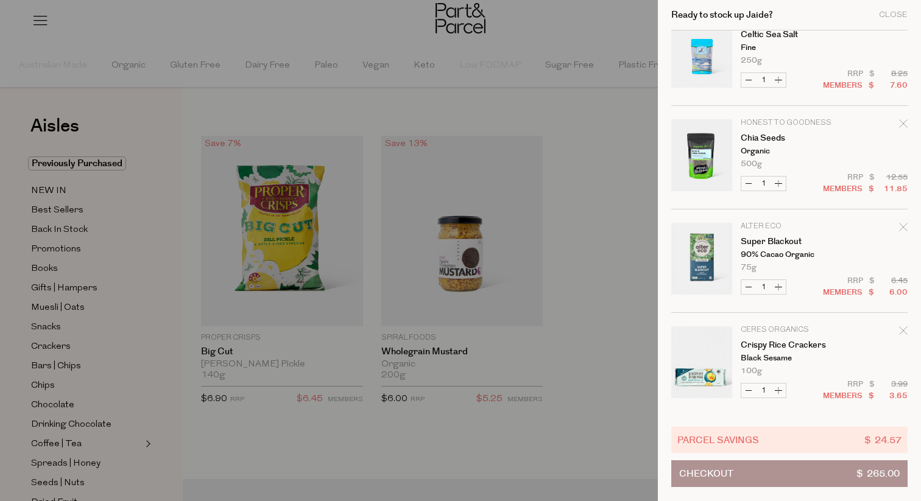
scroll to position [2310, 0]
